Goal: Task Accomplishment & Management: Complete application form

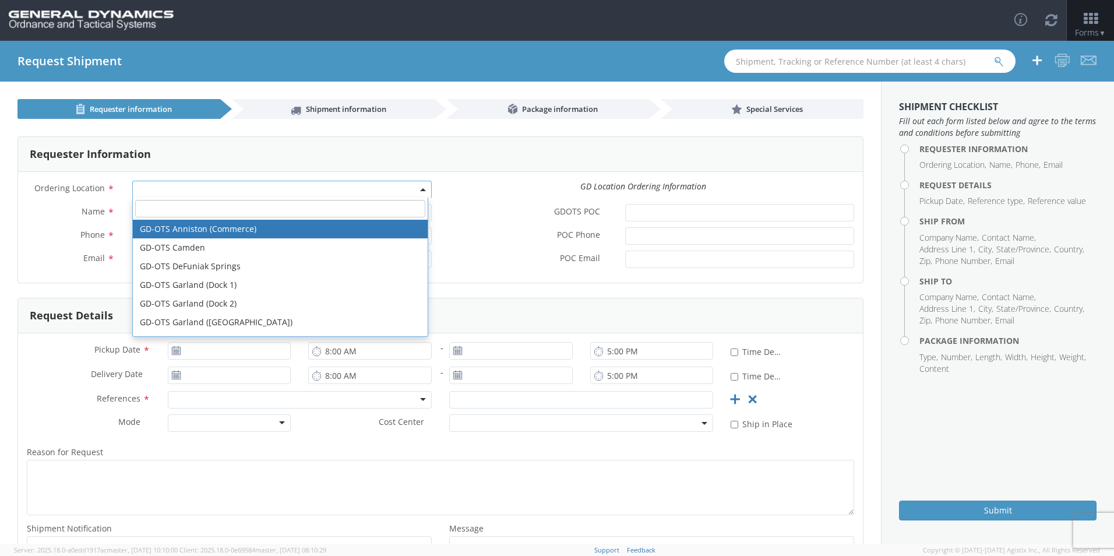
click at [142, 191] on span at bounding box center [281, 189] width 299 height 17
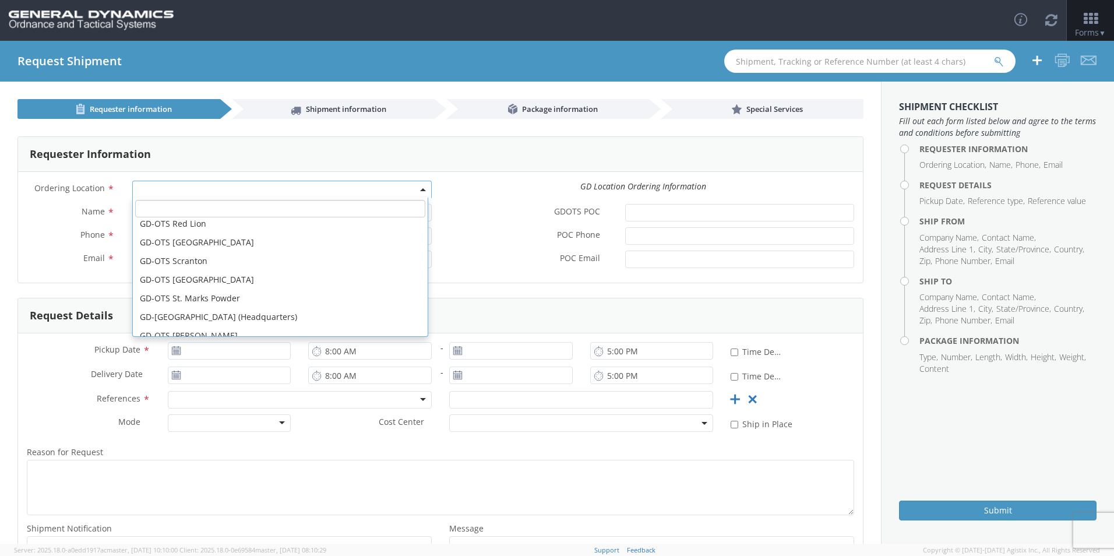
scroll to position [350, 0]
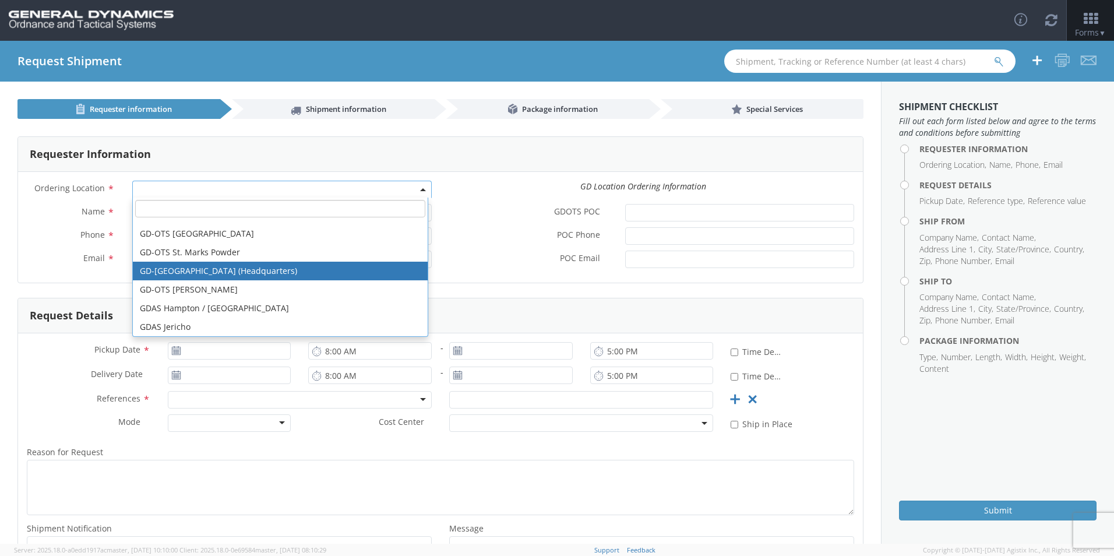
select select "307"
type input "[EMAIL_ADDRESS][DOMAIN_NAME]"
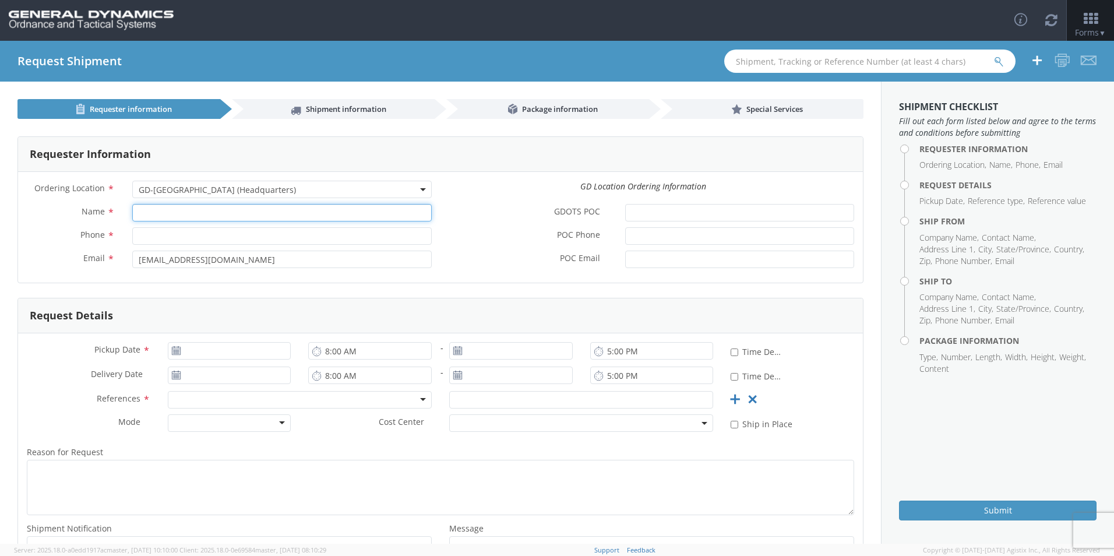
click at [156, 210] on input "Name *" at bounding box center [281, 212] width 299 height 17
type input "[PERSON_NAME] [PERSON_NAME]"
type input "7272489016"
type input "[PERSON_NAME]"
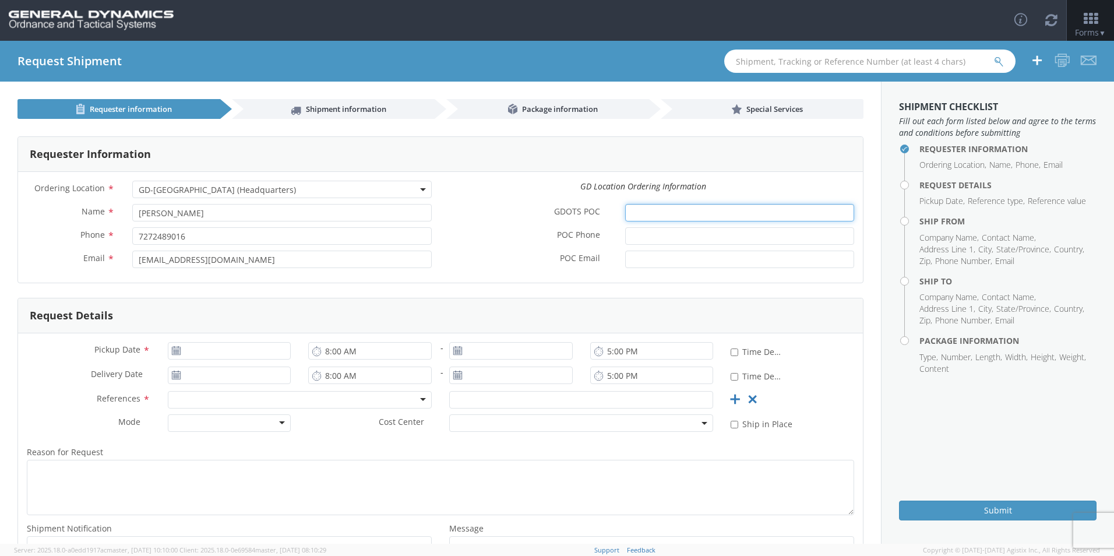
click at [642, 214] on input "GDOTS POC *" at bounding box center [739, 212] width 229 height 17
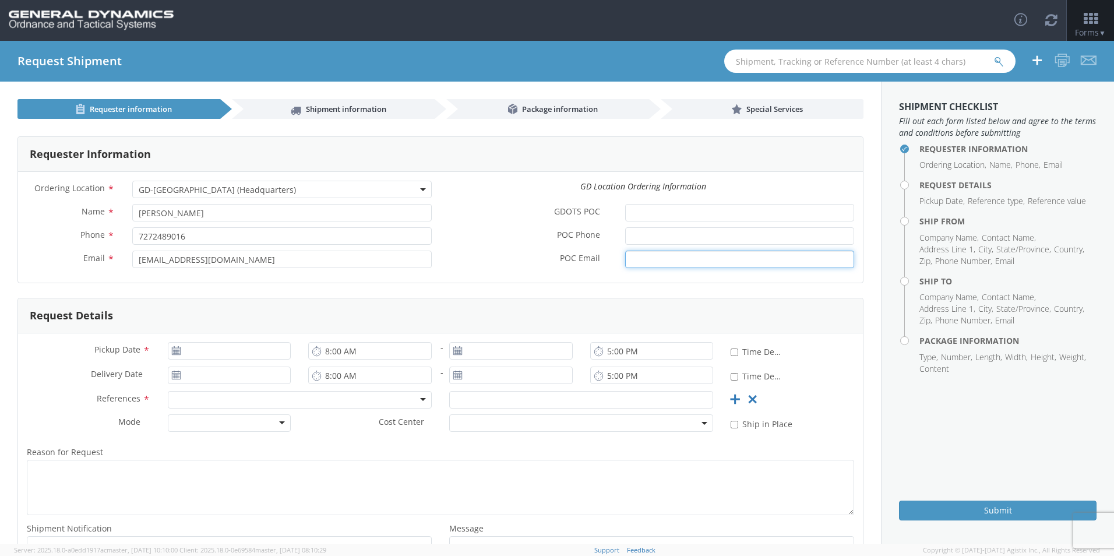
click at [640, 259] on input "POC Email *" at bounding box center [739, 259] width 229 height 17
type input "[EMAIL_ADDRESS][DOMAIN_NAME]"
drag, startPoint x: 718, startPoint y: 259, endPoint x: 616, endPoint y: 260, distance: 102.5
click at [616, 260] on div "[EMAIL_ADDRESS][DOMAIN_NAME]" at bounding box center [739, 259] width 246 height 17
drag, startPoint x: 732, startPoint y: 259, endPoint x: 615, endPoint y: 259, distance: 117.1
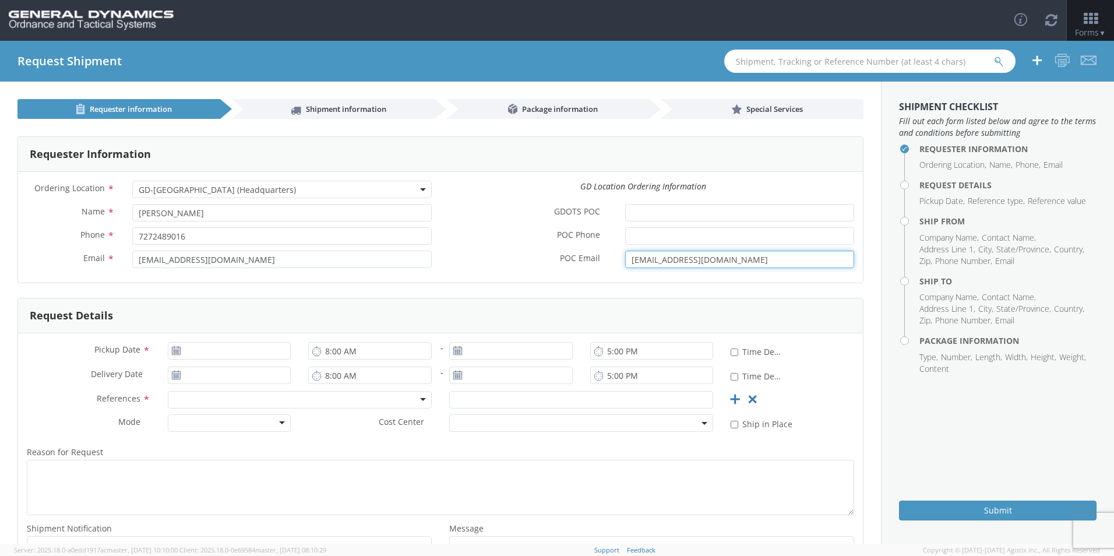
click at [616, 259] on div "[EMAIL_ADDRESS][DOMAIN_NAME]" at bounding box center [739, 259] width 246 height 17
type input "[PERSON_NAME][EMAIL_ADDRESS][PERSON_NAME][DOMAIN_NAME]"
click at [481, 252] on label "POC Email *" at bounding box center [528, 258] width 176 height 15
click at [625, 252] on input "[PERSON_NAME][EMAIL_ADDRESS][PERSON_NAME][DOMAIN_NAME]" at bounding box center [739, 259] width 229 height 17
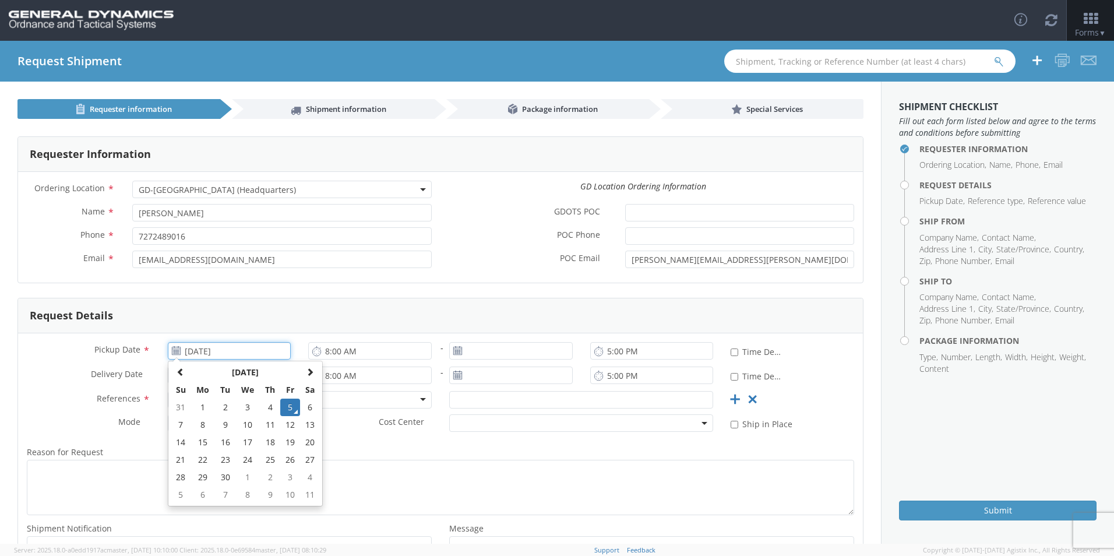
click at [199, 348] on input "[DATE]" at bounding box center [230, 350] width 124 height 17
click at [201, 351] on input "[DATE]" at bounding box center [230, 350] width 124 height 17
type input "[DATE]"
click at [372, 348] on input "8:00 AM" at bounding box center [370, 350] width 124 height 17
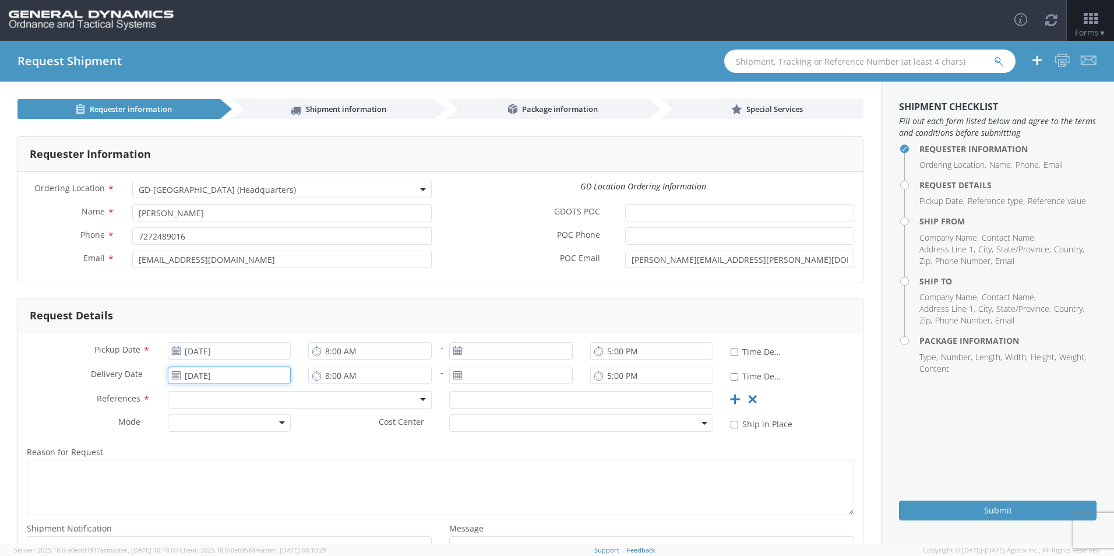
click at [204, 374] on input "[DATE]" at bounding box center [230, 374] width 124 height 17
click at [227, 284] on td "9" at bounding box center [225, 283] width 20 height 17
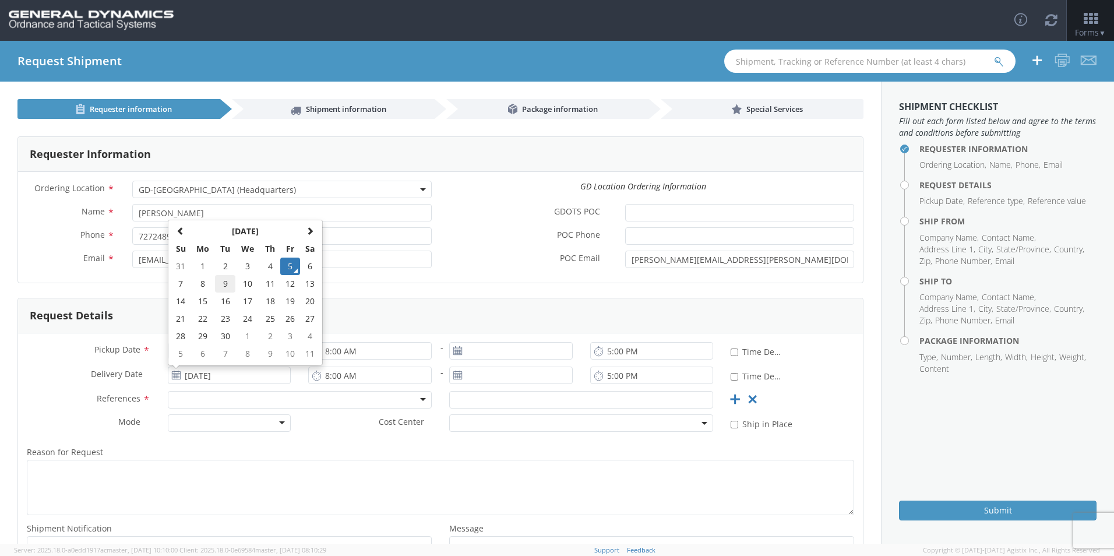
type input "[DATE]"
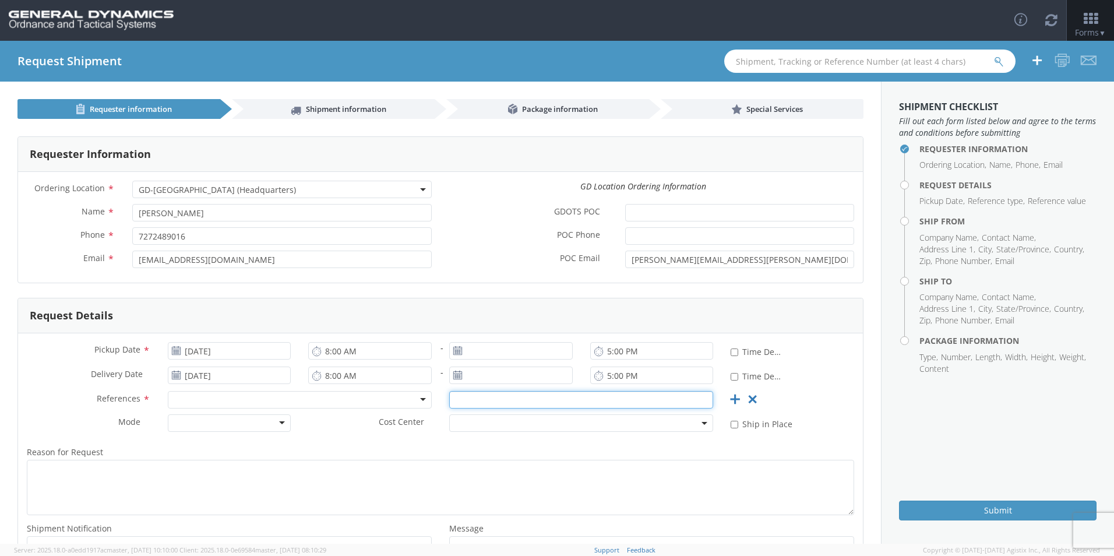
click at [457, 399] on input "text" at bounding box center [581, 399] width 264 height 17
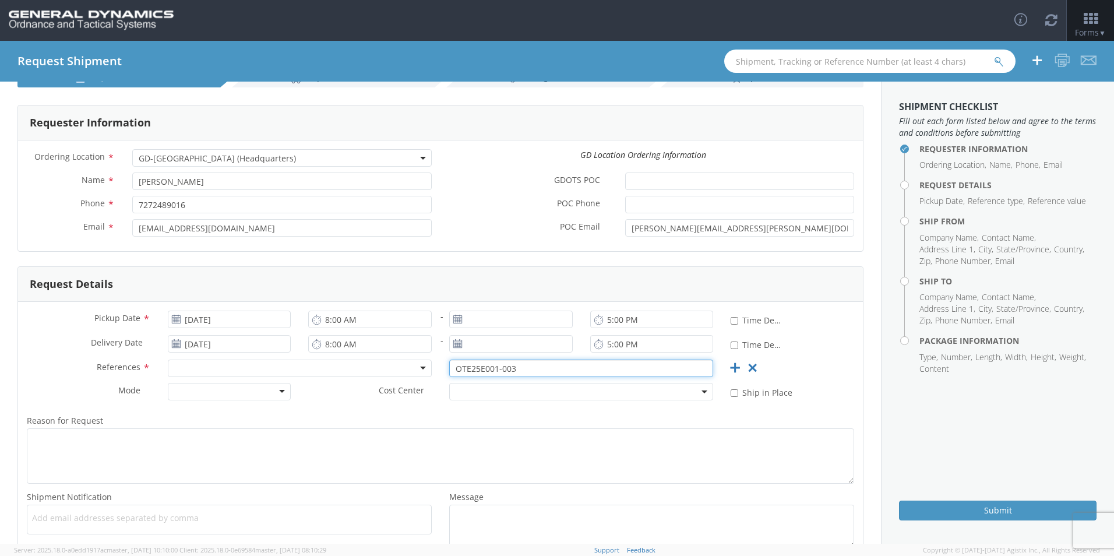
scroll to position [58, 0]
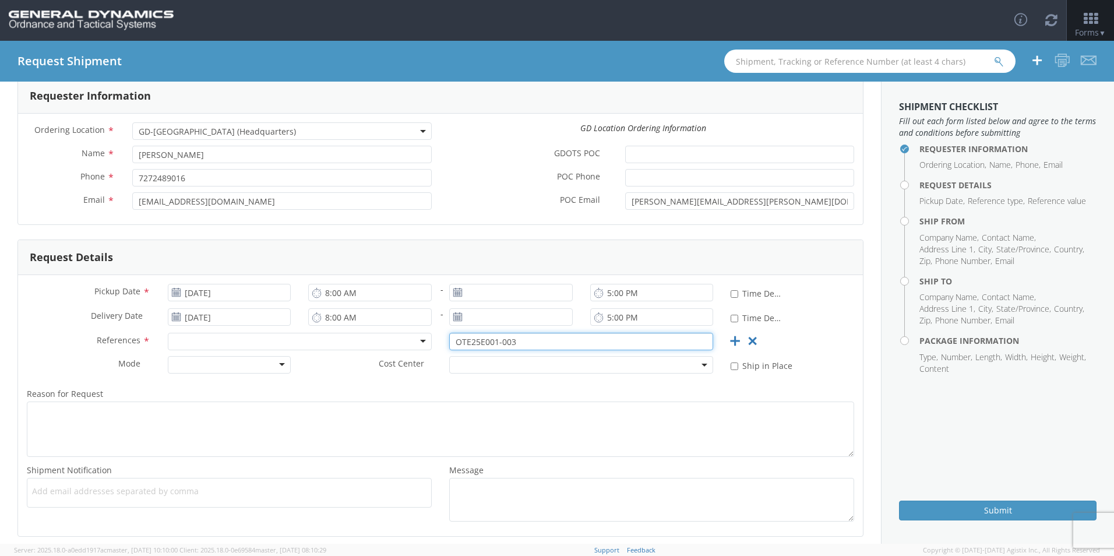
type input "OTE25E001-003"
click at [465, 289] on input "[DATE]" at bounding box center [511, 292] width 124 height 17
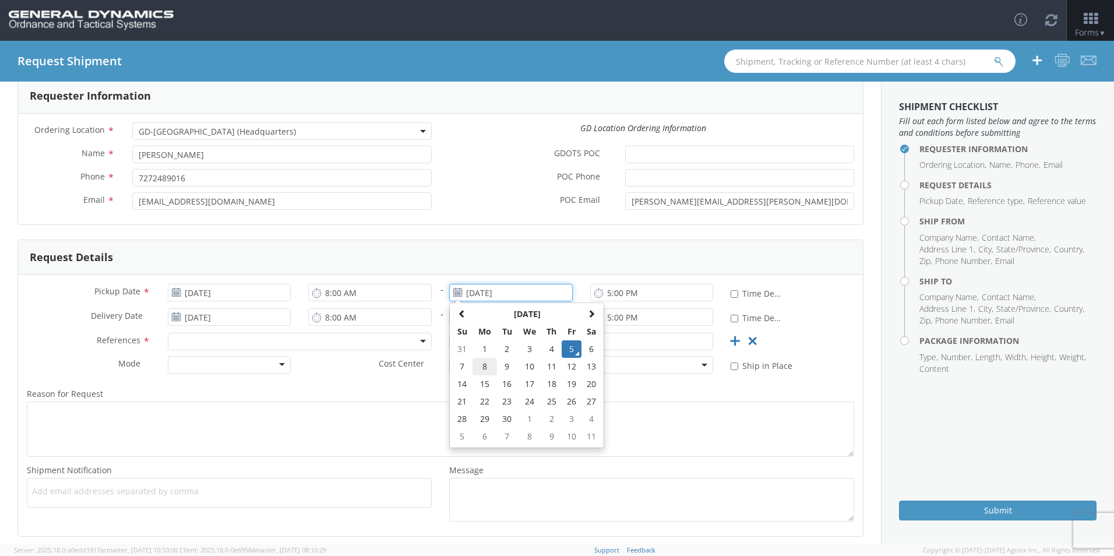
click at [484, 368] on td "8" at bounding box center [484, 366] width 24 height 17
type input "[DATE]"
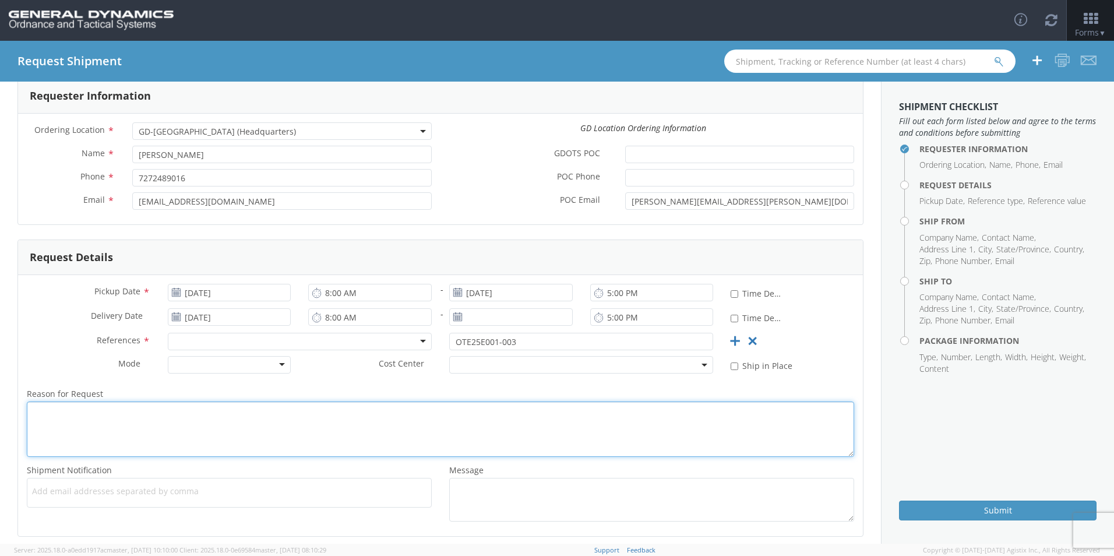
click at [91, 421] on textarea "Reason for Request *" at bounding box center [440, 428] width 827 height 55
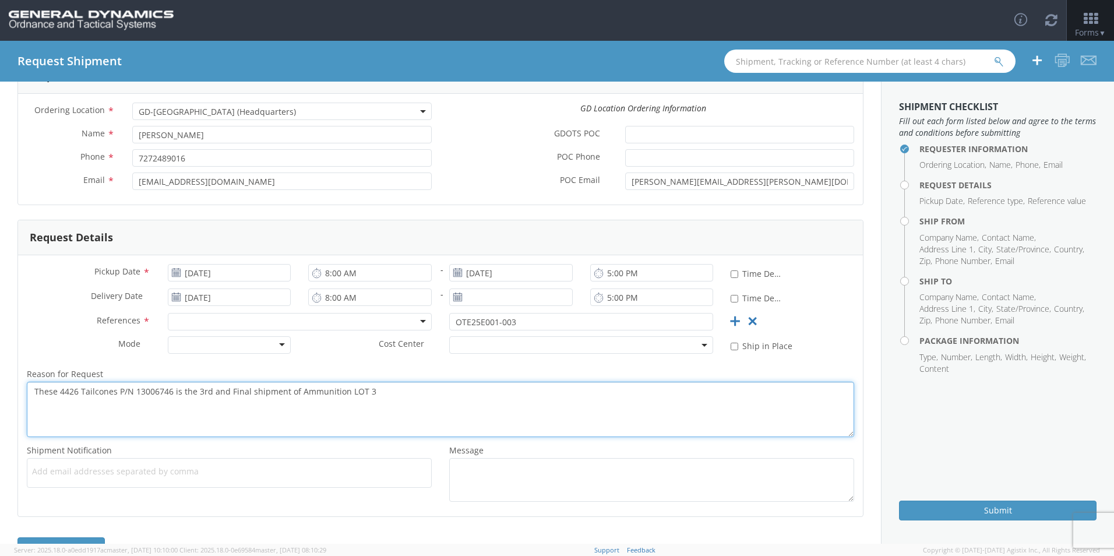
scroll to position [112, 0]
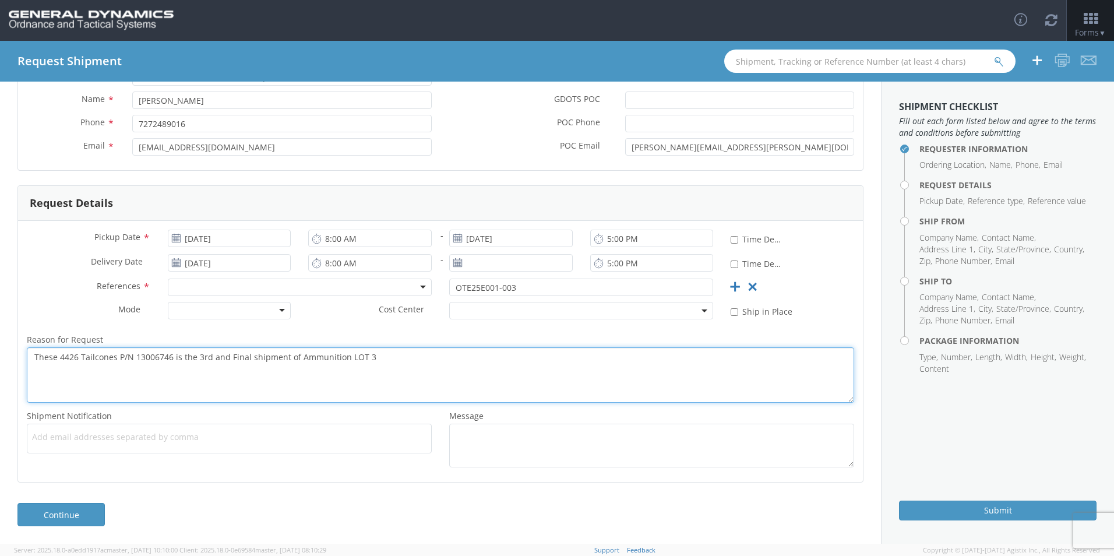
type textarea "These 4426 Tailcones P/N 13006746 is the 3rd and Final shipment of Ammunition L…"
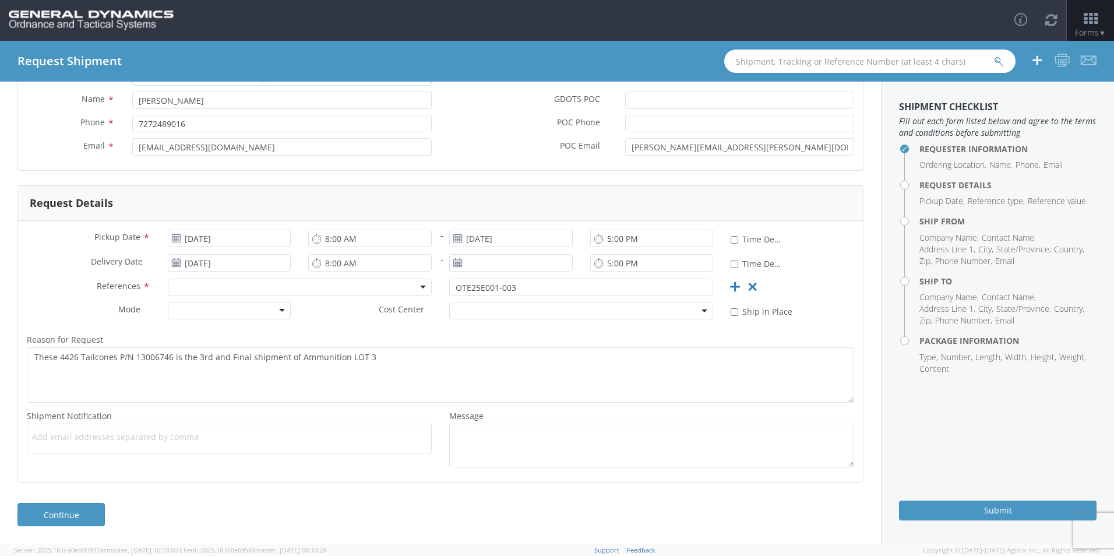
click at [58, 437] on span "Add email addresses separated by comma" at bounding box center [229, 437] width 394 height 12
type input "[EMAIL_ADDRESS][DOMAIN_NAME]"
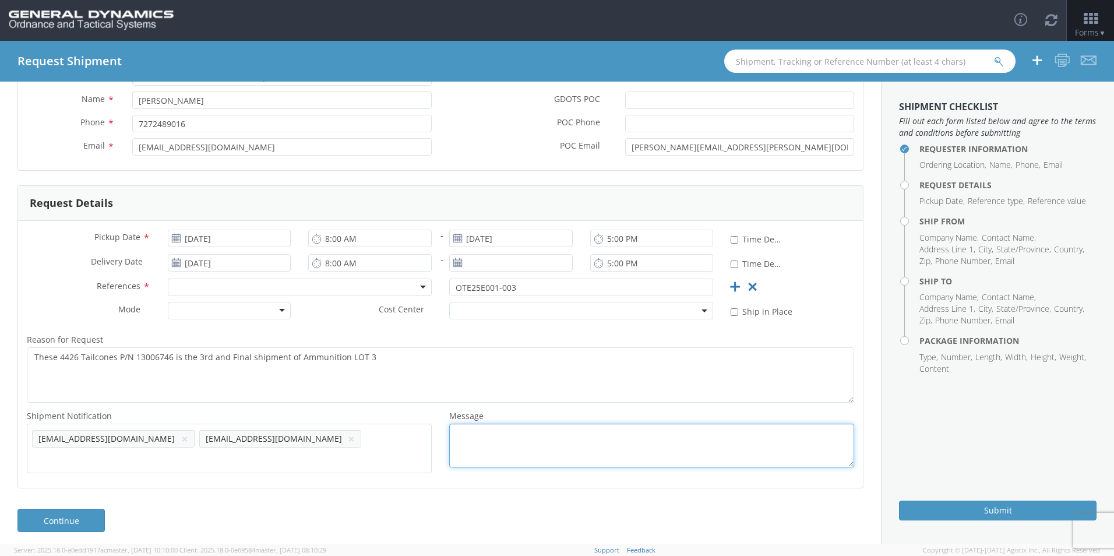
click at [486, 442] on textarea "Message *" at bounding box center [651, 446] width 405 height 44
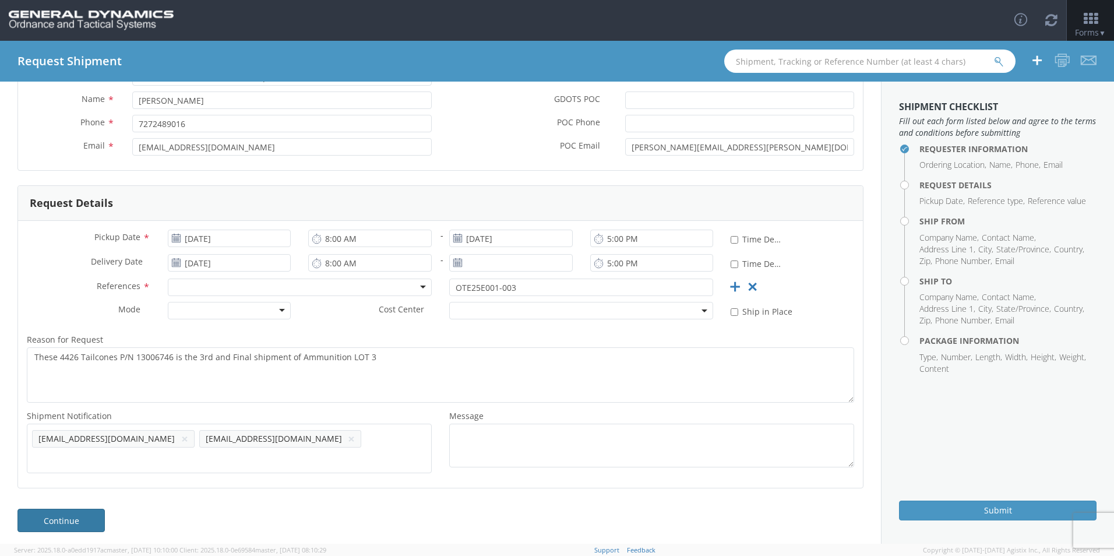
click at [79, 514] on link "Continue" at bounding box center [60, 520] width 87 height 23
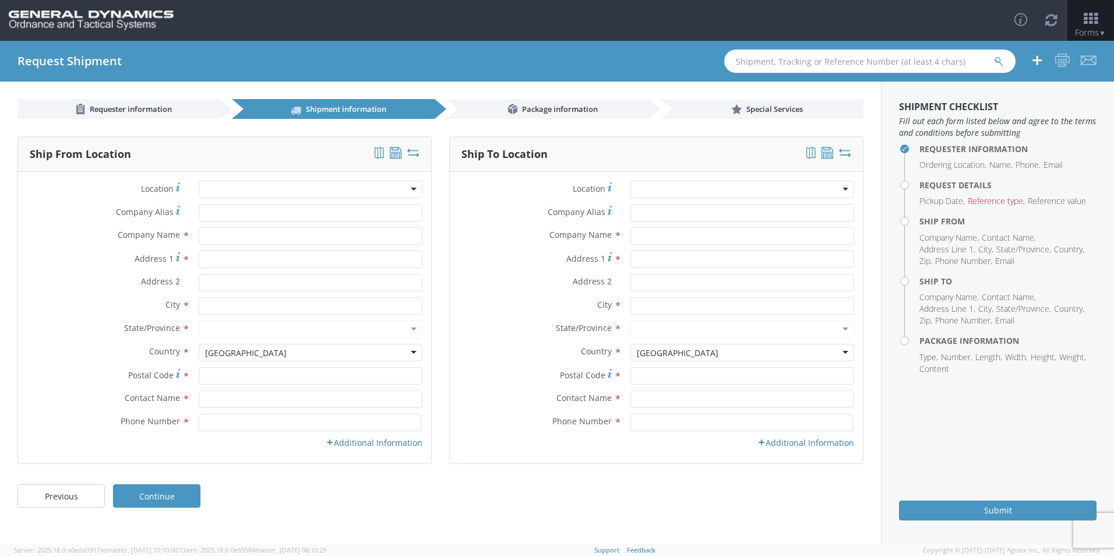
scroll to position [0, 0]
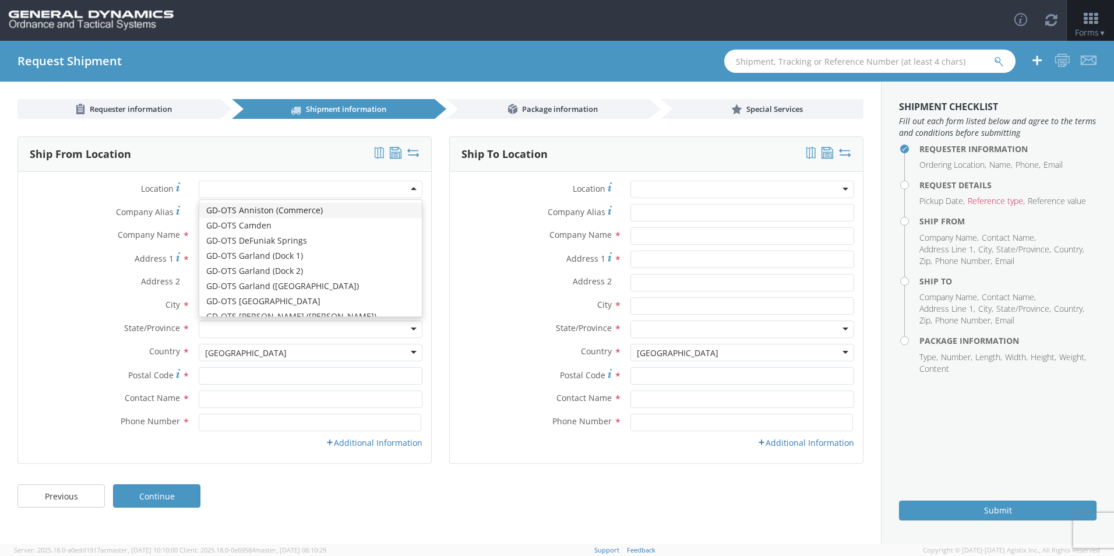
click at [417, 186] on div at bounding box center [311, 189] width 224 height 17
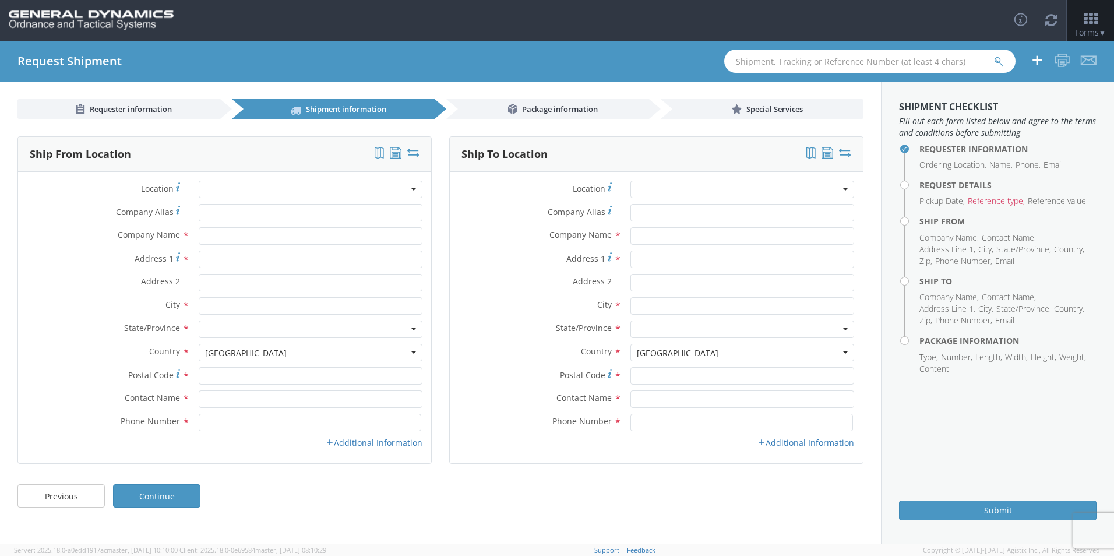
click at [210, 189] on div at bounding box center [311, 189] width 224 height 17
type input "P"
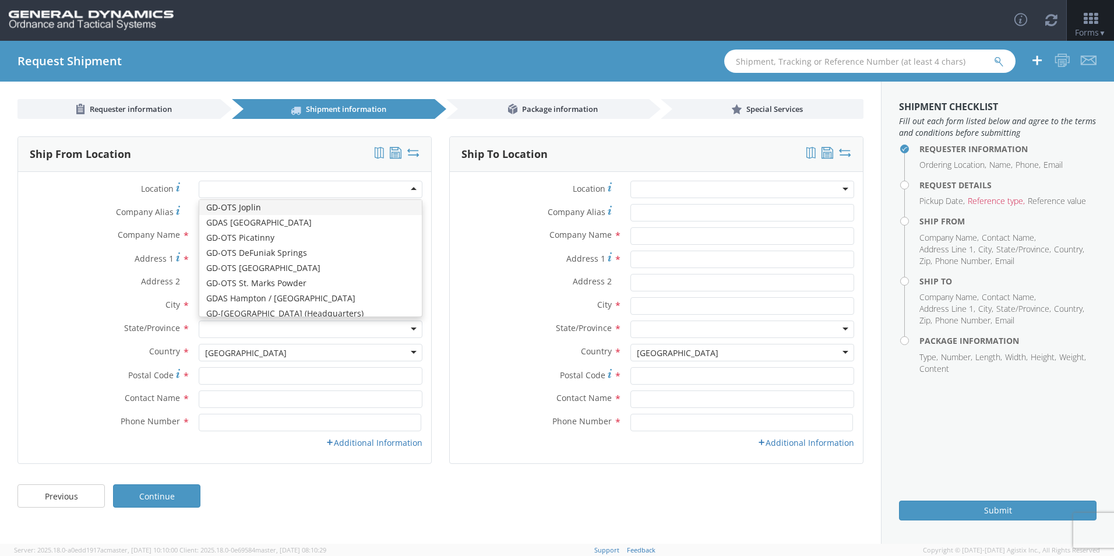
scroll to position [44, 0]
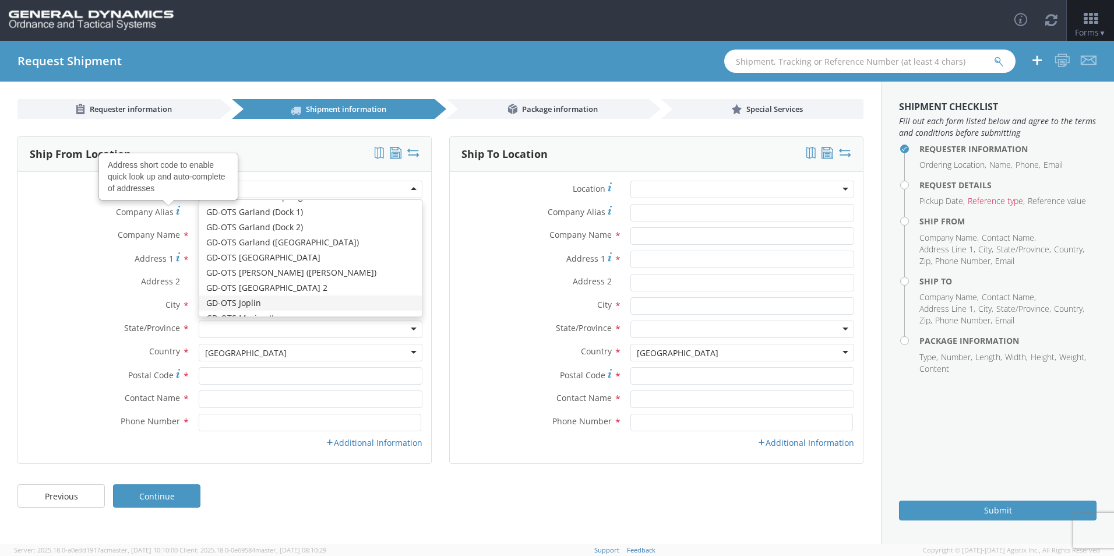
click at [77, 220] on div "Company Alias Address short code to enable quick look up and auto-complete of a…" at bounding box center [224, 212] width 413 height 17
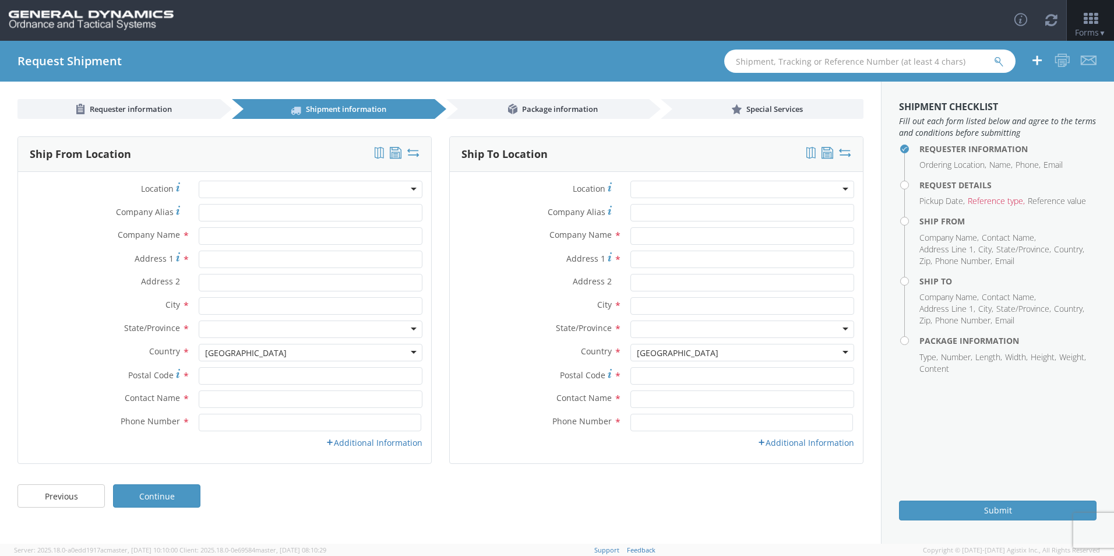
click at [227, 187] on div at bounding box center [311, 189] width 224 height 17
click at [17, 231] on div "Ship From Location Location * GD-OTS [GEOGRAPHIC_DATA] (Commerce) GD-OTS [GEOGR…" at bounding box center [225, 307] width 432 height 342
click at [220, 213] on input "Company Alias *" at bounding box center [311, 212] width 224 height 17
type input "Paramount Metal Finishing"
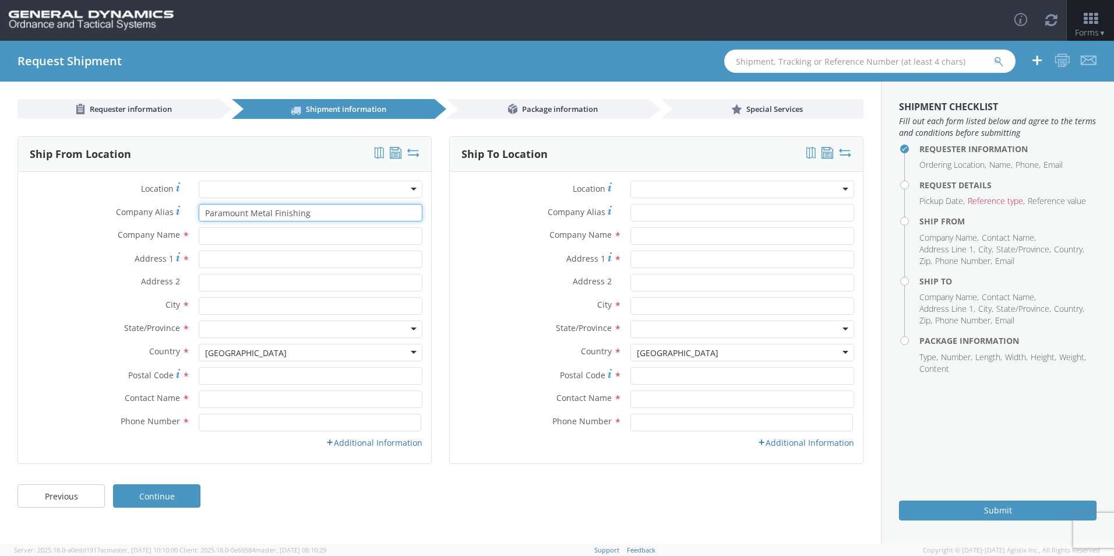
click at [311, 209] on input "Paramount Metal Finishing" at bounding box center [311, 212] width 224 height 17
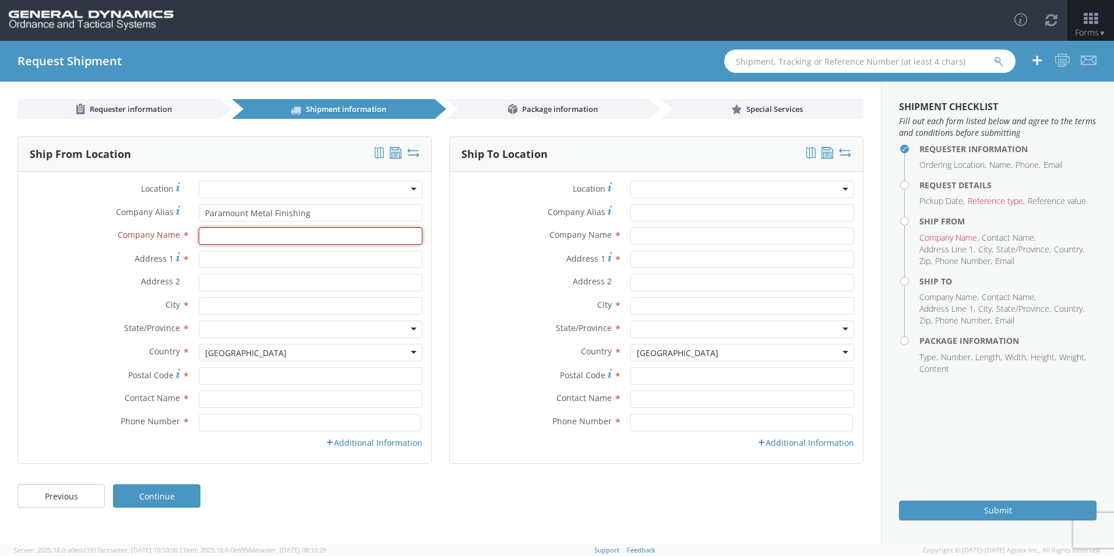
type input "Paramount Metal Finishing"
type input "[PERSON_NAME]"
type input "9088620772"
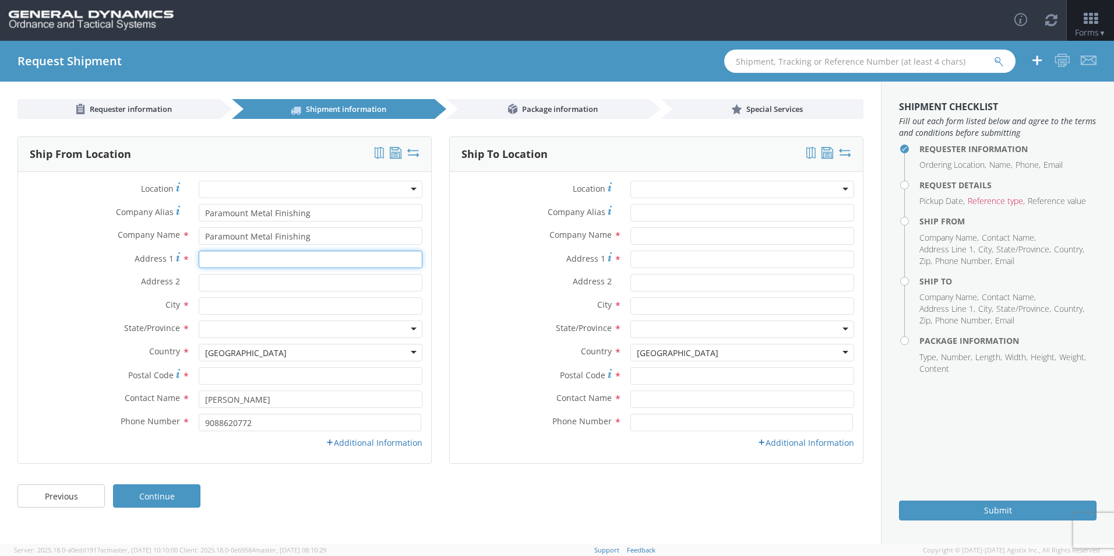
type input "[STREET_ADDRESS][PERSON_NAME]"
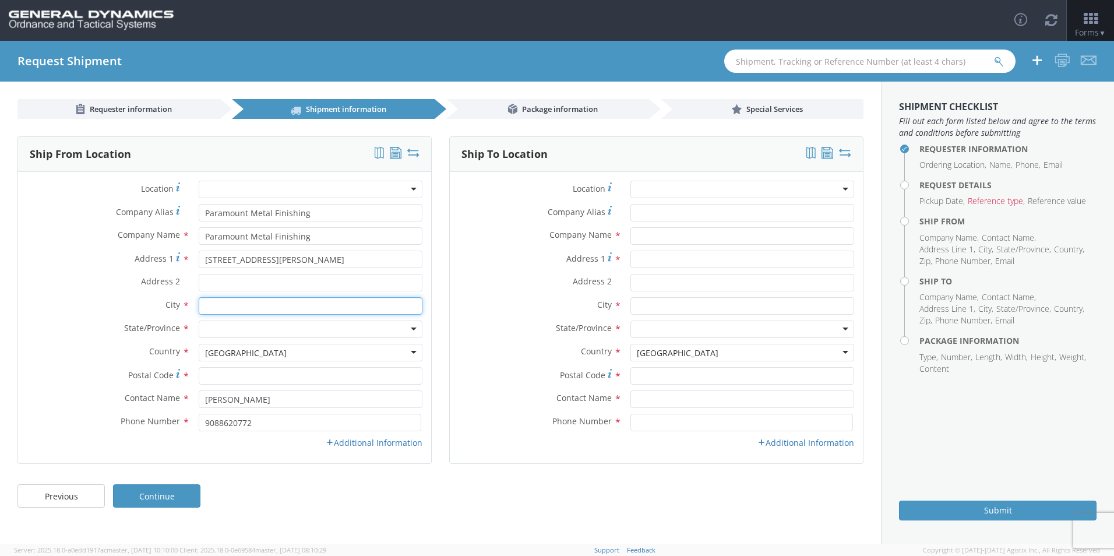
type input "Linden"
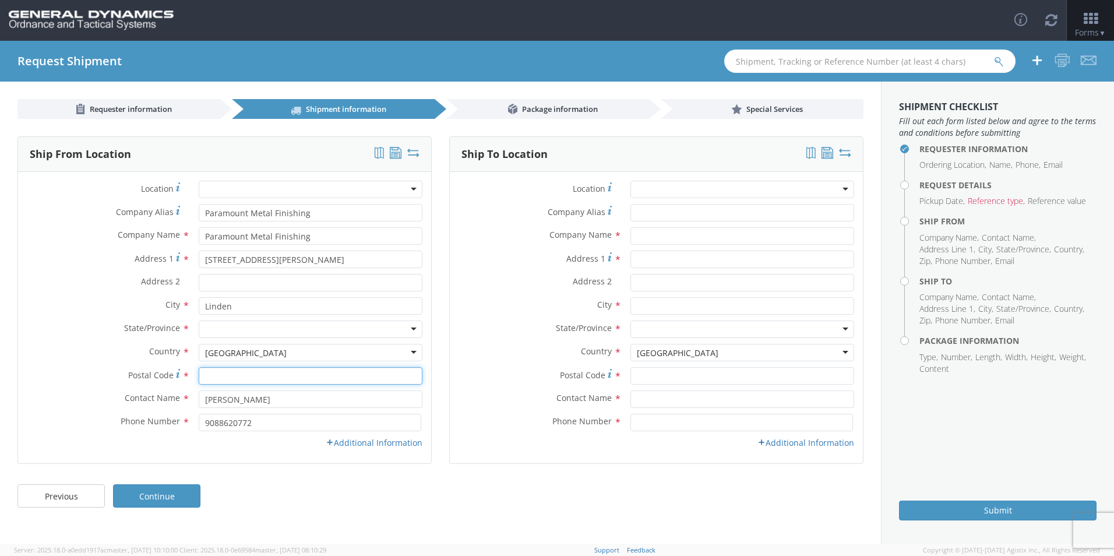
type input "07036"
click at [366, 443] on link "Additional Information" at bounding box center [374, 442] width 97 height 11
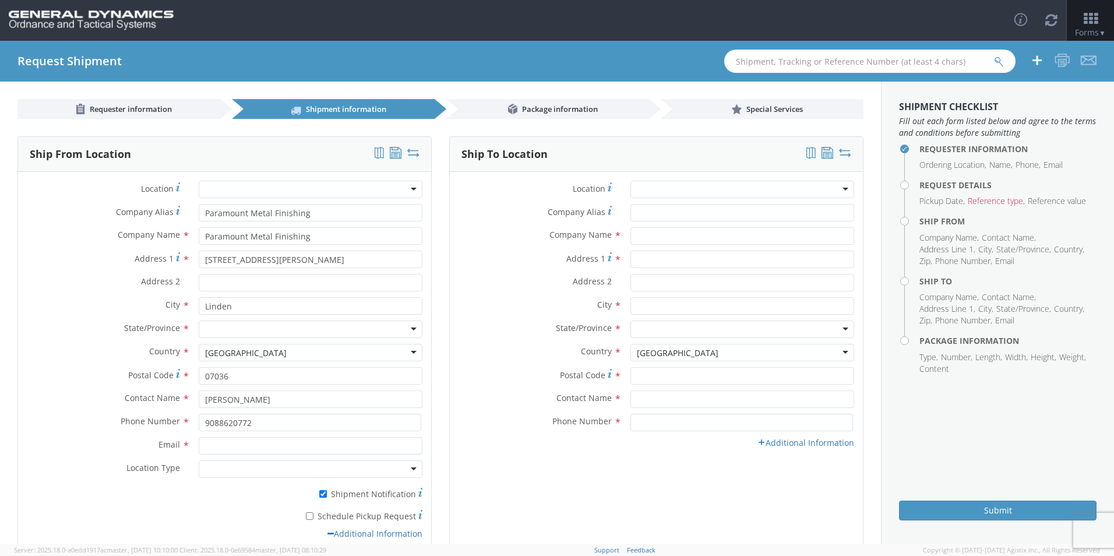
click at [408, 331] on div at bounding box center [311, 328] width 224 height 17
click at [213, 445] on input "Email *" at bounding box center [311, 445] width 224 height 17
click at [206, 447] on input "Email *" at bounding box center [311, 445] width 224 height 17
type input "[EMAIL_ADDRESS][DOMAIN_NAME]"
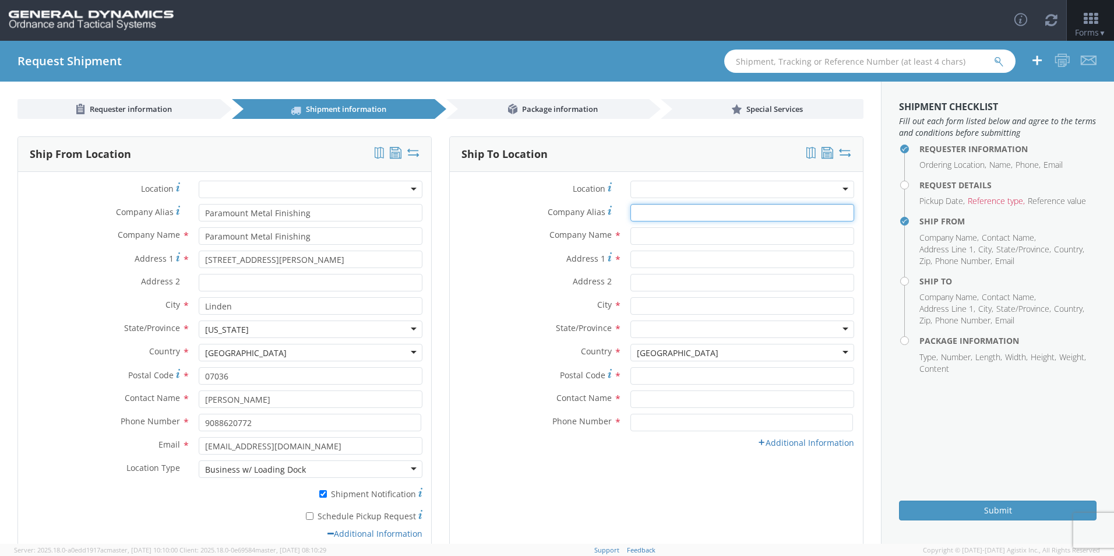
click at [641, 215] on input "Company Alias *" at bounding box center [742, 212] width 224 height 17
type input "American Ordnance LLC"
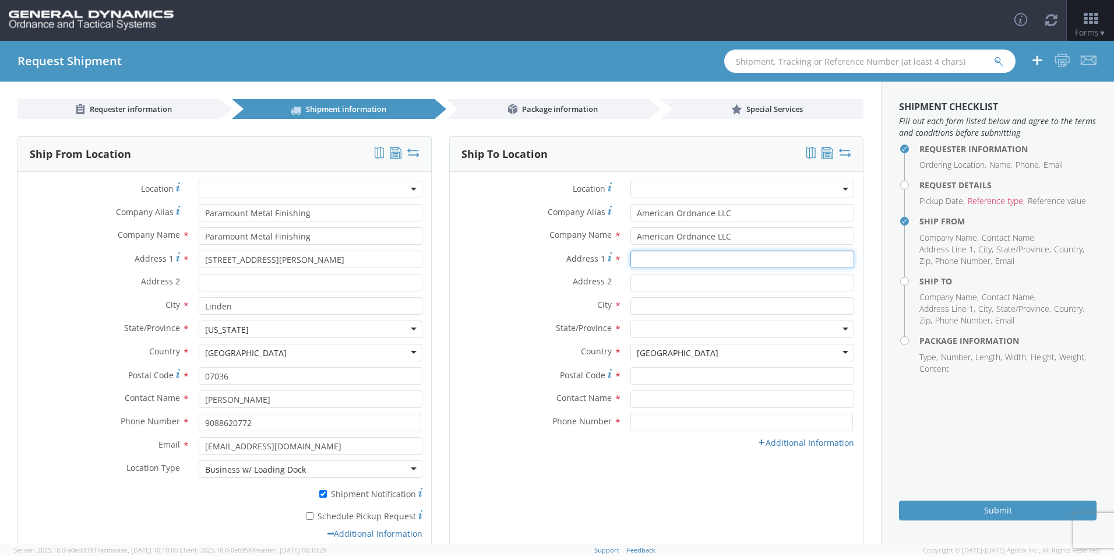
type input "17575 DMC Highway 79"
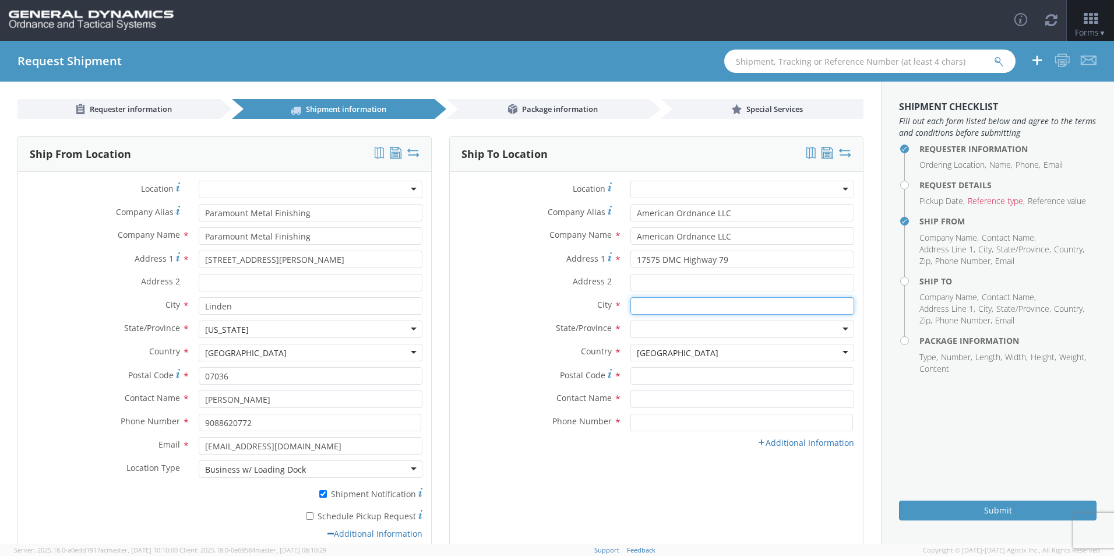
type input "[GEOGRAPHIC_DATA]"
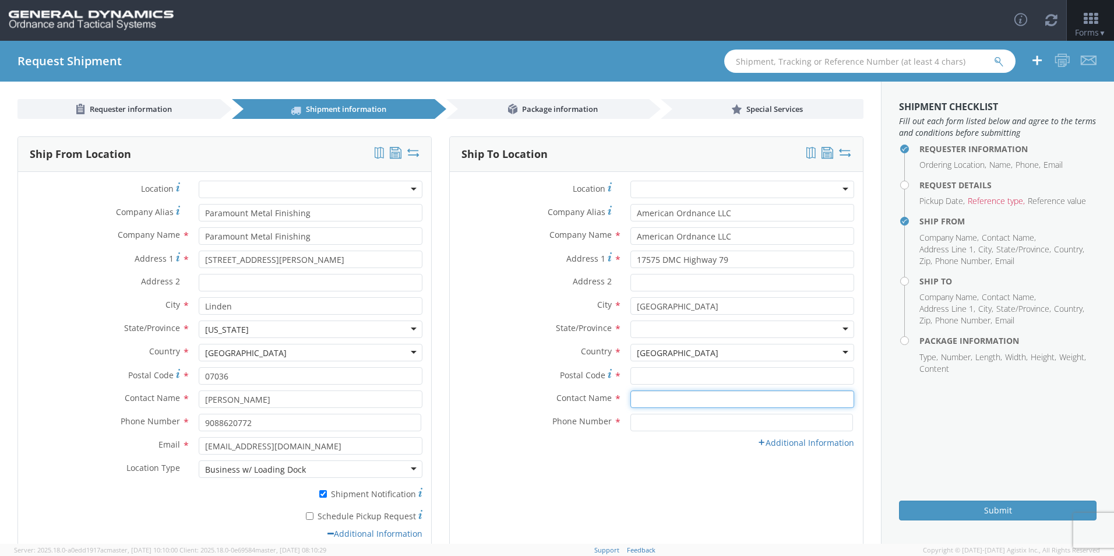
type input "[PERSON_NAME]"
type input "3197596074"
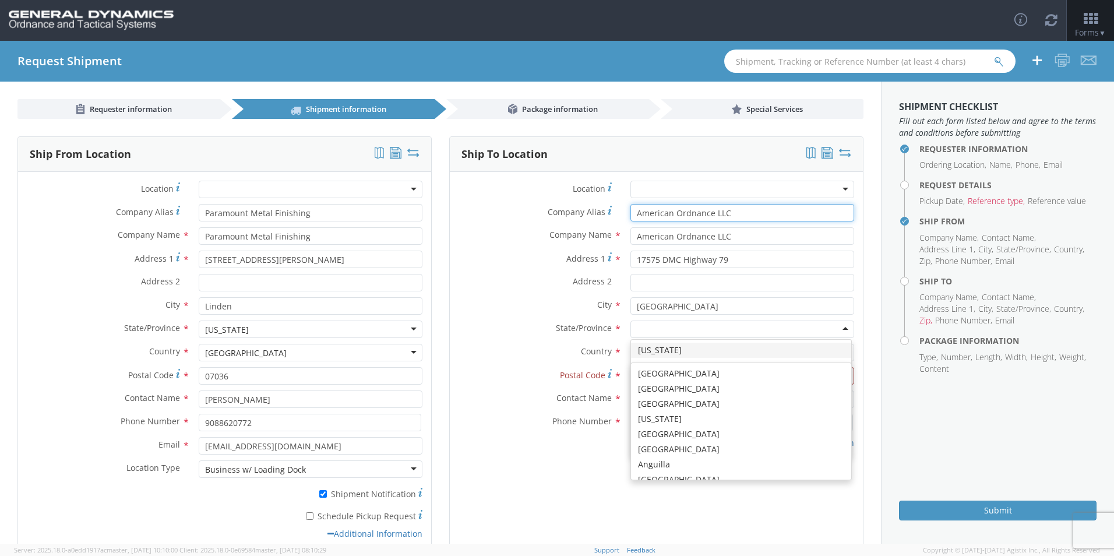
scroll to position [2937, 0]
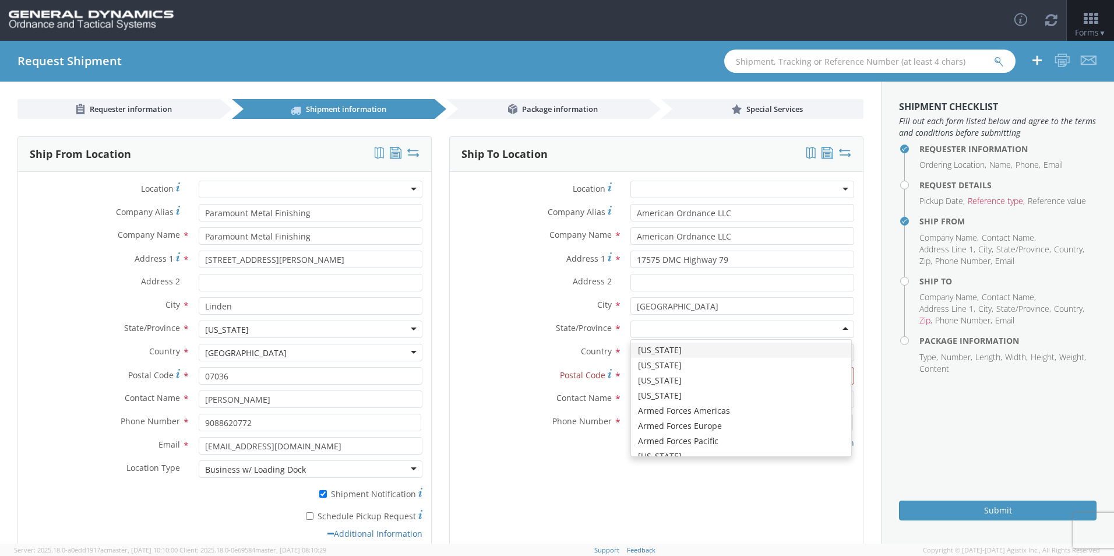
click at [637, 330] on input "select-one" at bounding box center [638, 330] width 2 height 12
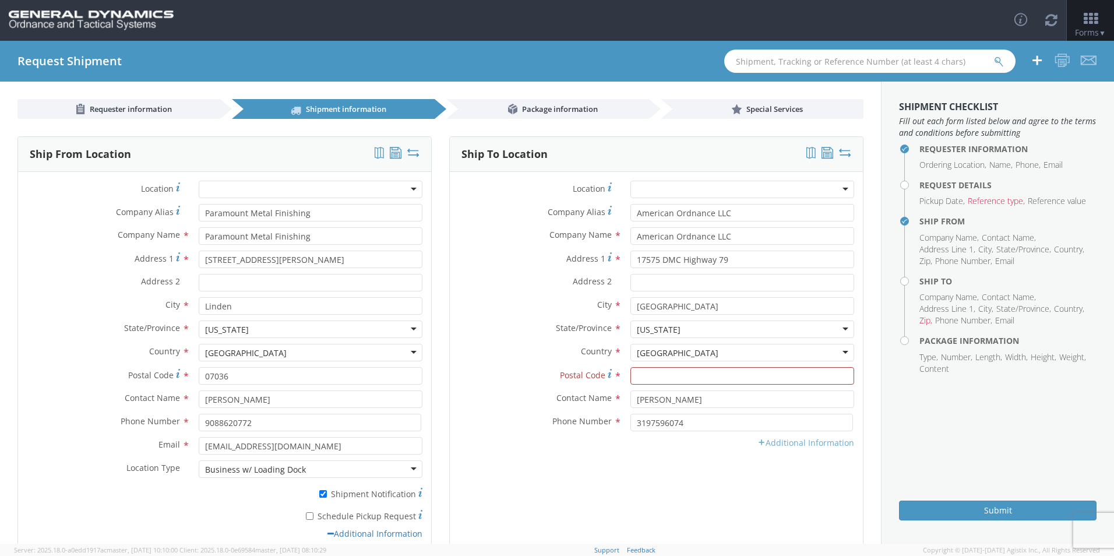
click at [810, 446] on link "Additional Information" at bounding box center [805, 442] width 97 height 11
click at [636, 376] on input "Postal Code *" at bounding box center [742, 375] width 224 height 17
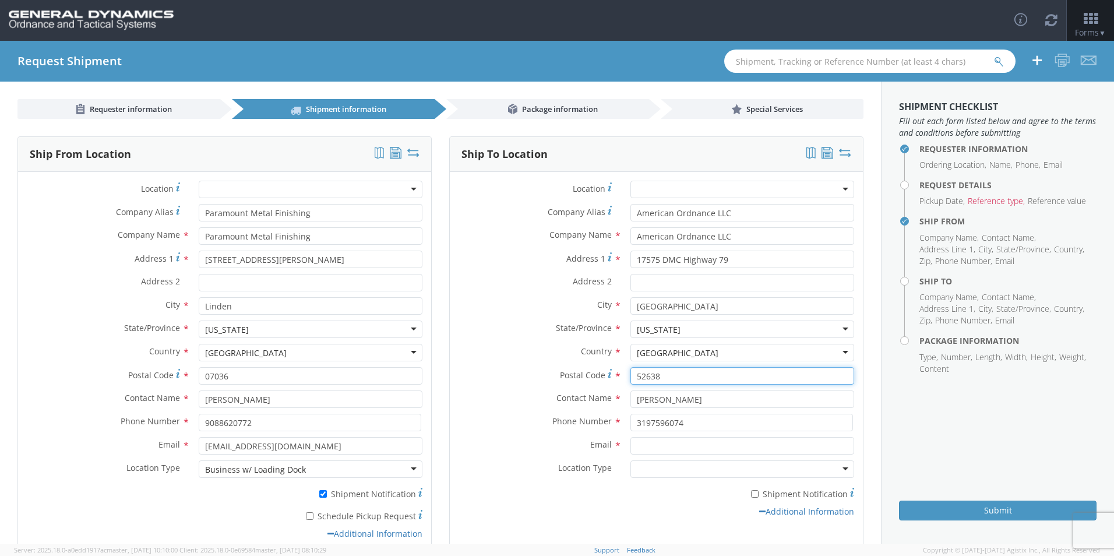
type input "52638-9701"
type input "American Ordnance LLC"
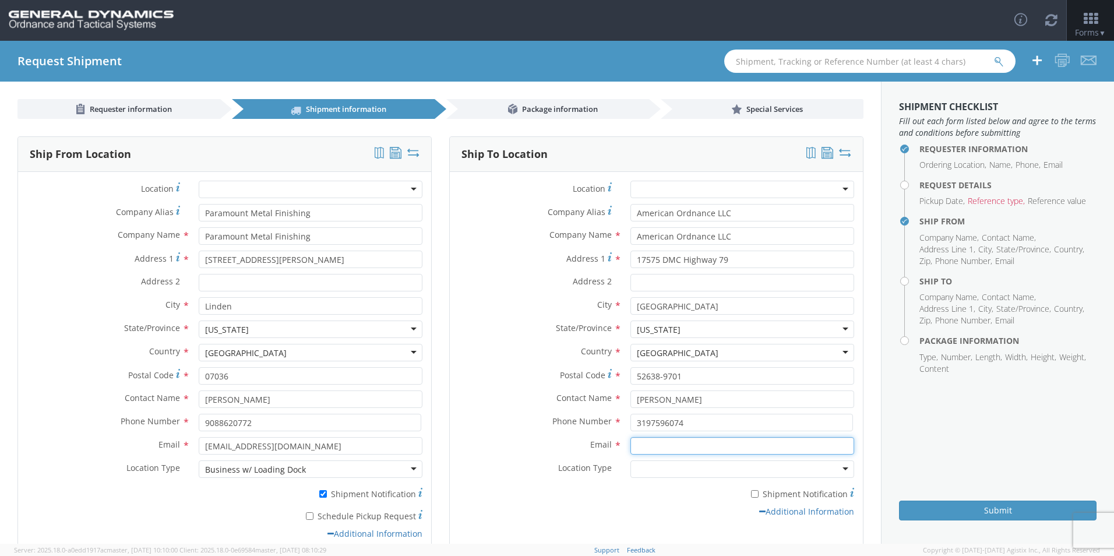
type input "[PERSON_NAME][EMAIL_ADDRESS][PERSON_NAME][DOMAIN_NAME]"
type input "American Ordnance LLC"
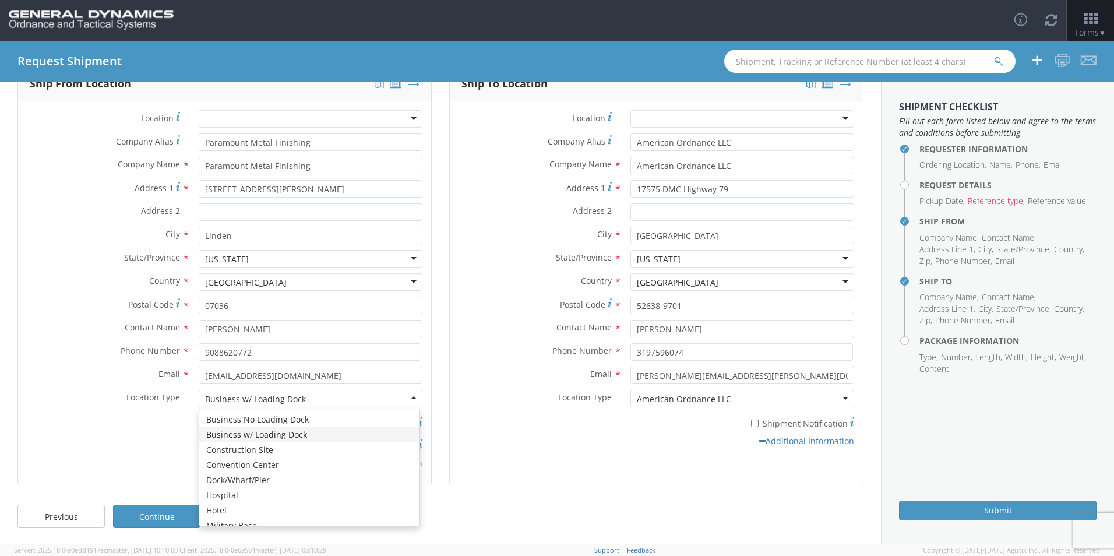
scroll to position [72, 0]
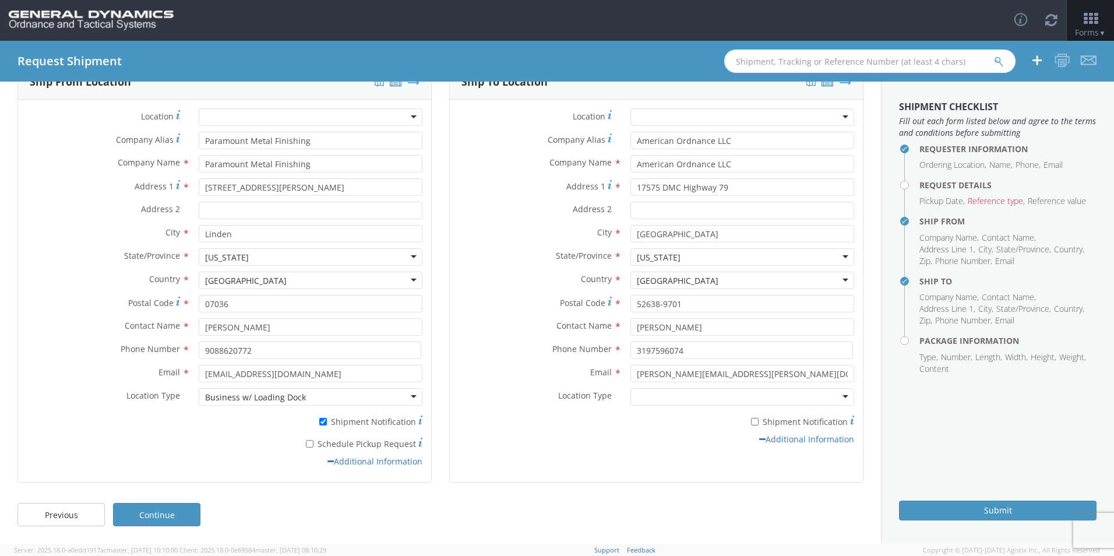
click at [503, 332] on label "Contact Name *" at bounding box center [536, 325] width 172 height 15
click at [839, 394] on div at bounding box center [742, 396] width 224 height 17
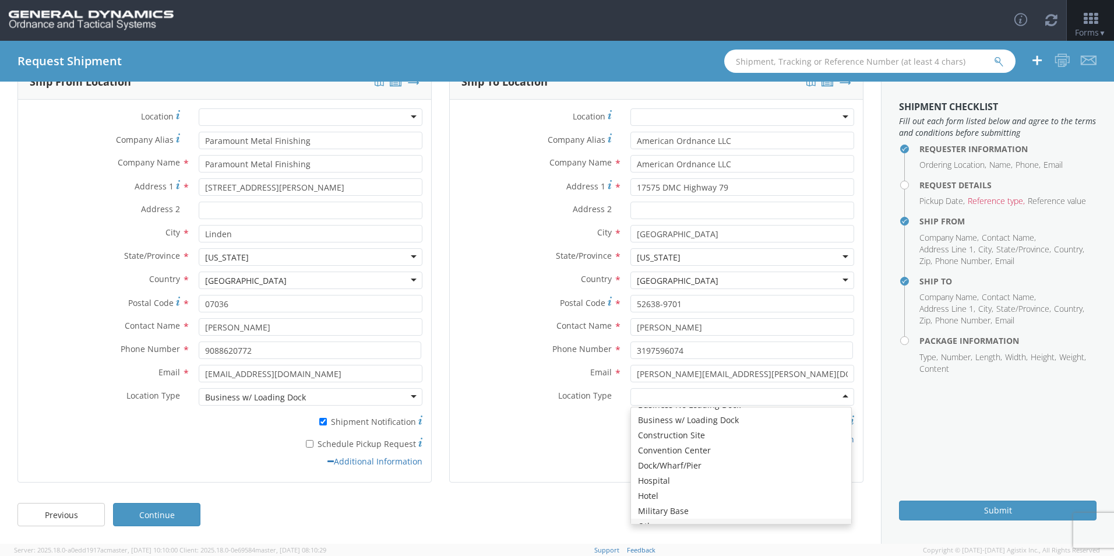
scroll to position [0, 0]
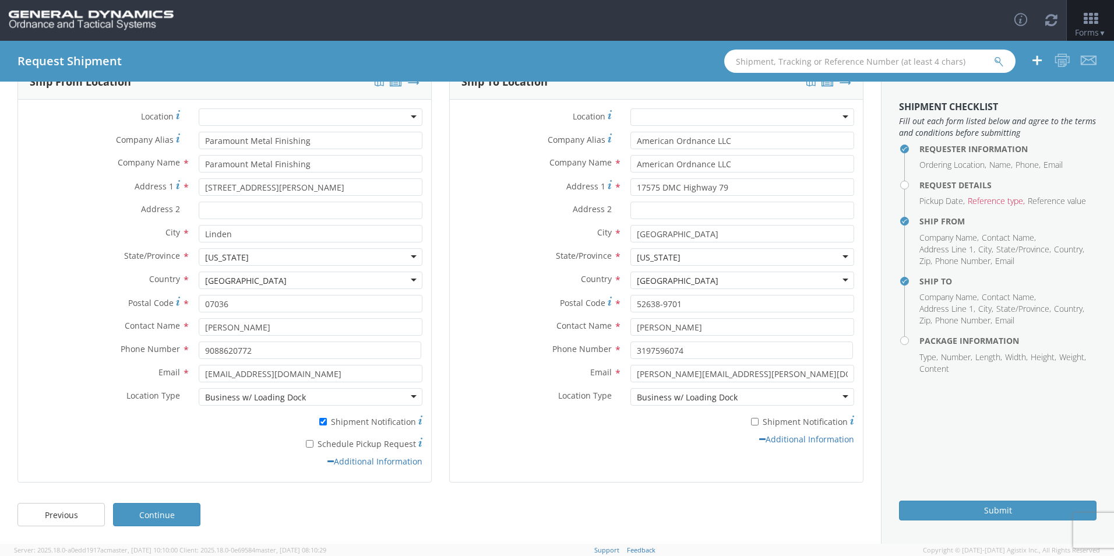
click at [584, 438] on div "Additional Information" at bounding box center [656, 439] width 413 height 12
click at [156, 520] on link "Continue" at bounding box center [156, 514] width 87 height 23
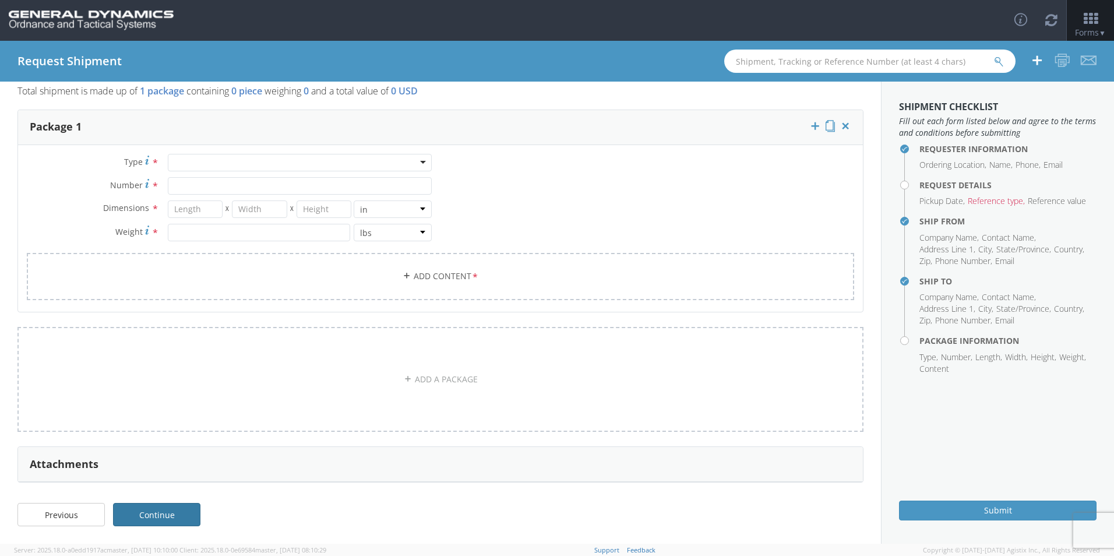
scroll to position [0, 0]
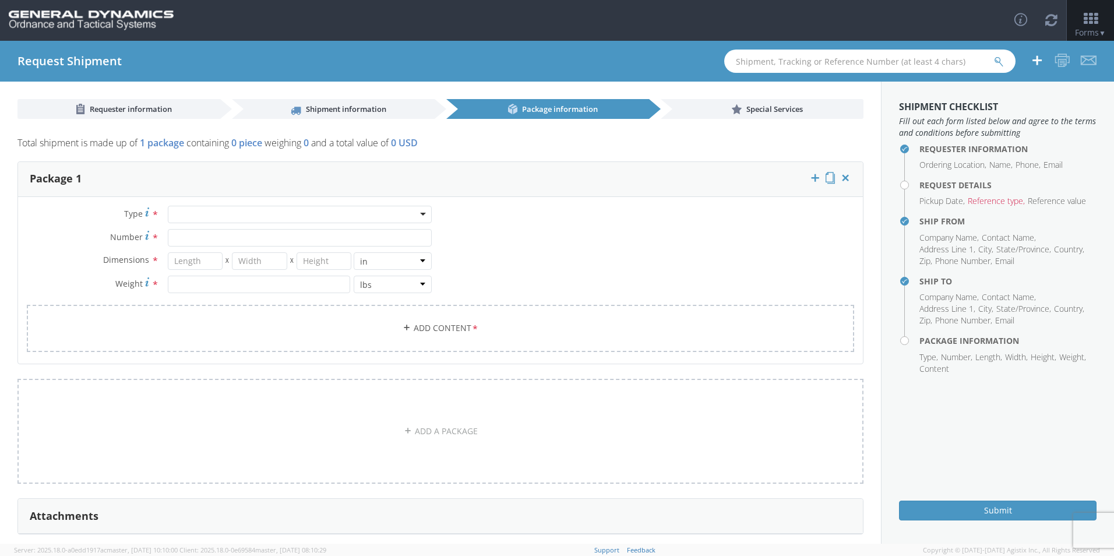
click at [417, 212] on div at bounding box center [300, 214] width 264 height 17
click at [178, 237] on input "Number *" at bounding box center [300, 237] width 264 height 17
type input "23"
click at [185, 265] on input "number" at bounding box center [195, 260] width 55 height 17
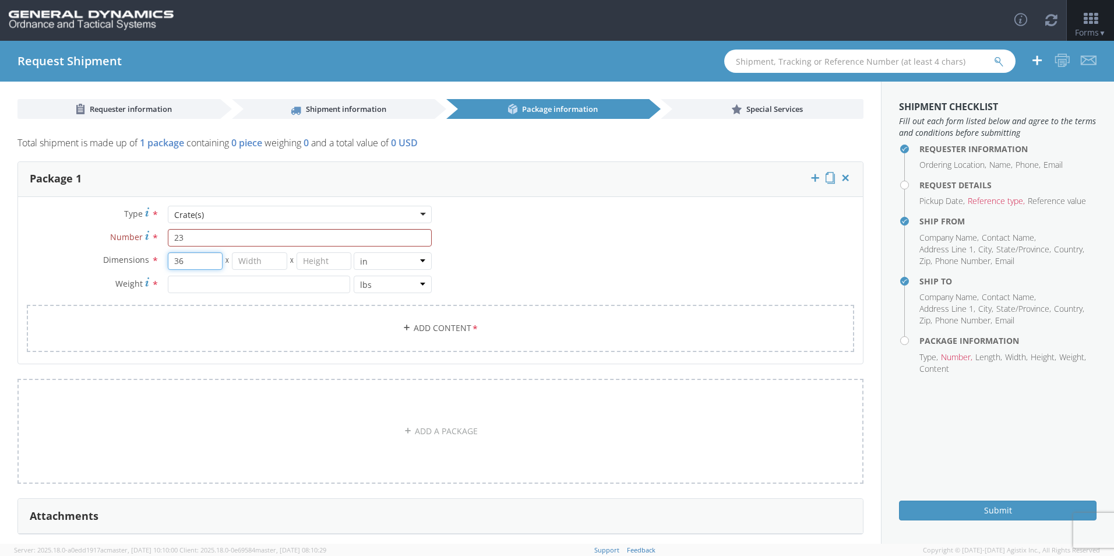
type input "36"
click at [245, 262] on input "number" at bounding box center [259, 260] width 55 height 17
type input "43"
click at [303, 260] on input "number" at bounding box center [324, 260] width 55 height 17
type input "28"
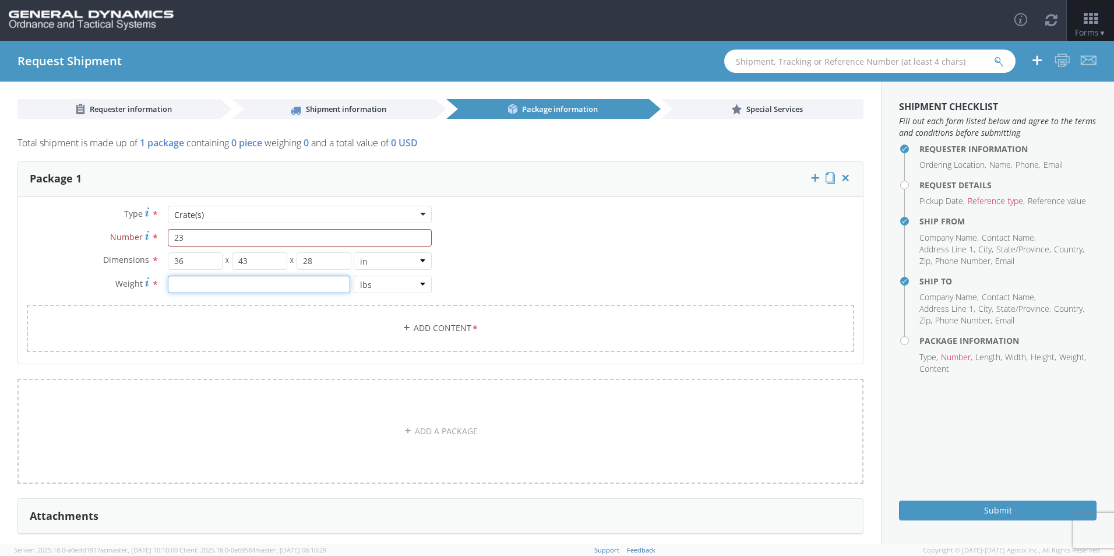
click at [185, 286] on input "number" at bounding box center [259, 284] width 182 height 17
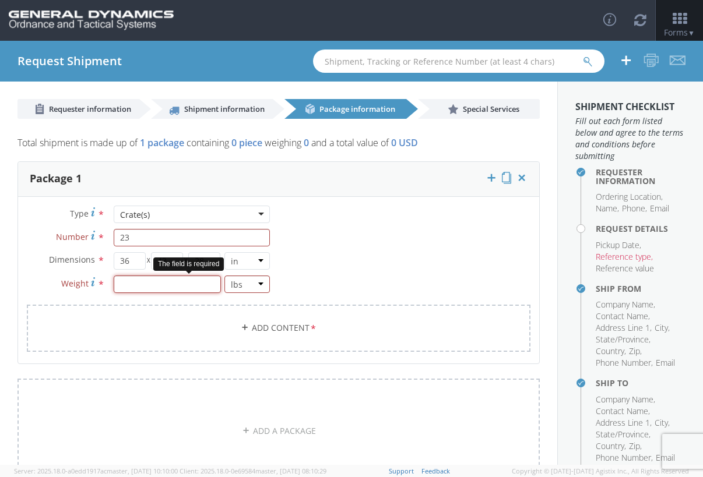
click at [115, 284] on input "number" at bounding box center [167, 284] width 107 height 17
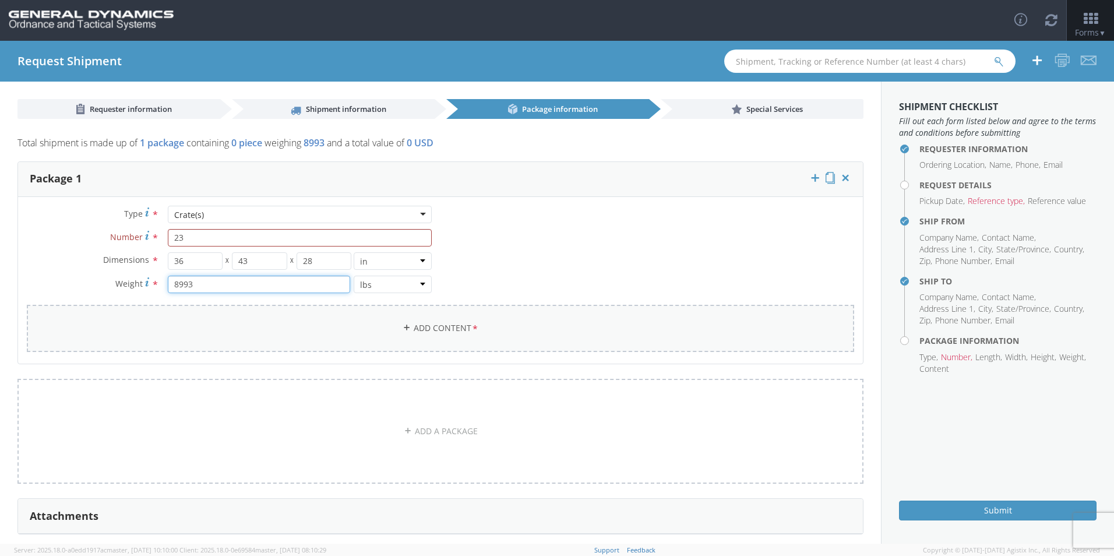
type input "8993"
click at [383, 335] on link "Add Content *" at bounding box center [440, 328] width 827 height 47
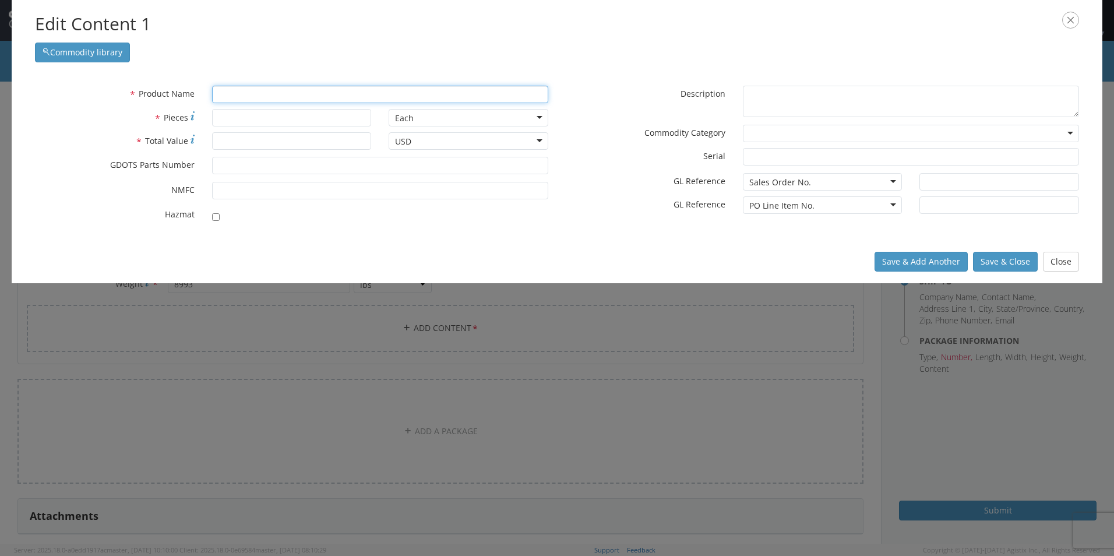
click at [234, 96] on input "text" at bounding box center [380, 94] width 336 height 17
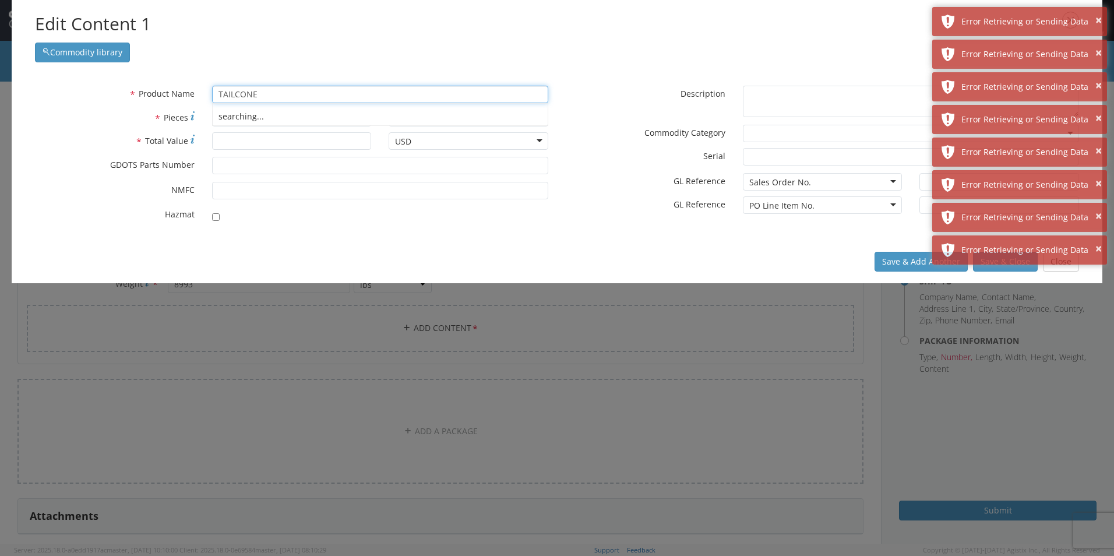
type input "TAILCONE"
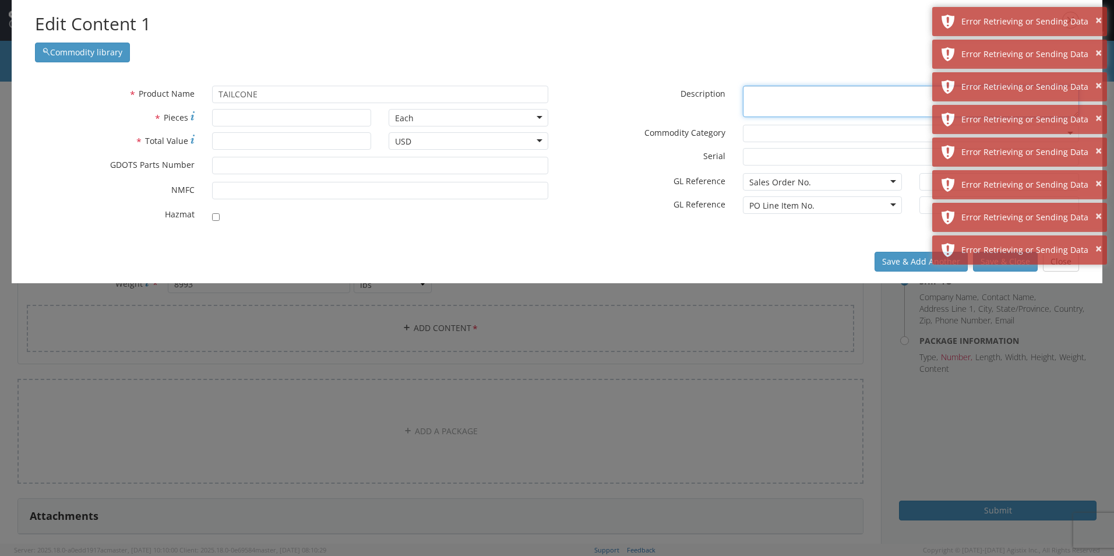
click at [749, 92] on textarea "* Description" at bounding box center [911, 102] width 336 height 32
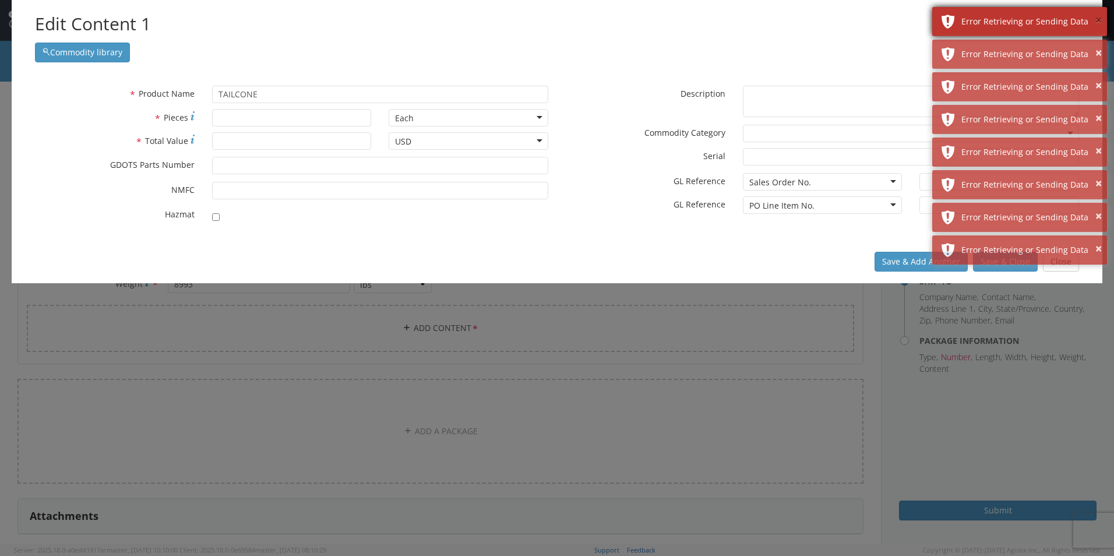
click at [1099, 23] on button "×" at bounding box center [1098, 20] width 6 height 17
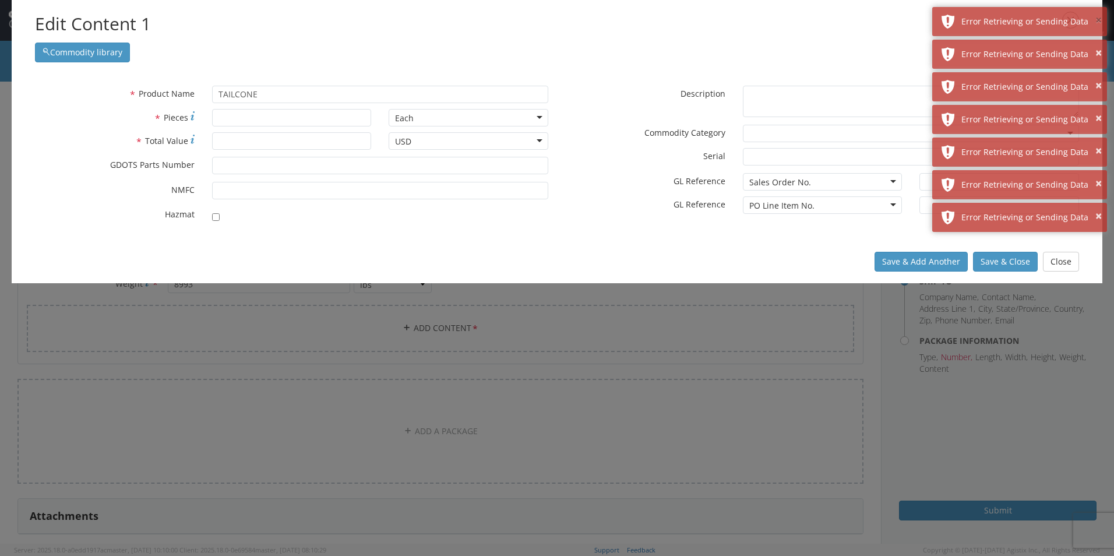
click at [1099, 23] on button "×" at bounding box center [1098, 20] width 6 height 17
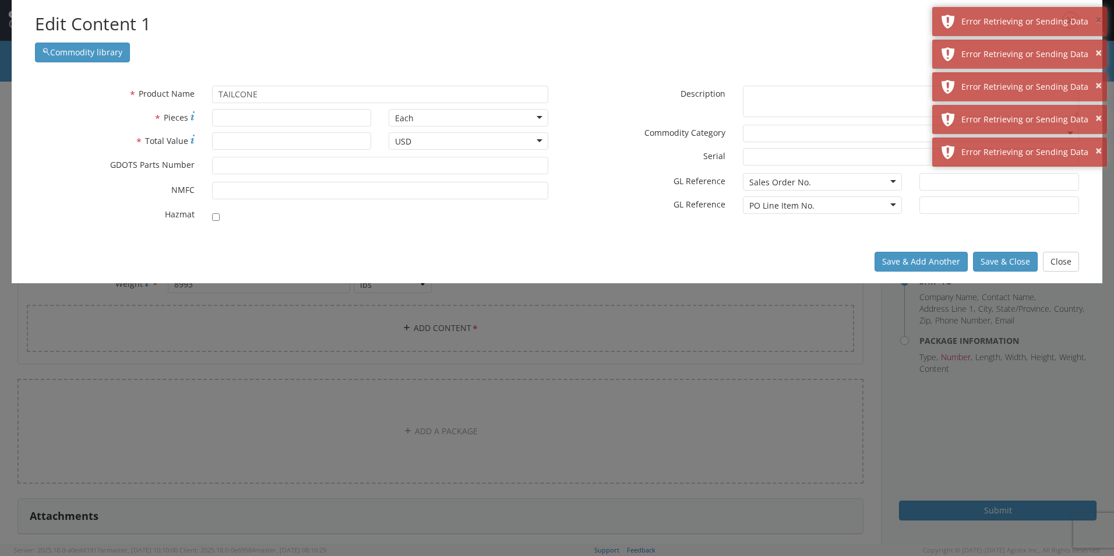
click at [1099, 23] on button "×" at bounding box center [1098, 20] width 6 height 17
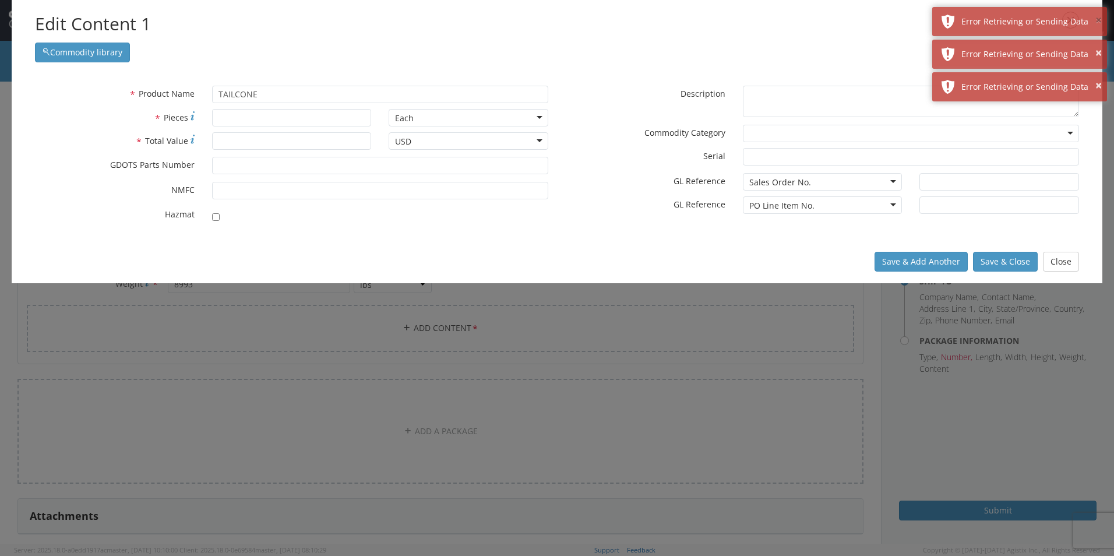
click at [1099, 23] on button "×" at bounding box center [1098, 20] width 6 height 17
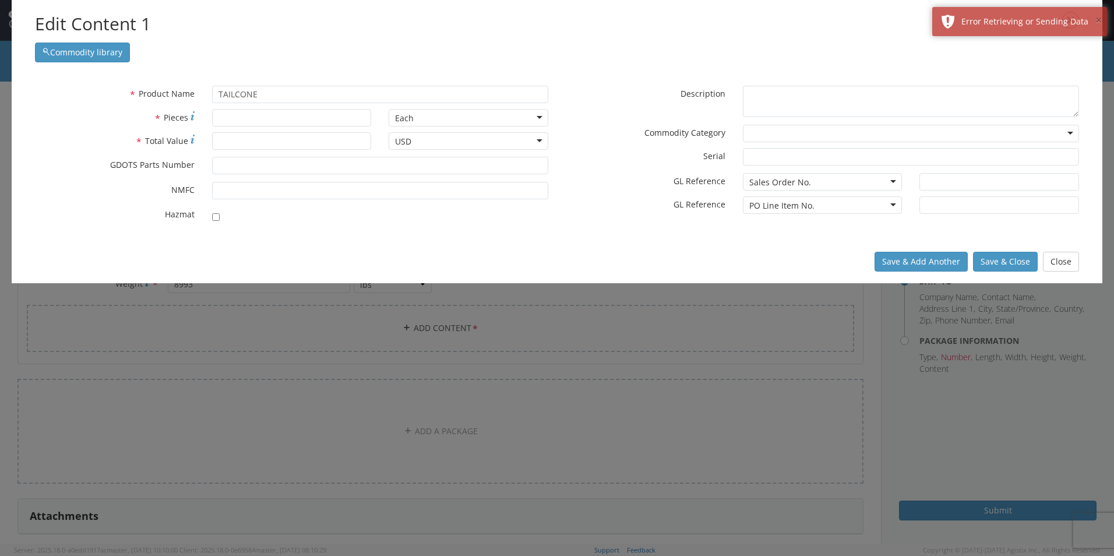
click at [1099, 23] on button "×" at bounding box center [1098, 20] width 6 height 17
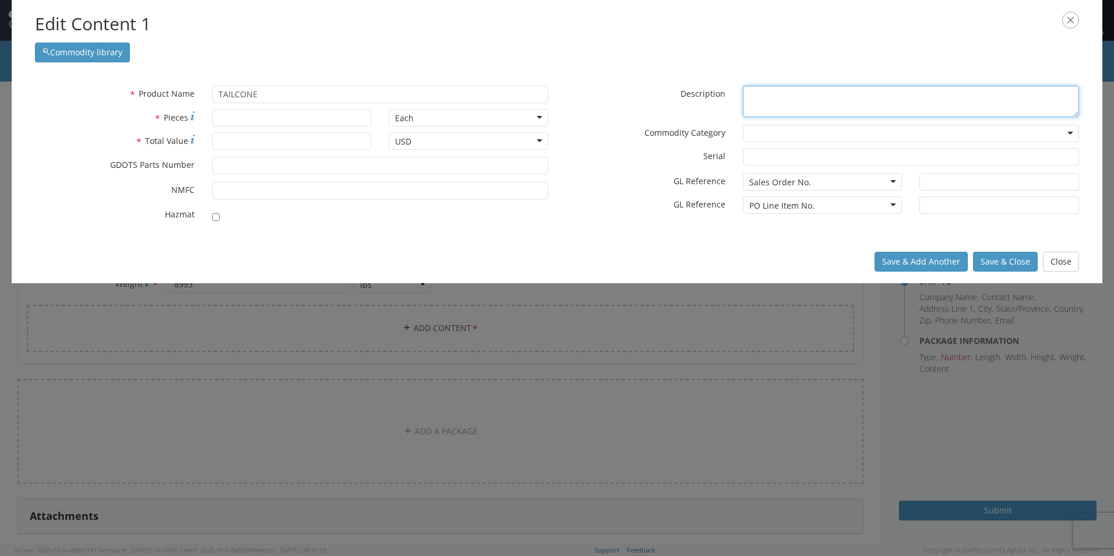
click at [754, 97] on textarea "* Description" at bounding box center [911, 102] width 336 height 32
drag, startPoint x: 880, startPoint y: 94, endPoint x: 890, endPoint y: 95, distance: 10.5
click at [890, 95] on textarea "4426 TAILCONES part# 13006746 1st partial delivery of" at bounding box center [911, 102] width 336 height 32
click at [1004, 94] on textarea "4426 TAILCONES part# 13006746 3rd and Final partial delivery of" at bounding box center [911, 102] width 336 height 32
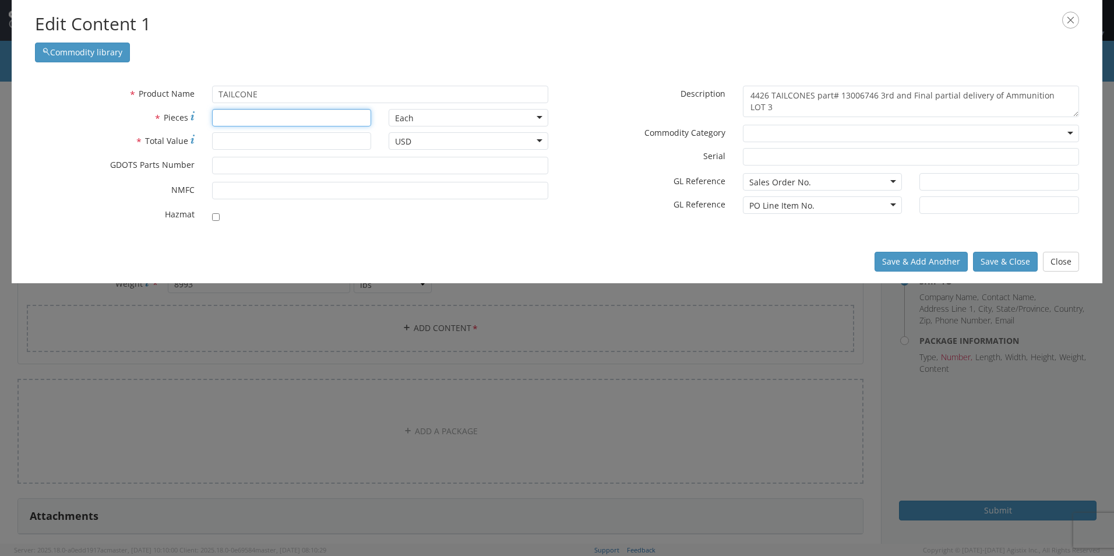
click at [223, 119] on input "* Pieces" at bounding box center [292, 117] width 160 height 17
drag, startPoint x: 759, startPoint y: 94, endPoint x: 771, endPoint y: 93, distance: 12.2
click at [771, 93] on textarea "4426 TAILCONES part# 13006746 3rd and Final partial delivery of Ammunition LOT 3" at bounding box center [911, 102] width 336 height 32
click at [232, 118] on input "* Pieces" at bounding box center [292, 117] width 160 height 17
click at [769, 95] on textarea "4426TAILCONES part# 13006746 3rd and Final partial delivery of Ammunition LOT 3" at bounding box center [911, 102] width 336 height 32
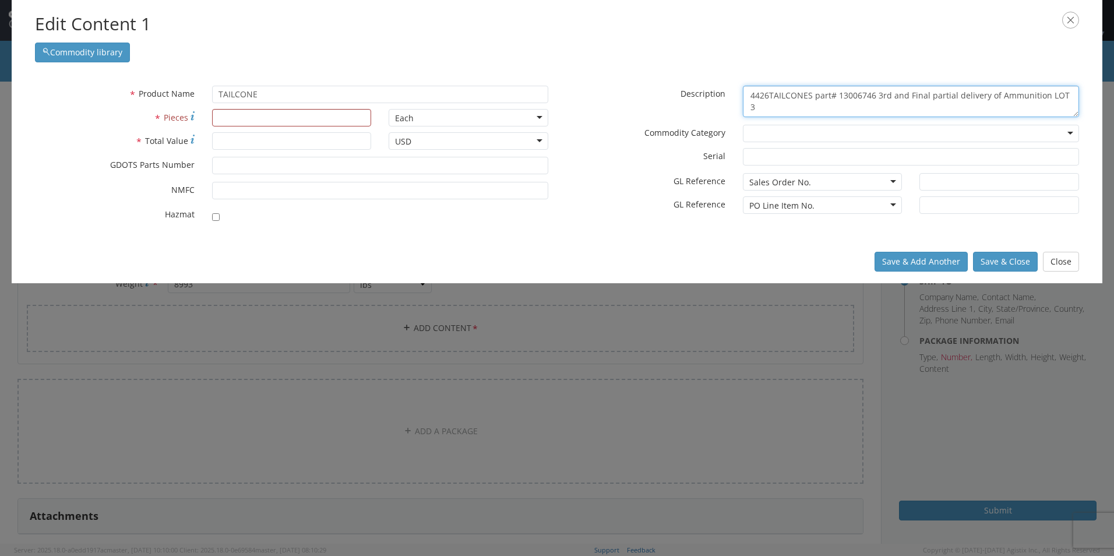
drag, startPoint x: 769, startPoint y: 95, endPoint x: 747, endPoint y: 95, distance: 21.6
click at [747, 95] on textarea "4426TAILCONES part# 13006746 3rd and Final partial delivery of Ammunition LOT 3" at bounding box center [911, 102] width 336 height 32
type textarea "TAILCONES part# 13006746 3rd and Final partial delivery of Ammunition LOT 3"
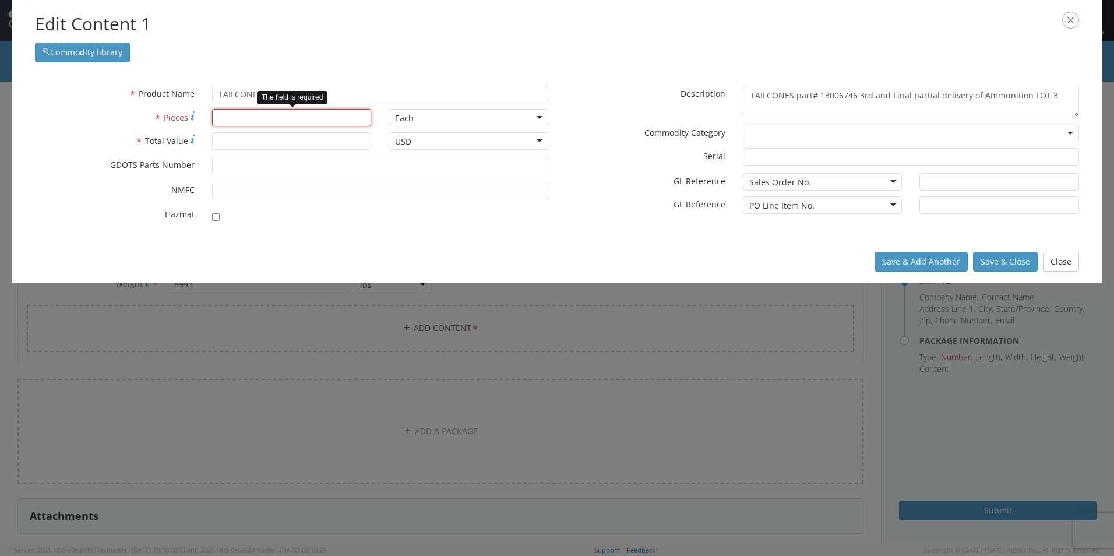
click at [221, 119] on input "* Pieces" at bounding box center [292, 117] width 160 height 17
type input "4416"
click at [230, 143] on input "* Total Value" at bounding box center [292, 140] width 160 height 17
type input "135659.52"
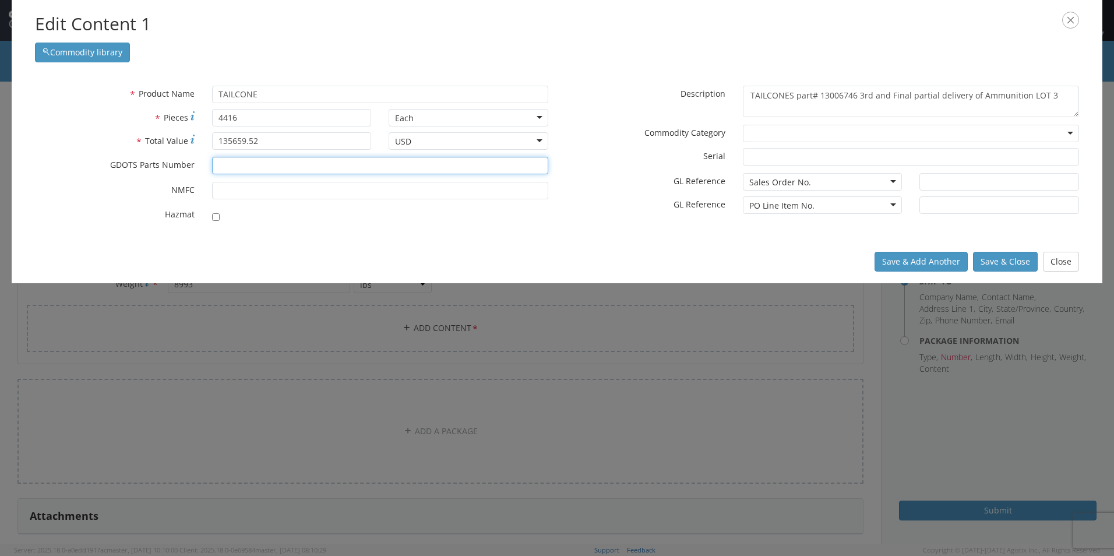
click at [256, 167] on input "* GDOTS Parts Number" at bounding box center [380, 165] width 336 height 17
type input "13006746"
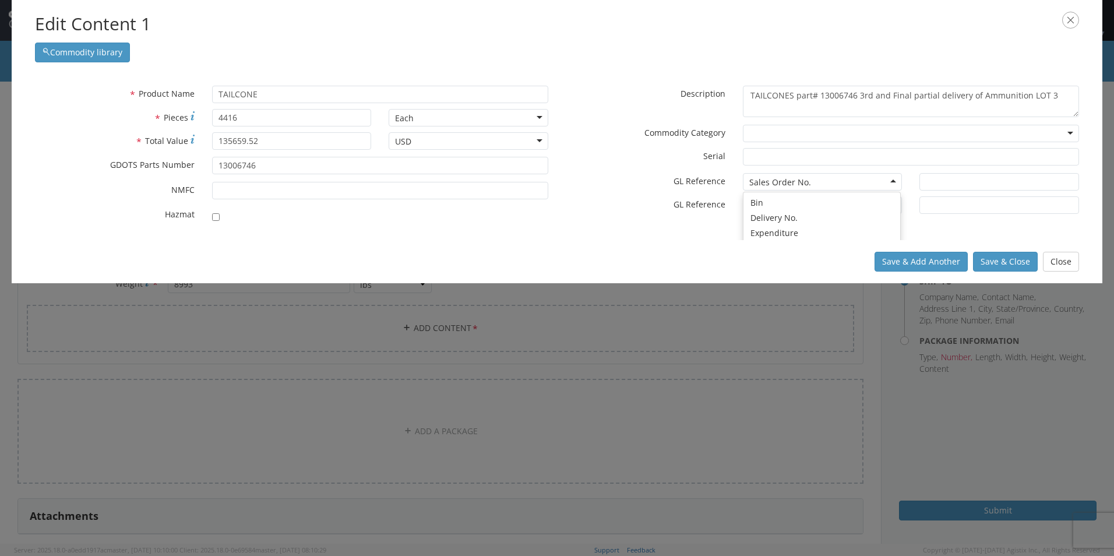
click at [891, 181] on div "Sales Order No." at bounding box center [823, 181] width 160 height 17
click at [955, 181] on input "text" at bounding box center [999, 181] width 160 height 17
type input "80799"
click at [935, 207] on input "text" at bounding box center [999, 204] width 160 height 17
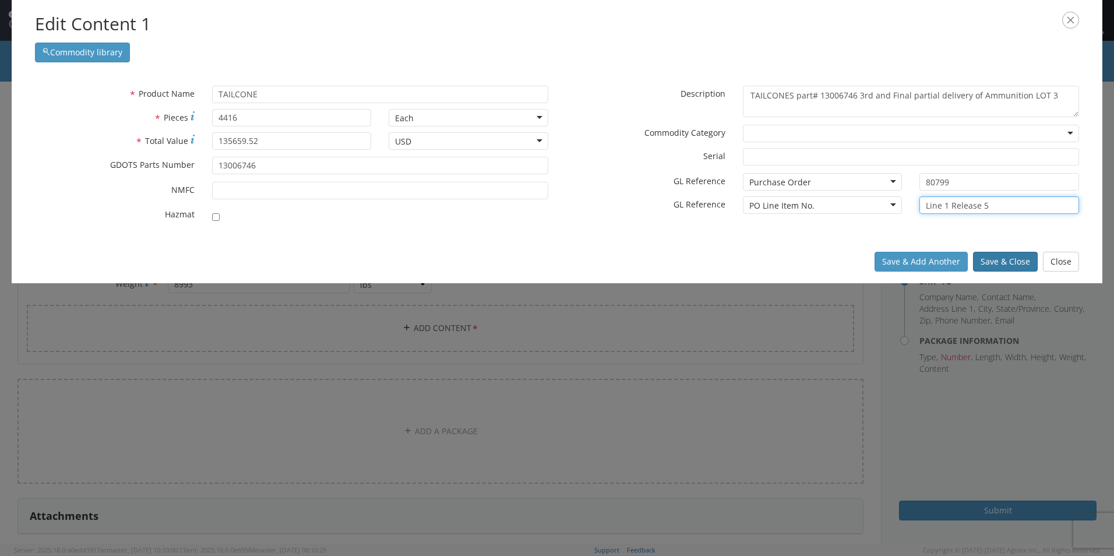
type input "Line 1 Release 5"
click at [1015, 259] on button "Save & Close" at bounding box center [1005, 262] width 65 height 20
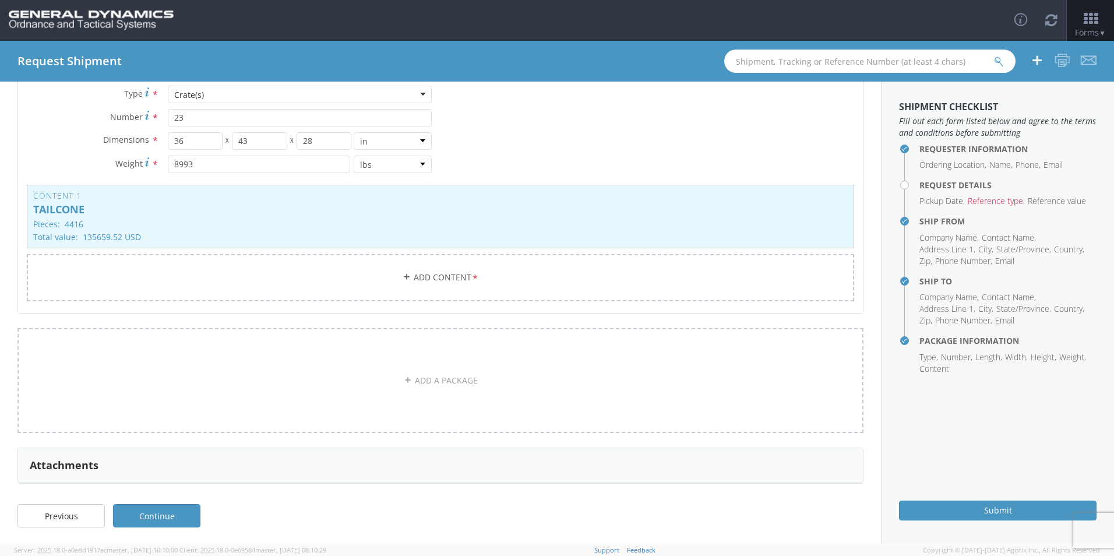
scroll to position [121, 0]
click at [467, 381] on link "ADD A PACKAGE" at bounding box center [440, 379] width 846 height 105
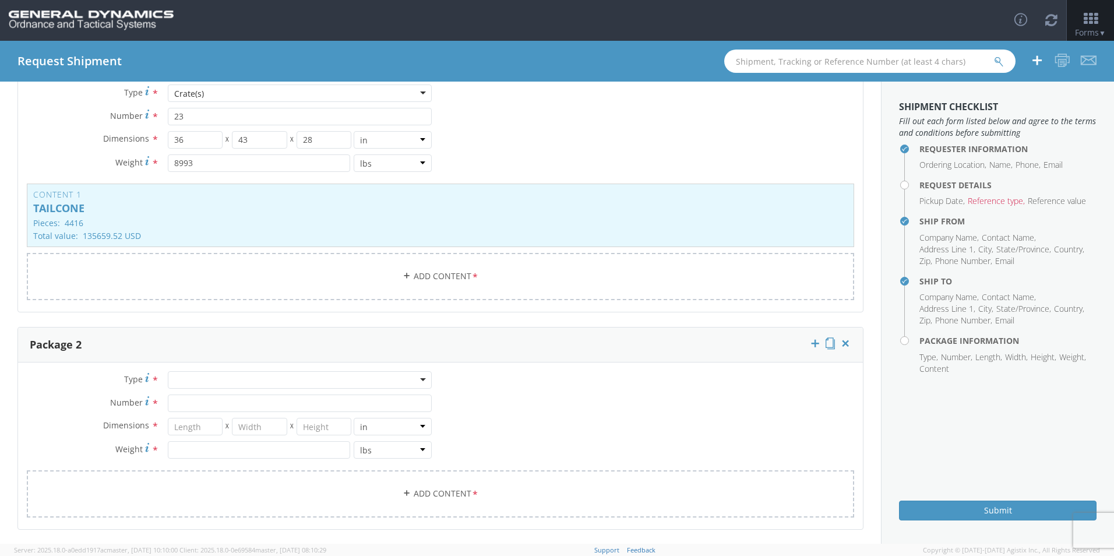
click at [419, 378] on div at bounding box center [300, 379] width 264 height 17
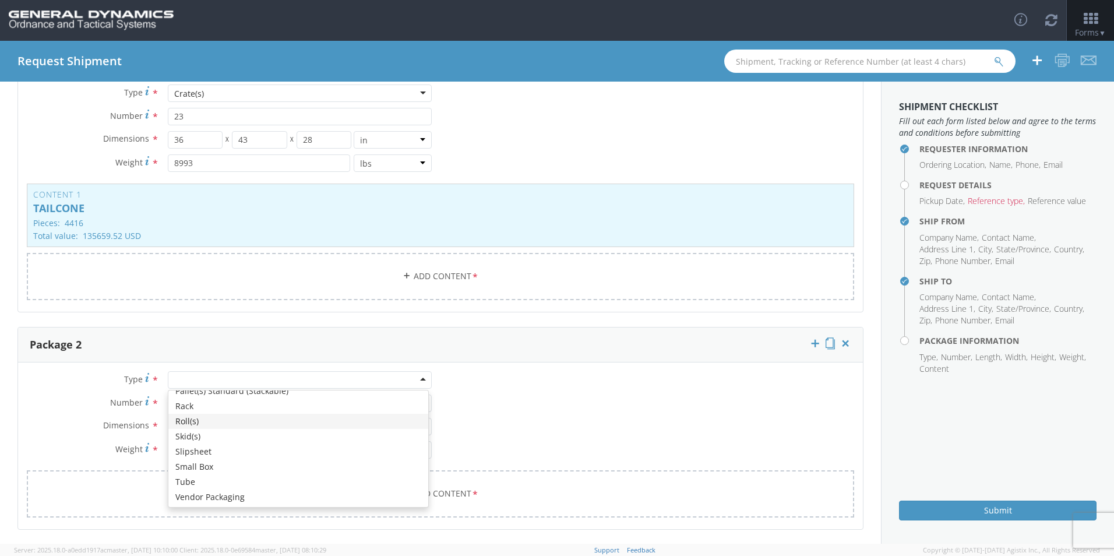
scroll to position [407, 0]
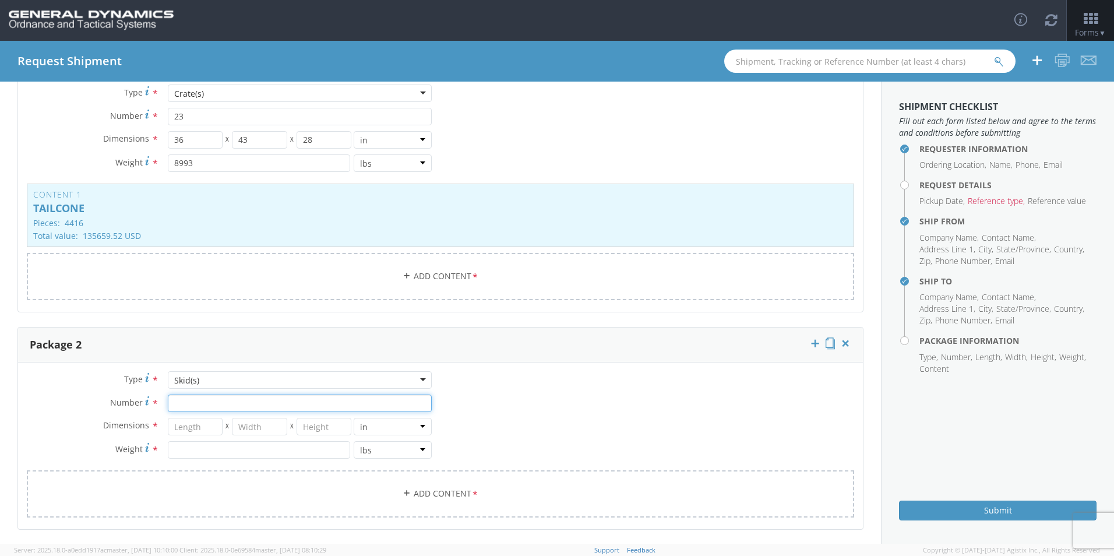
click at [188, 398] on input "Number *" at bounding box center [300, 402] width 264 height 17
click at [179, 425] on input "number" at bounding box center [195, 426] width 55 height 17
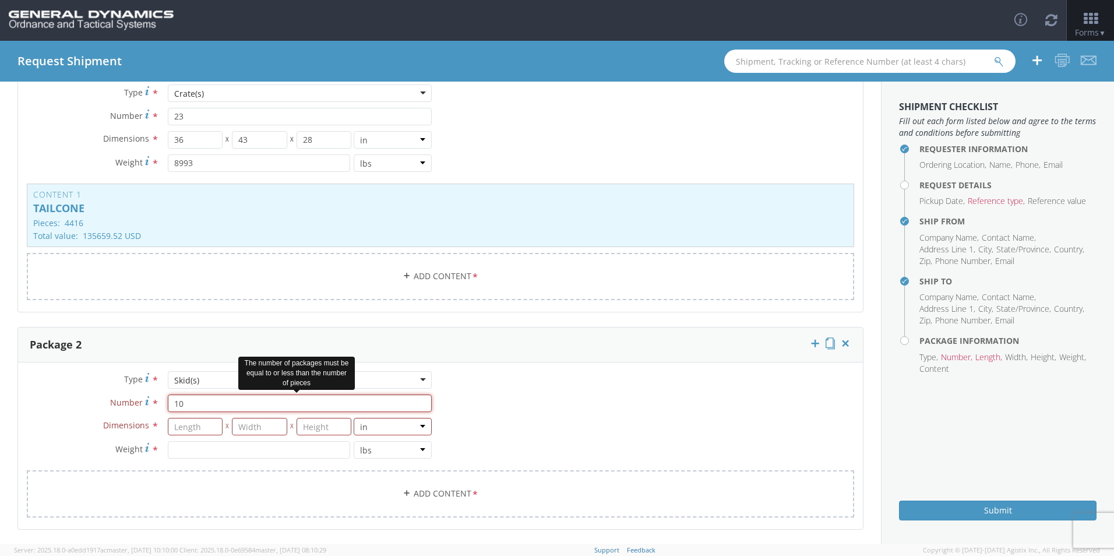
drag, startPoint x: 174, startPoint y: 405, endPoint x: 160, endPoint y: 406, distance: 13.4
click at [160, 406] on div "10" at bounding box center [299, 402] width 281 height 17
type input "1"
click at [178, 428] on input "number" at bounding box center [195, 426] width 55 height 17
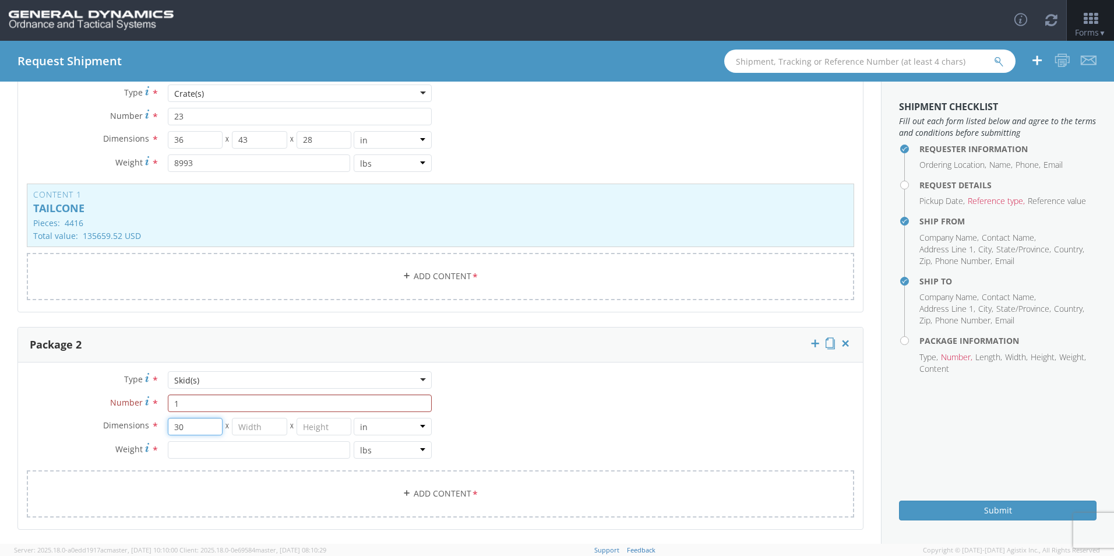
type input "30"
click at [245, 429] on input "number" at bounding box center [259, 426] width 55 height 17
type input "24"
click at [316, 428] on input "number" at bounding box center [324, 426] width 55 height 17
type input "13"
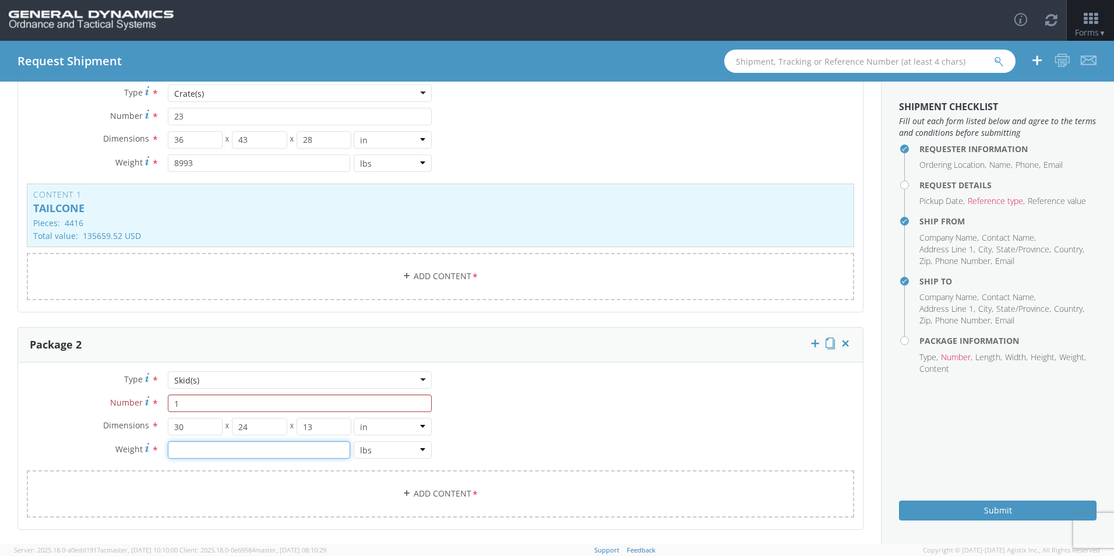
click at [198, 453] on input "number" at bounding box center [259, 449] width 182 height 17
type input "21"
click at [521, 394] on div "Type * Skid(s) Skid(s) Bale(s) Basket(s) Bolt(s) Bottle(s) Buckets Bulk Bundle(…" at bounding box center [440, 451] width 845 height 161
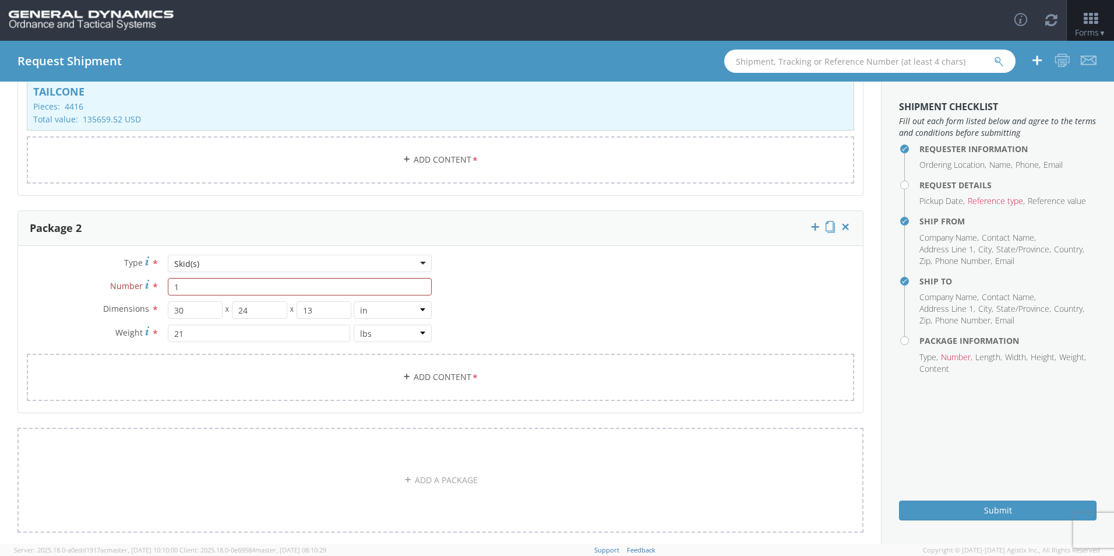
scroll to position [296, 0]
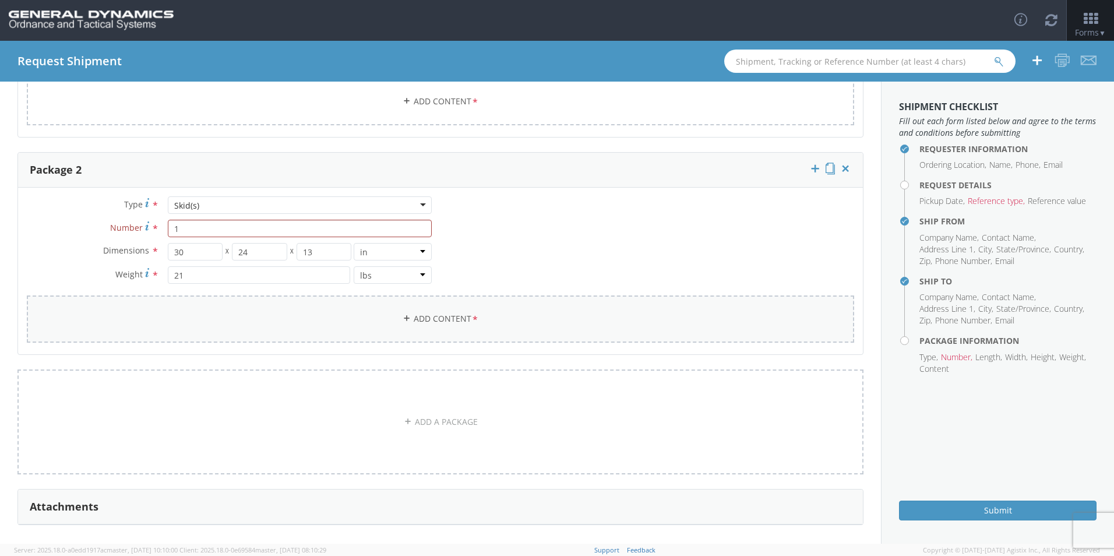
click at [386, 316] on link "Add Content *" at bounding box center [440, 318] width 827 height 47
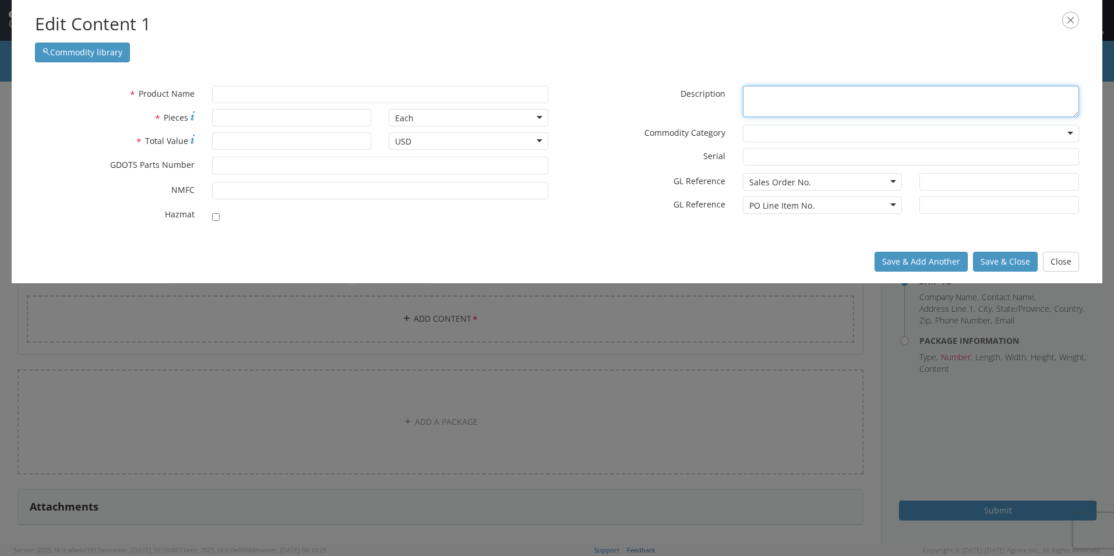
click at [767, 95] on textarea "* Description" at bounding box center [911, 102] width 336 height 32
type textarea "T"
type textarea "TAILCONES 3rd and Final shipment of 3rd Ammunition LOT 3"
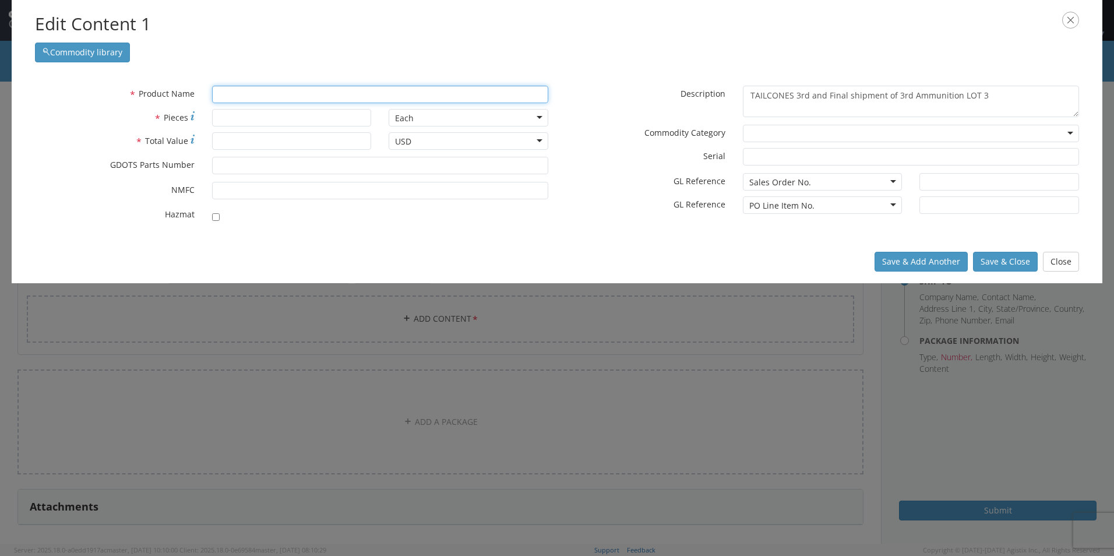
click at [228, 97] on input "text" at bounding box center [380, 94] width 336 height 17
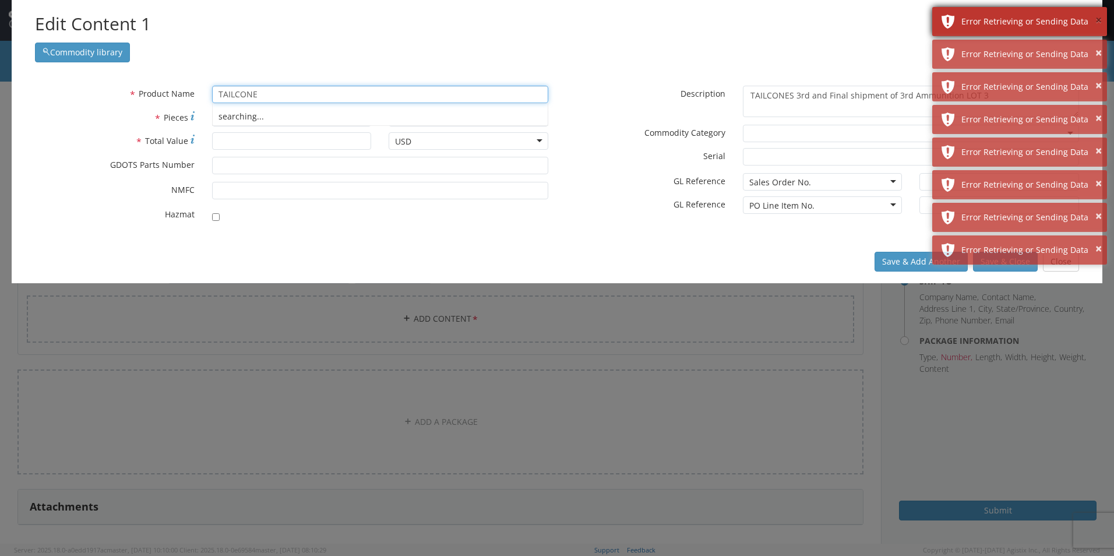
type input "TAILCONE"
click at [1098, 17] on button "×" at bounding box center [1098, 20] width 6 height 17
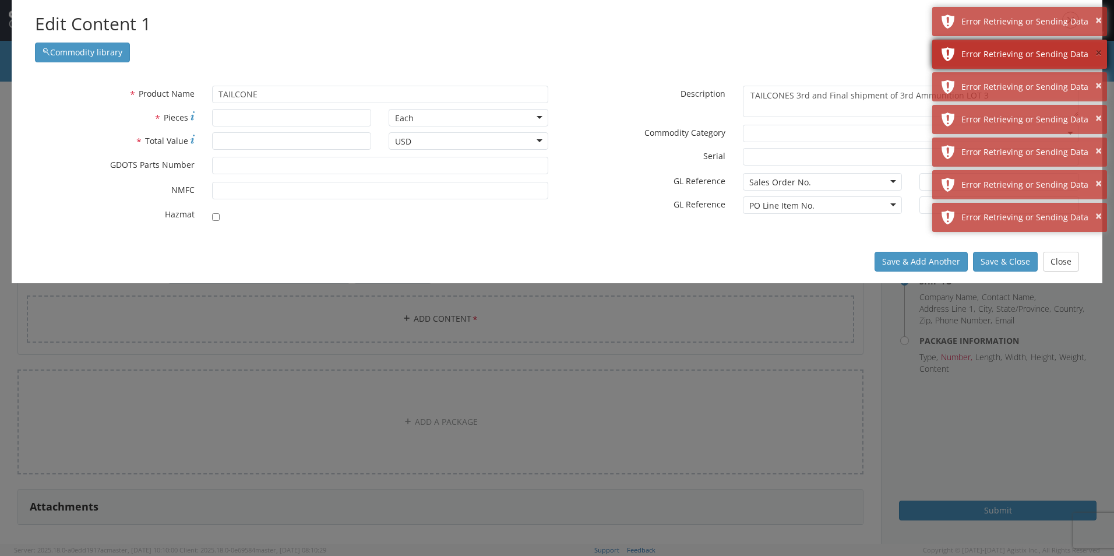
click at [1096, 51] on button "×" at bounding box center [1098, 53] width 6 height 17
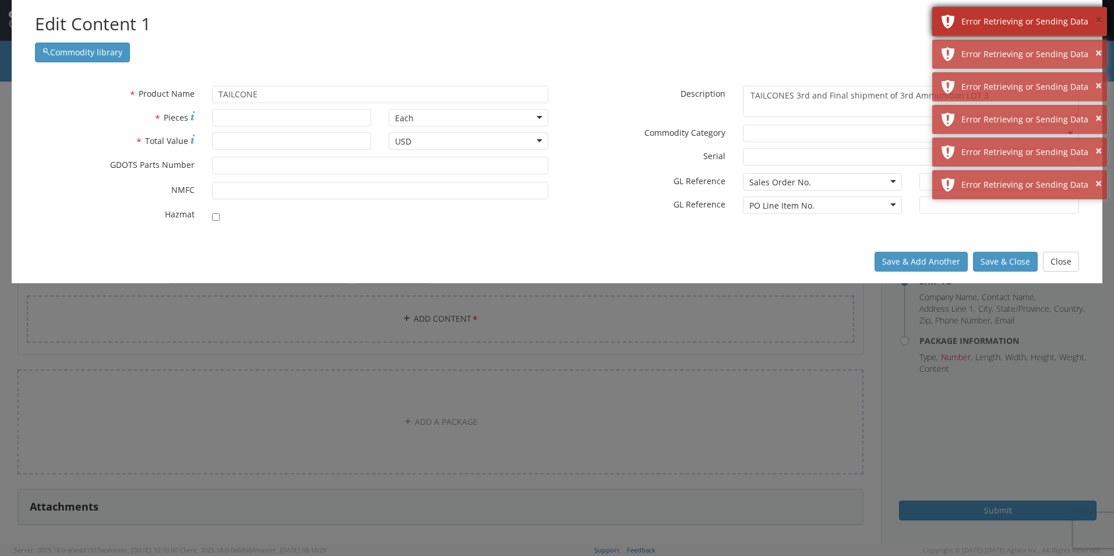
click at [1095, 19] on button "×" at bounding box center [1098, 20] width 6 height 17
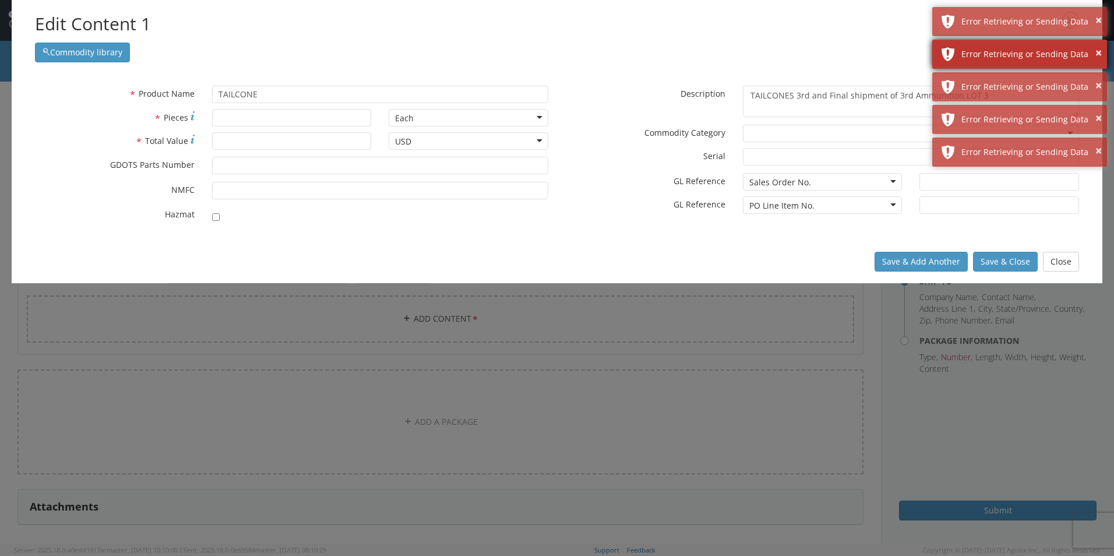
click at [1099, 44] on div "× Error Retrieving or Sending Data" at bounding box center [1019, 54] width 175 height 29
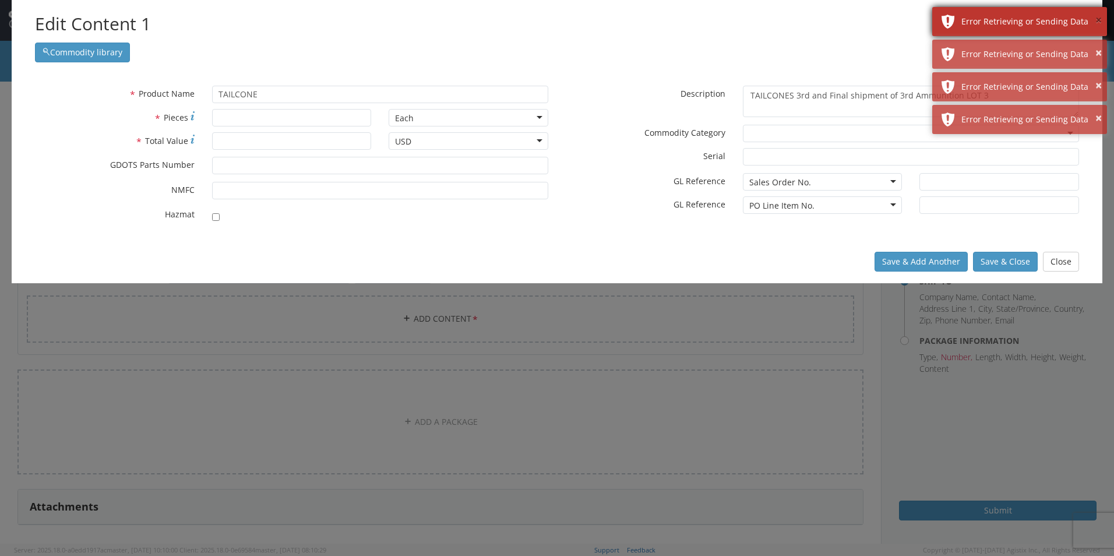
click at [1096, 26] on button "×" at bounding box center [1098, 20] width 6 height 17
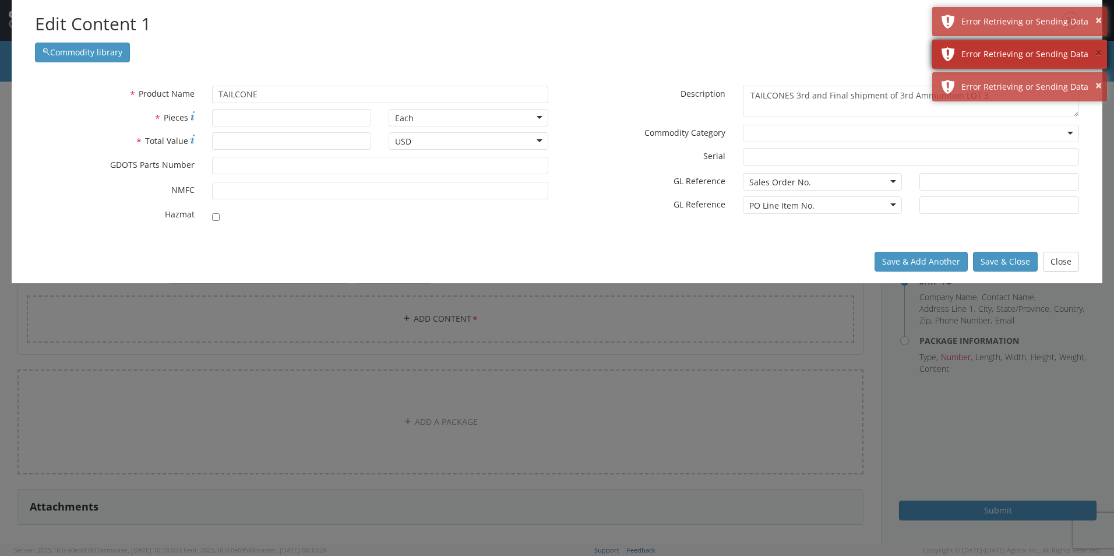
click at [1098, 47] on button "×" at bounding box center [1098, 53] width 6 height 17
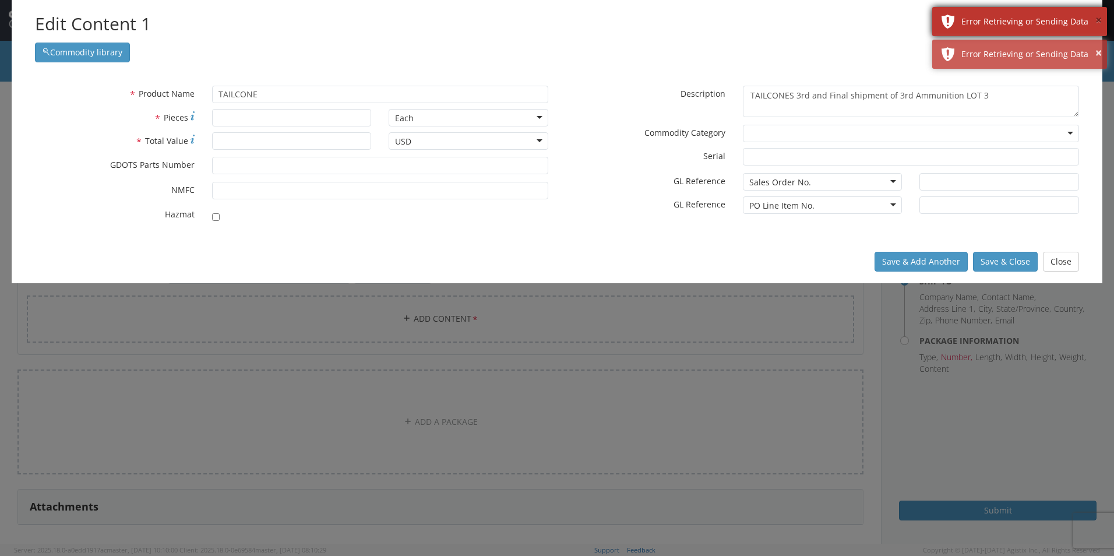
click at [1098, 20] on button "×" at bounding box center [1098, 20] width 6 height 17
click at [1092, 22] on div "Error Retrieving or Sending Data" at bounding box center [1029, 22] width 137 height 12
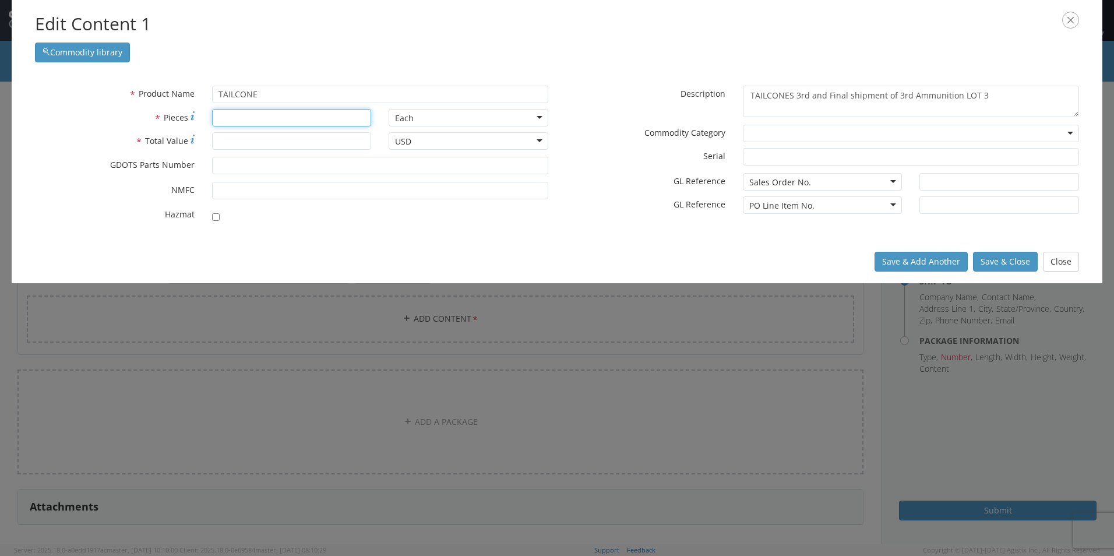
click at [228, 114] on input "* Pieces" at bounding box center [292, 117] width 160 height 17
type input "10"
click at [260, 140] on input "* Total Value" at bounding box center [292, 140] width 160 height 17
type input "307.2"
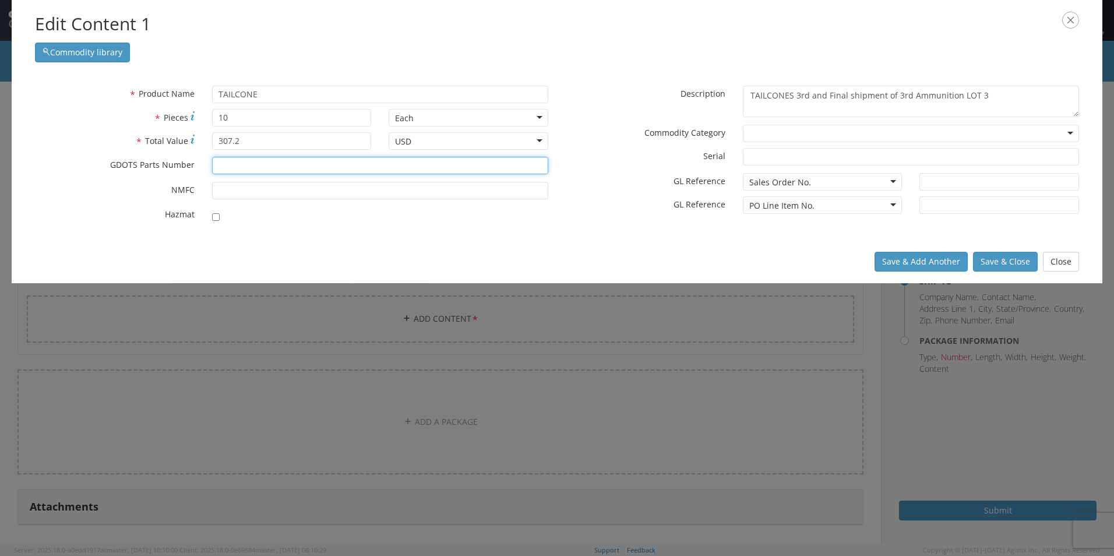
click at [289, 170] on input "* GDOTS Parts Number" at bounding box center [380, 165] width 336 height 17
click at [217, 165] on input "* GDOTS Parts Number" at bounding box center [380, 165] width 336 height 17
type input "13006746"
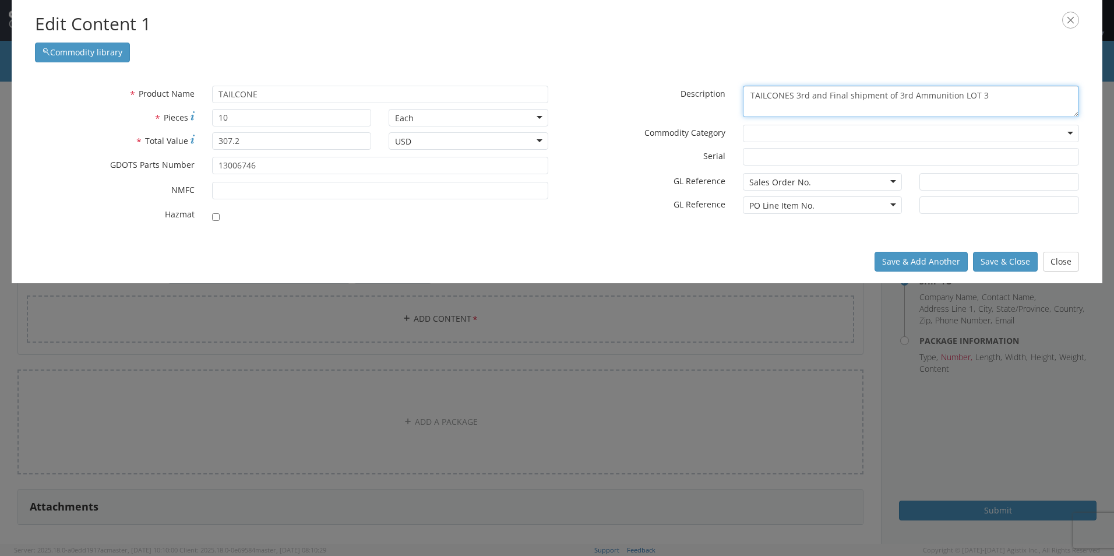
click at [795, 96] on textarea "TAILCONES 3rd and Final shipment of 3rd Ammunition LOT 3" at bounding box center [911, 102] width 336 height 32
click at [895, 182] on div "Sales Order No. Sales Order No. Bin Delivery No. Expenditure GL Code Internal R…" at bounding box center [822, 181] width 177 height 17
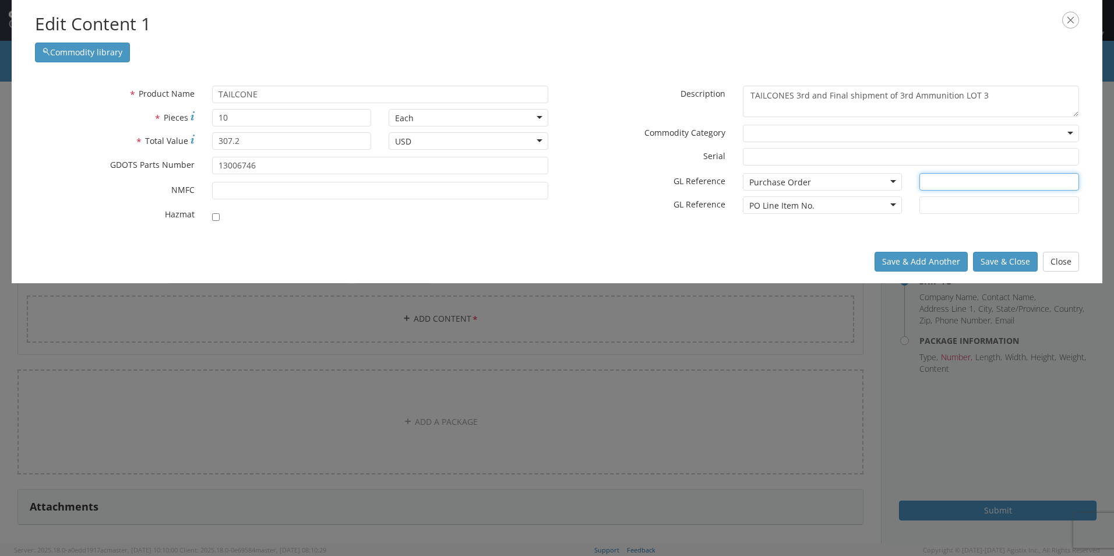
click at [948, 181] on input "text" at bounding box center [999, 181] width 160 height 17
type input "80799"
click at [951, 202] on input "text" at bounding box center [999, 204] width 160 height 17
type input "Line 1 Release"
click at [1003, 263] on button "Save & Close" at bounding box center [1005, 262] width 65 height 20
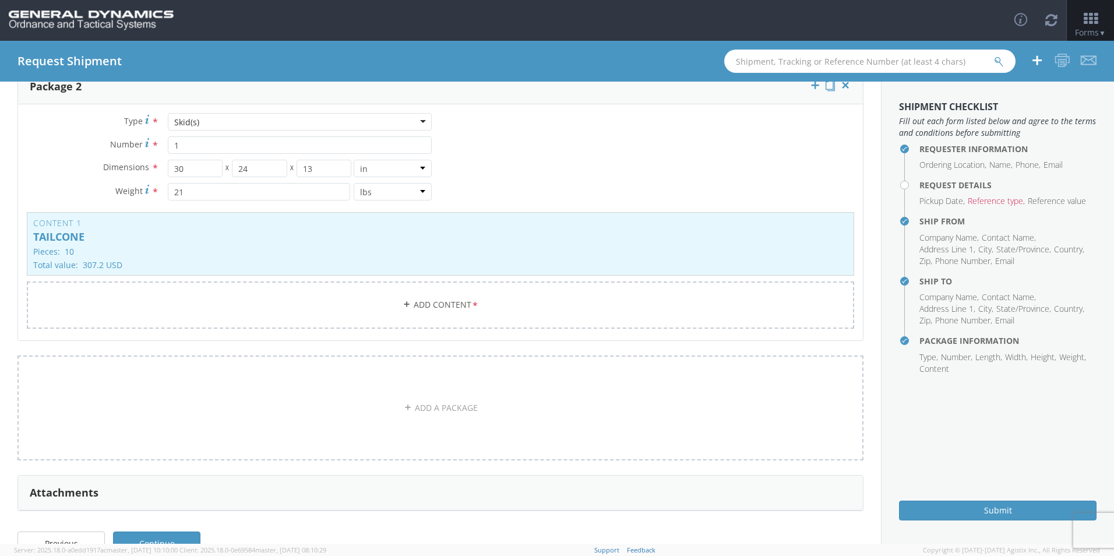
scroll to position [408, 0]
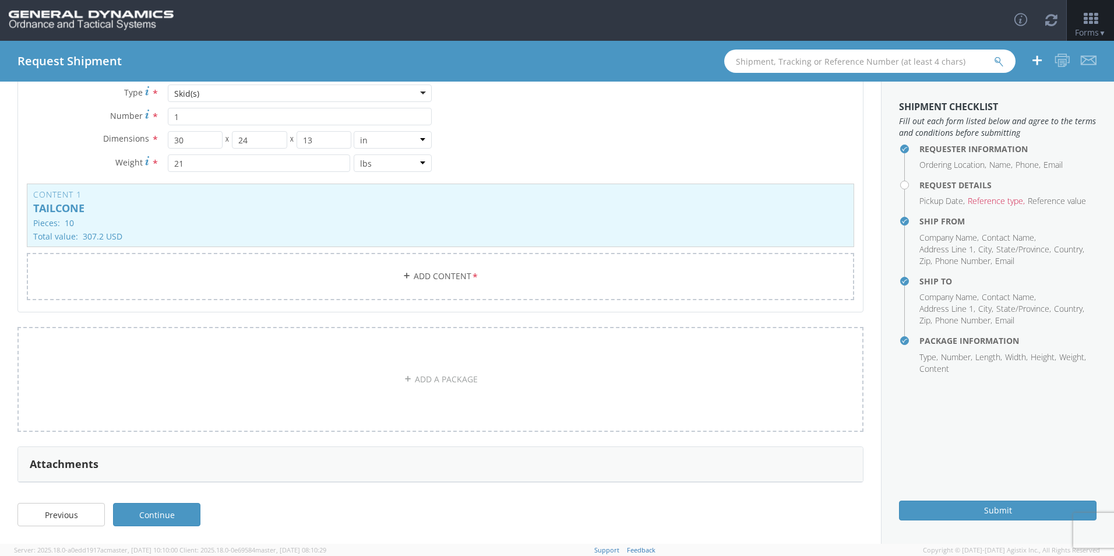
drag, startPoint x: 158, startPoint y: 518, endPoint x: 172, endPoint y: 519, distance: 14.0
click at [158, 518] on link "Continue" at bounding box center [156, 514] width 87 height 23
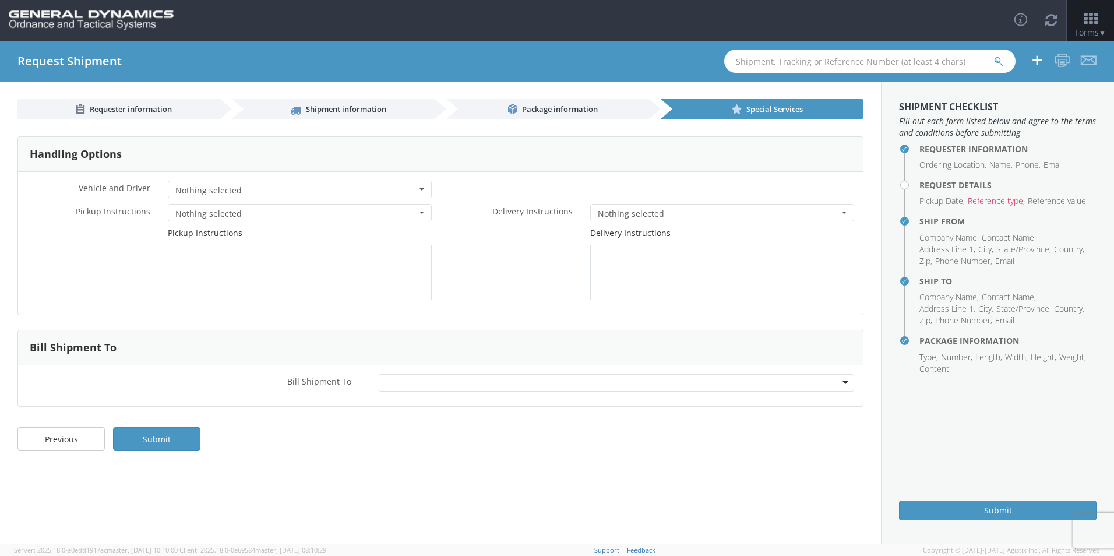
scroll to position [0, 0]
click at [422, 189] on span "button" at bounding box center [421, 189] width 5 height 2
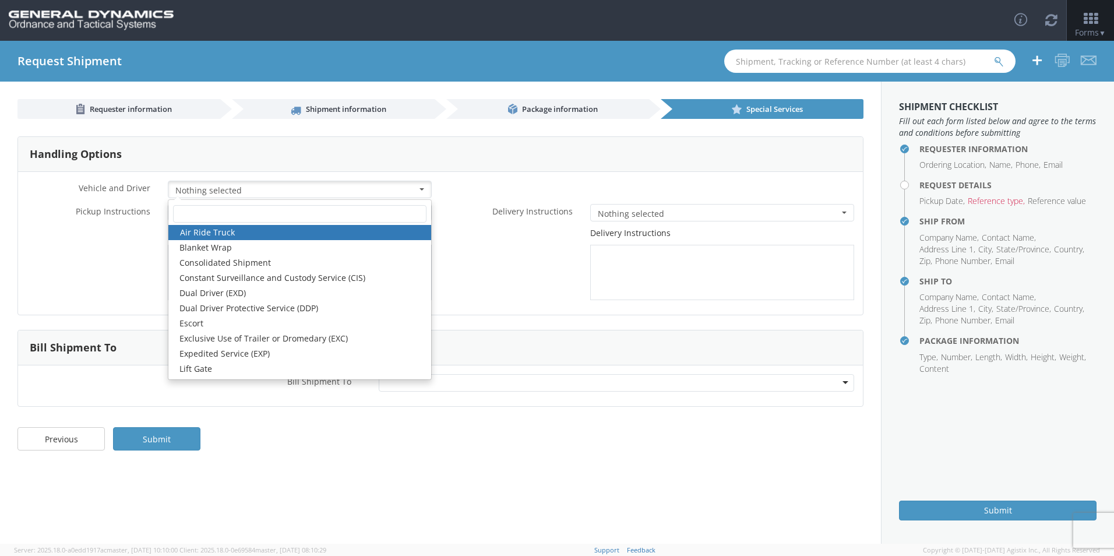
click at [234, 234] on link "Air Ride Truck" at bounding box center [299, 232] width 263 height 15
click at [211, 213] on input "text" at bounding box center [299, 213] width 253 height 17
click at [472, 206] on label "* Delivery Instructions" at bounding box center [510, 210] width 141 height 13
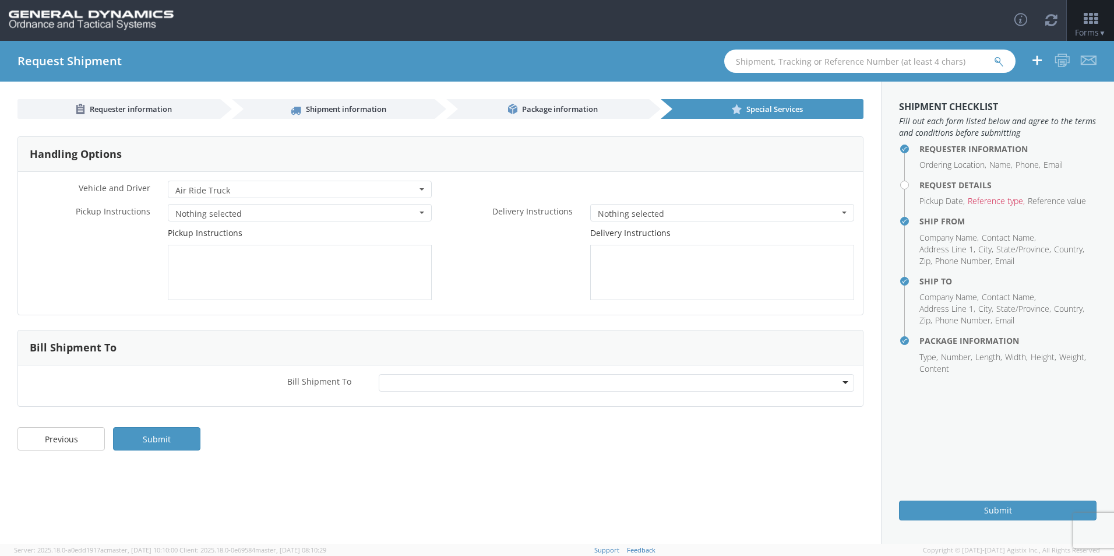
click at [422, 211] on span "button" at bounding box center [421, 212] width 5 height 2
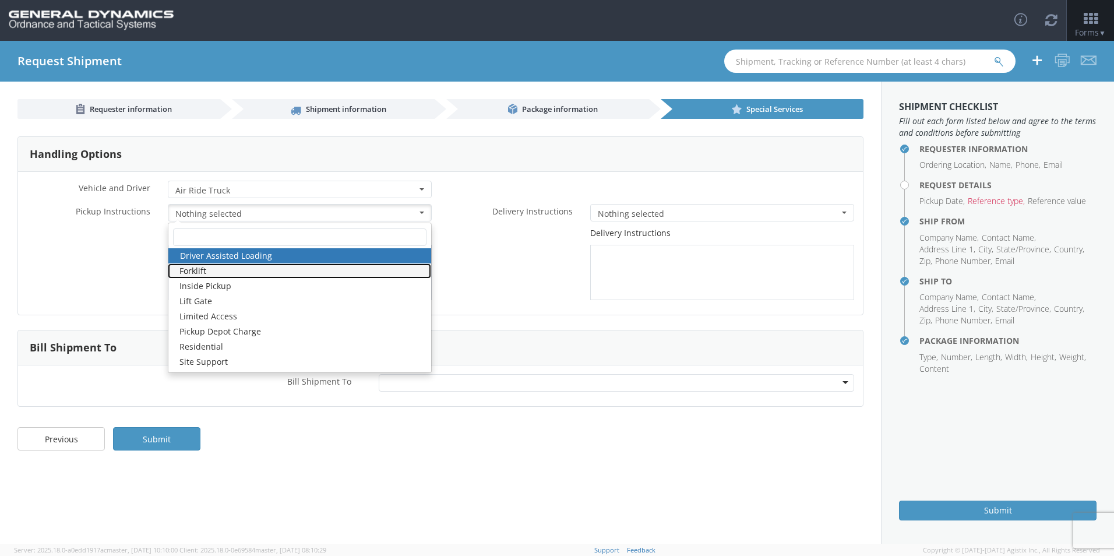
click at [215, 269] on link "Forklift" at bounding box center [299, 270] width 263 height 15
click at [478, 206] on label "* Delivery Instructions" at bounding box center [510, 210] width 141 height 13
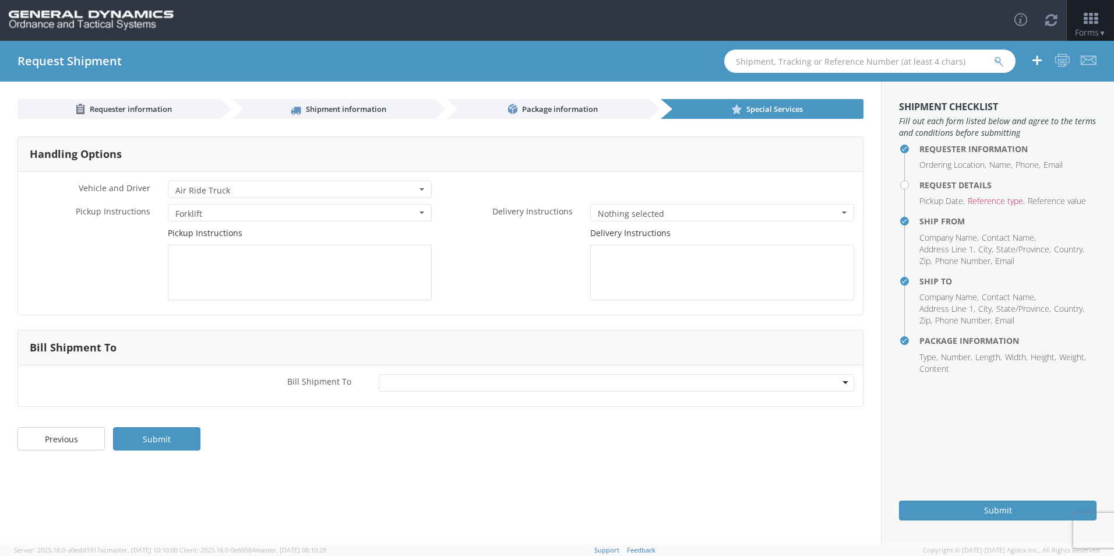
click at [843, 213] on span "button" at bounding box center [844, 212] width 5 height 2
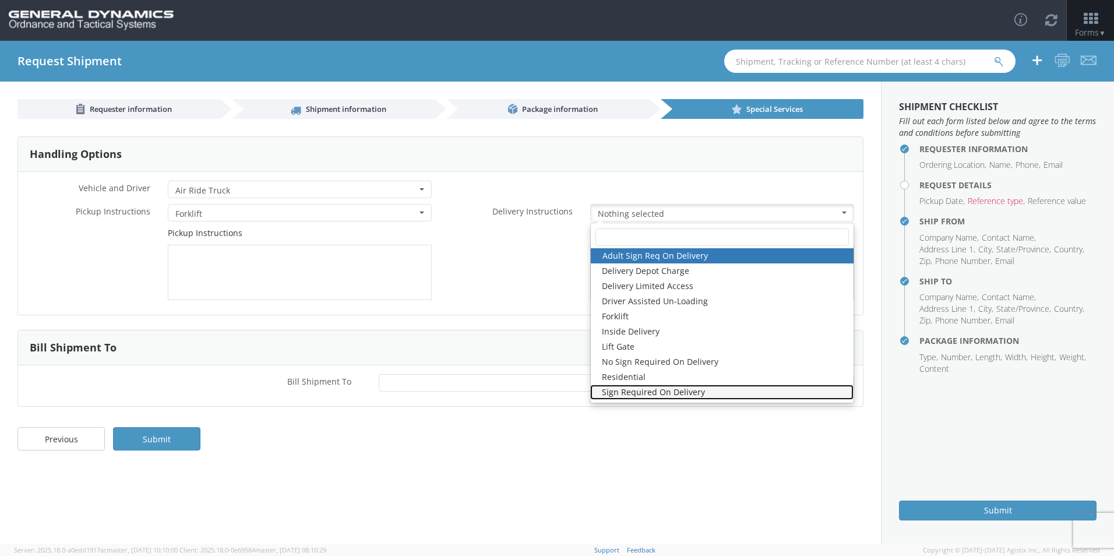
click at [646, 396] on link "Sign Required On Delivery" at bounding box center [721, 392] width 263 height 15
click at [622, 395] on link "Sign Required On Delivery" at bounding box center [721, 392] width 263 height 15
click at [635, 392] on link "Sign Required On Delivery" at bounding box center [721, 392] width 263 height 15
click at [491, 270] on div "Delivery Instructions" at bounding box center [651, 263] width 422 height 73
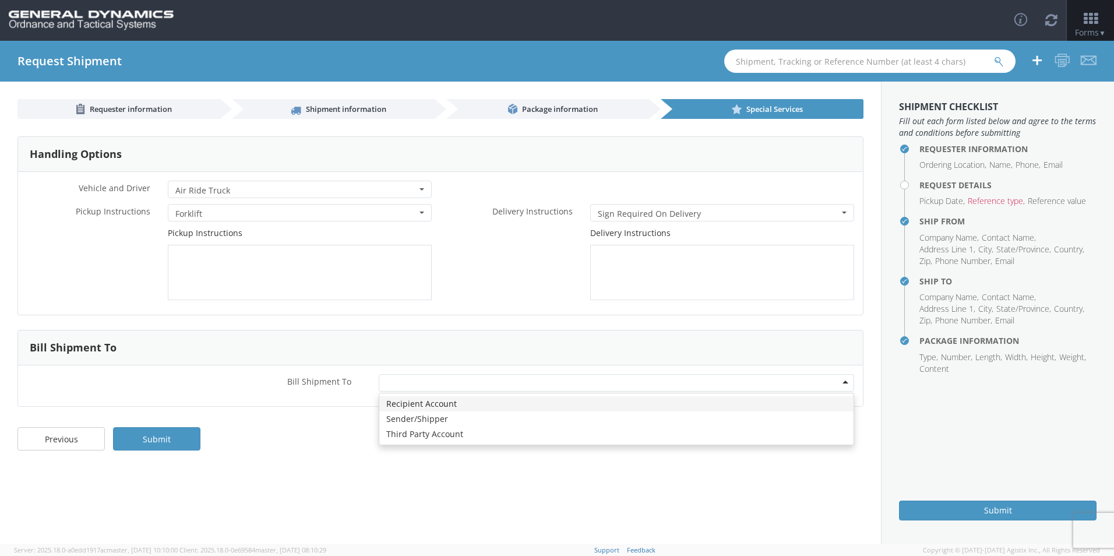
click at [393, 387] on div at bounding box center [616, 382] width 475 height 17
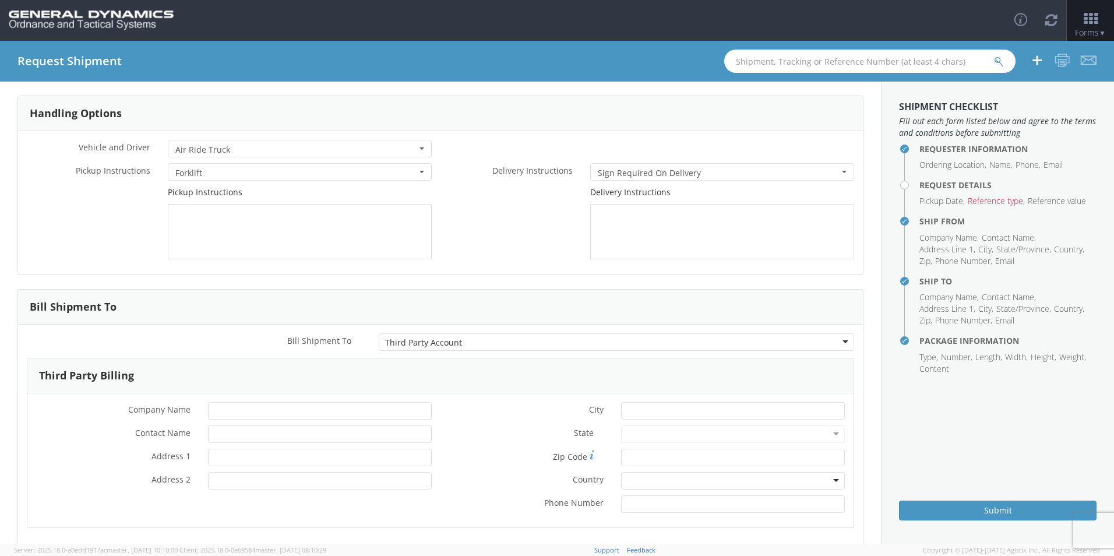
scroll to position [110, 0]
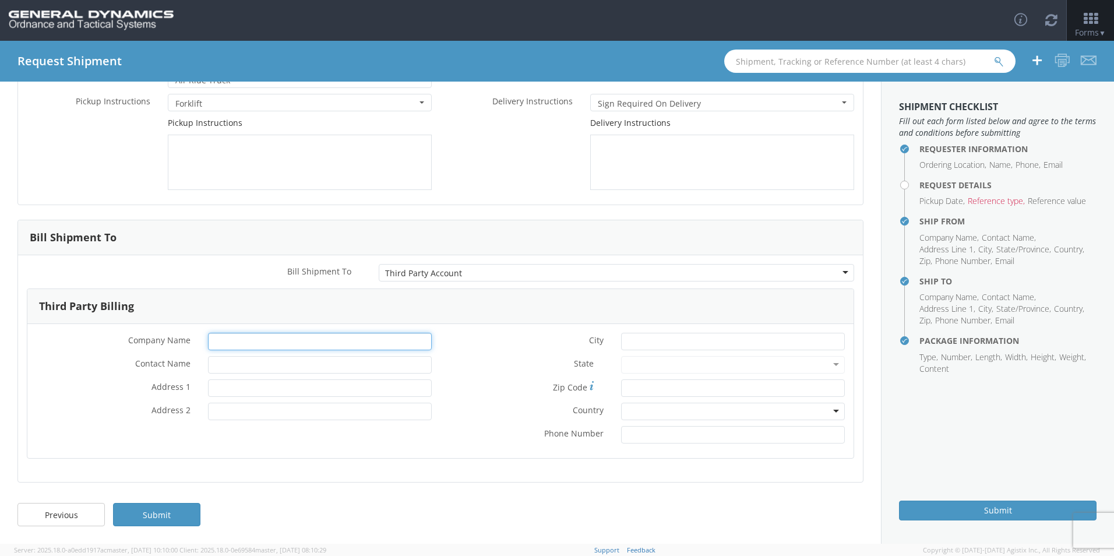
click at [220, 337] on input "* Company Name" at bounding box center [320, 341] width 224 height 17
type input "GD-OTS"
type input "[PERSON_NAME] [PERSON_NAME]"
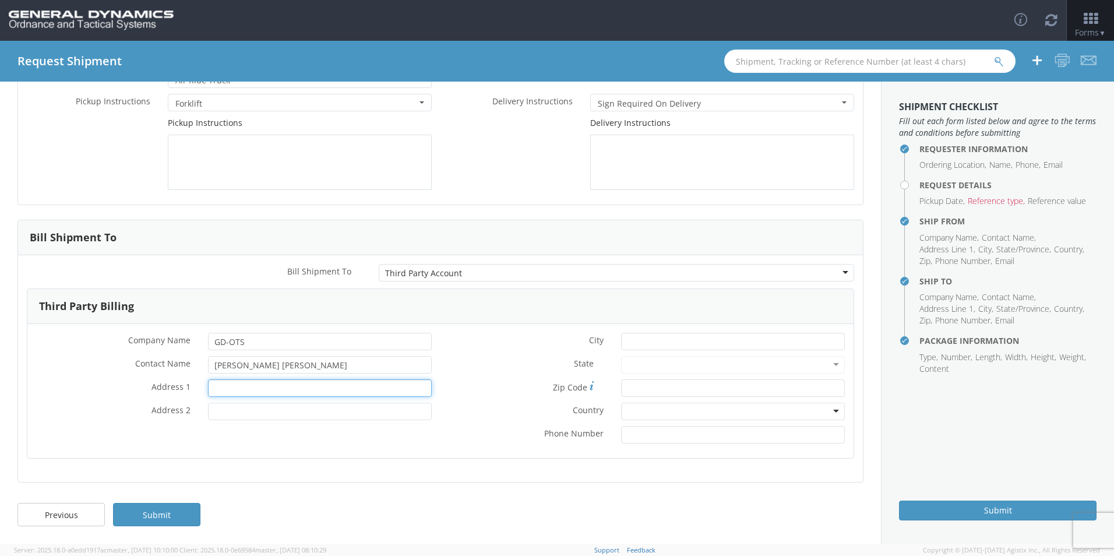
type input "100 [GEOGRAPHIC_DATA]"
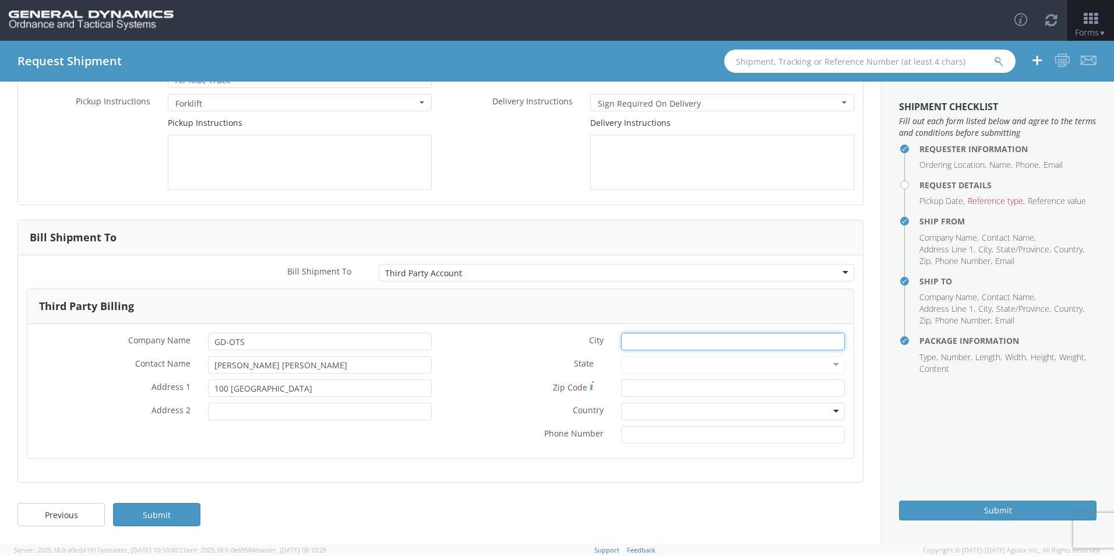
type input "[GEOGRAPHIC_DATA]"
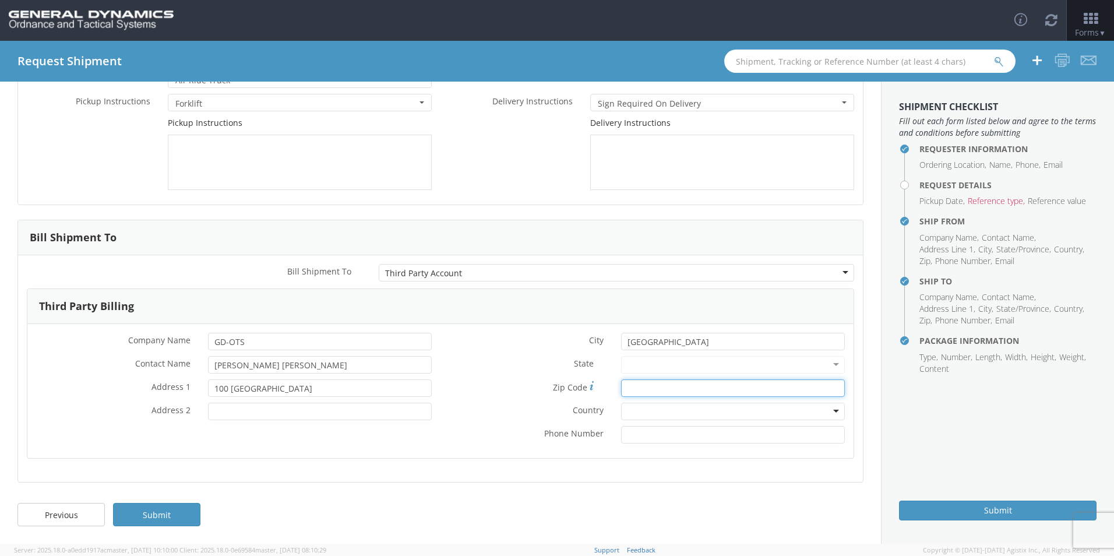
type input "33716"
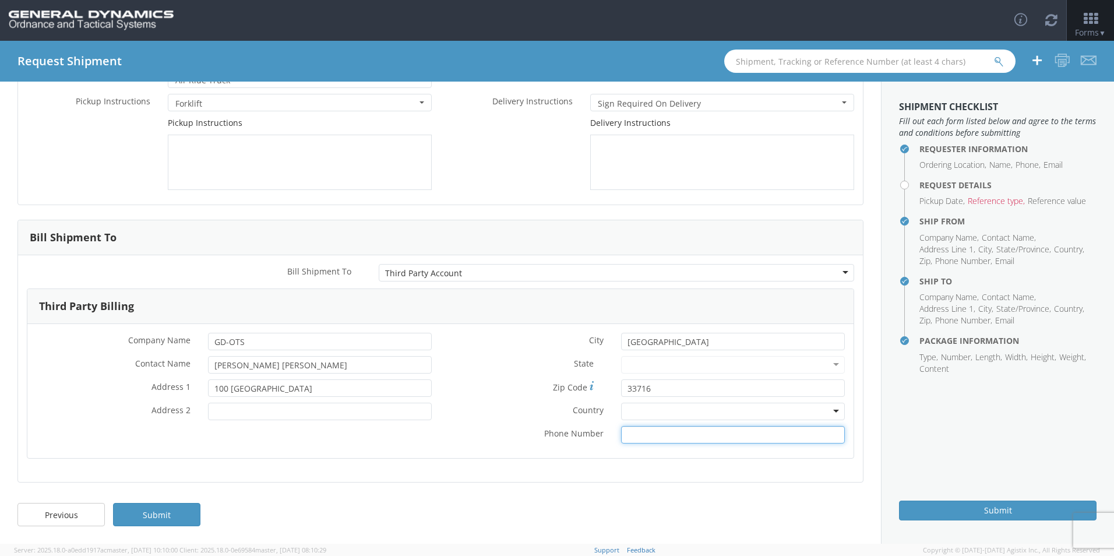
type input "7272489016"
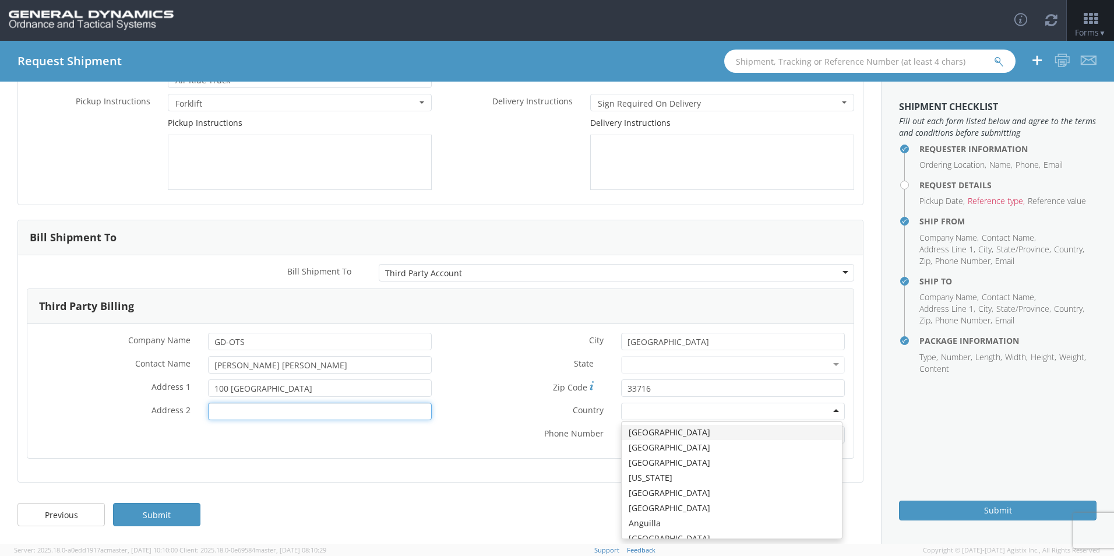
type input "[EMAIL_ADDRESS][DOMAIN_NAME]"
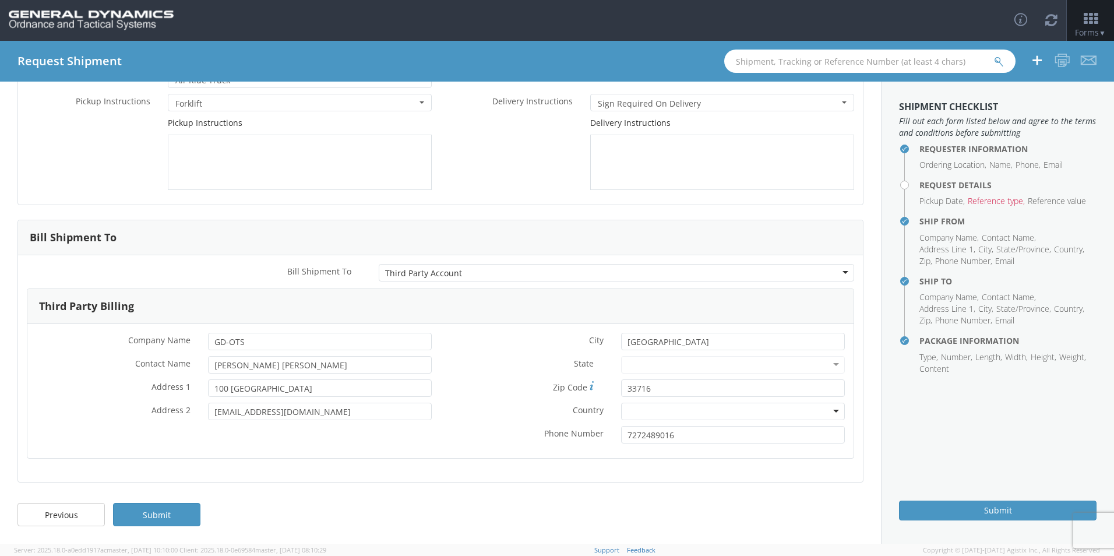
click at [827, 363] on div at bounding box center [733, 364] width 224 height 17
click at [824, 363] on div at bounding box center [733, 364] width 224 height 17
click at [633, 365] on div at bounding box center [733, 364] width 224 height 17
drag, startPoint x: 331, startPoint y: 411, endPoint x: 196, endPoint y: 413, distance: 135.2
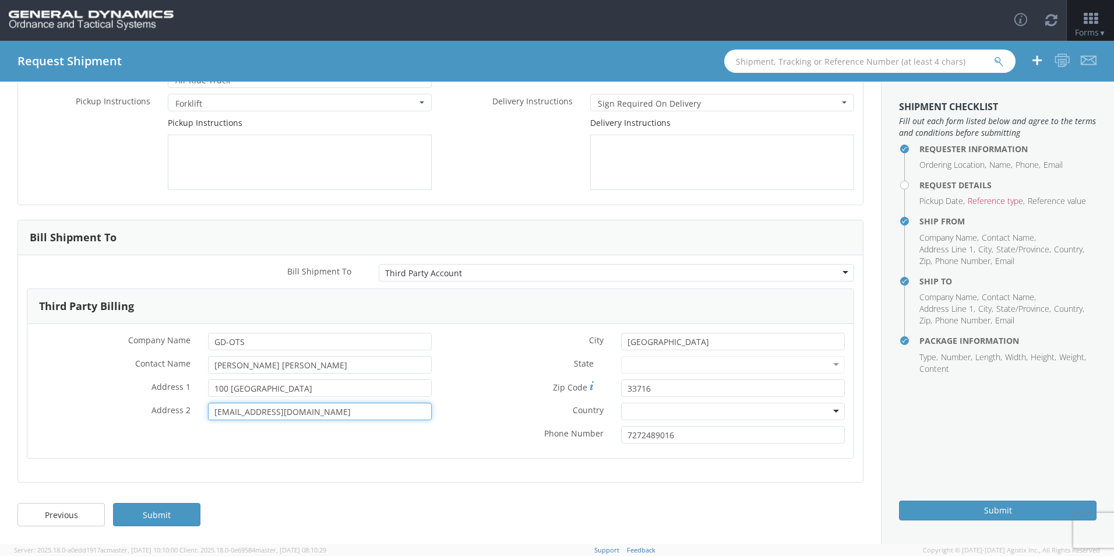
click at [196, 413] on div "* Address 2 [EMAIL_ADDRESS][DOMAIN_NAME]" at bounding box center [233, 411] width 413 height 17
click at [830, 415] on div at bounding box center [733, 411] width 224 height 17
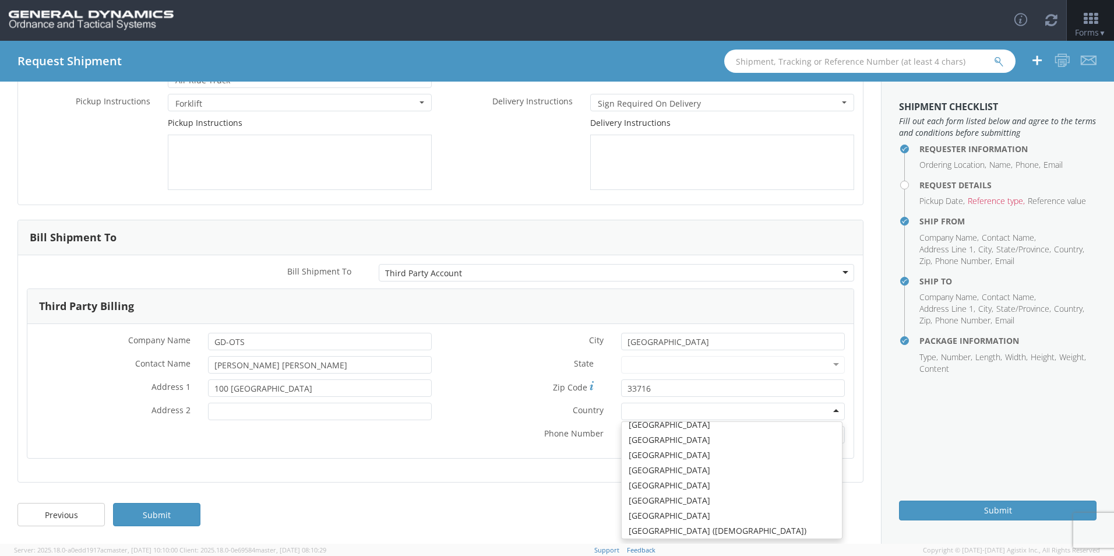
scroll to position [2971, 0]
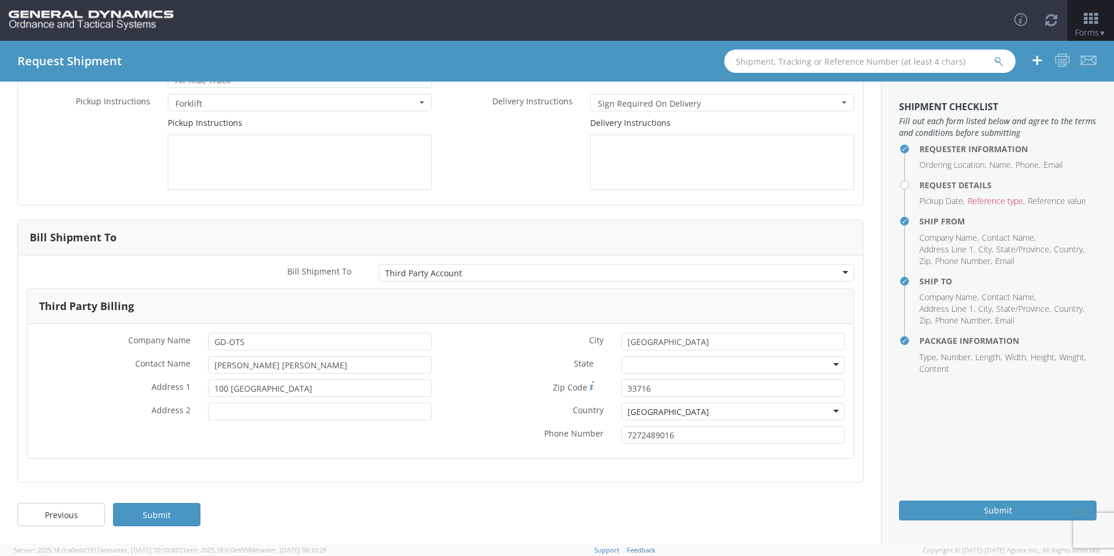
click at [644, 362] on div at bounding box center [733, 364] width 224 height 17
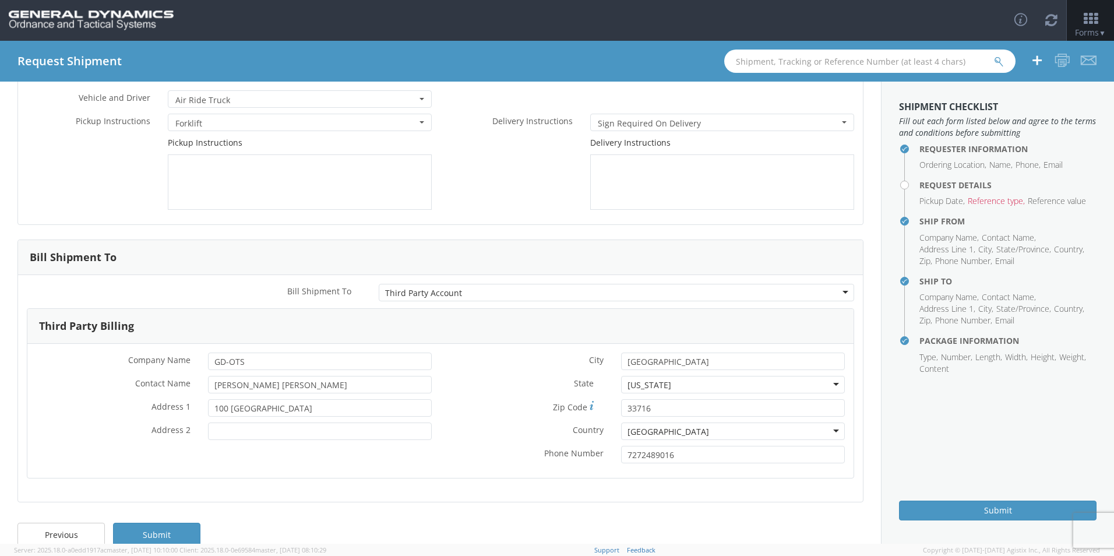
scroll to position [110, 0]
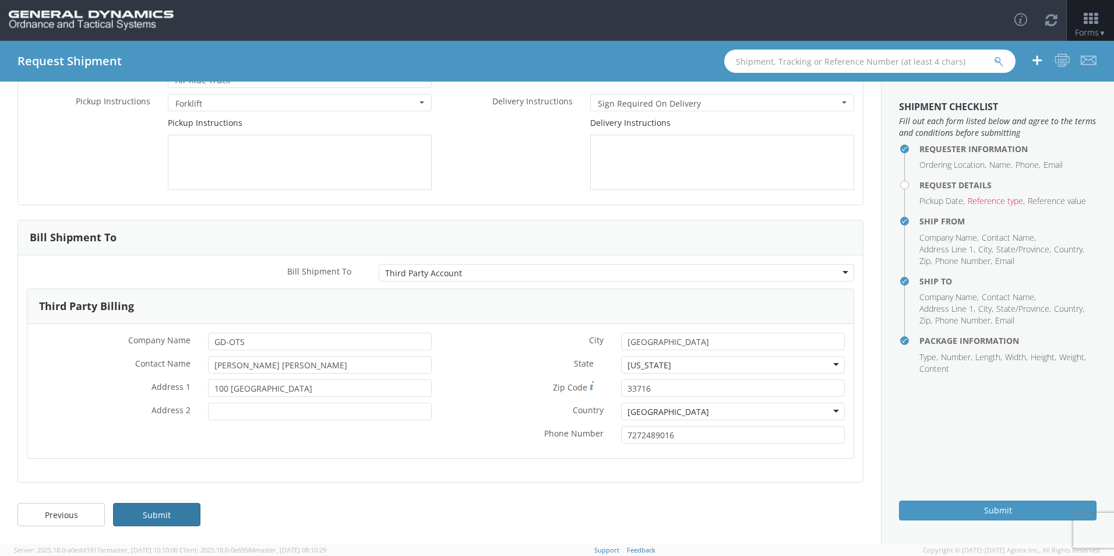
click at [174, 520] on link "Submit" at bounding box center [156, 514] width 87 height 23
click at [143, 520] on link "Submit" at bounding box center [156, 514] width 87 height 23
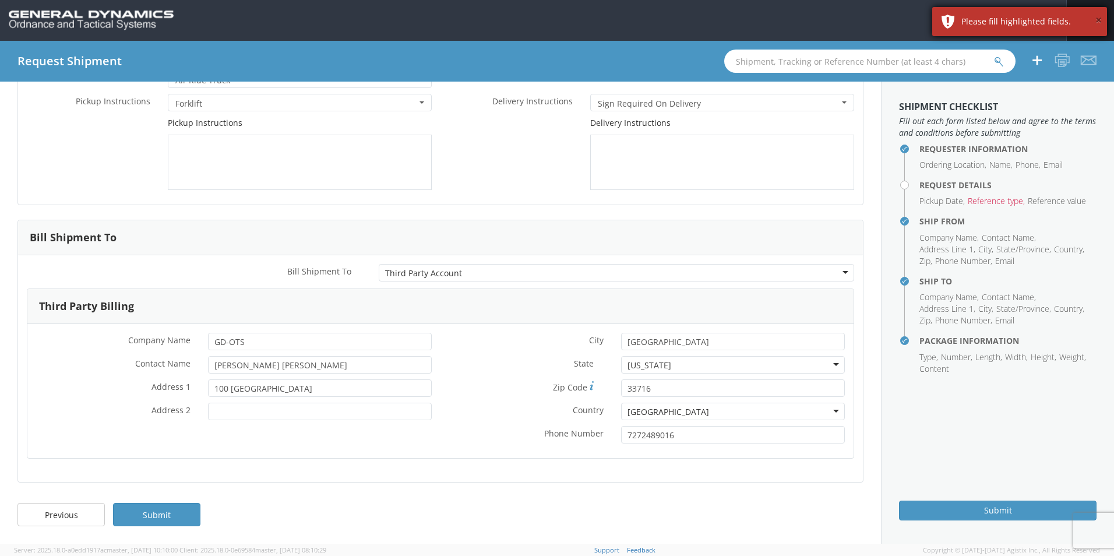
click at [1095, 20] on button "×" at bounding box center [1098, 20] width 6 height 17
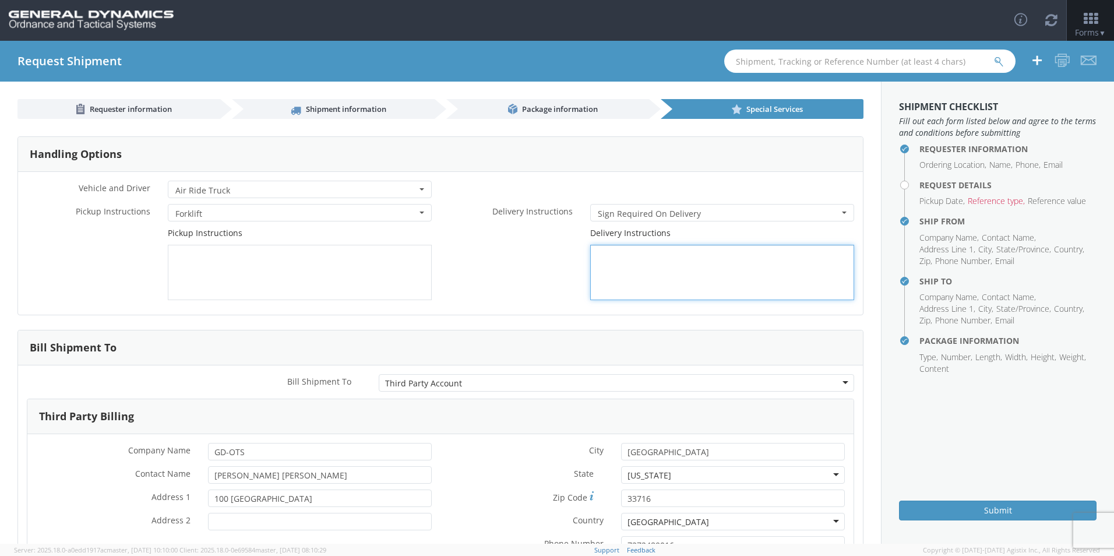
click at [660, 268] on textarea at bounding box center [722, 272] width 264 height 55
click at [675, 478] on div "[US_STATE]" at bounding box center [733, 474] width 224 height 17
click at [485, 404] on div "Third Party Billing" at bounding box center [440, 416] width 826 height 35
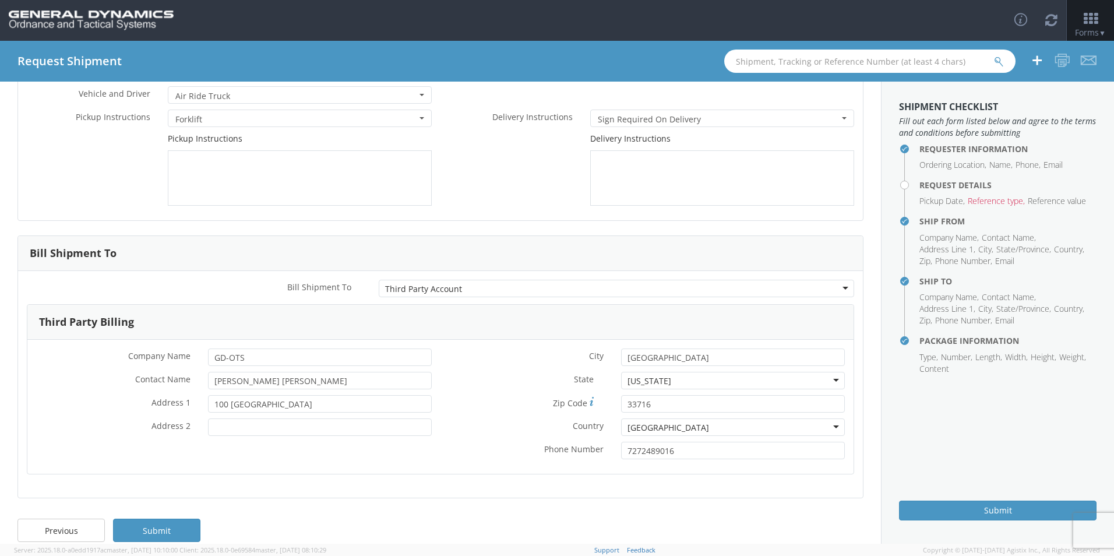
scroll to position [110, 0]
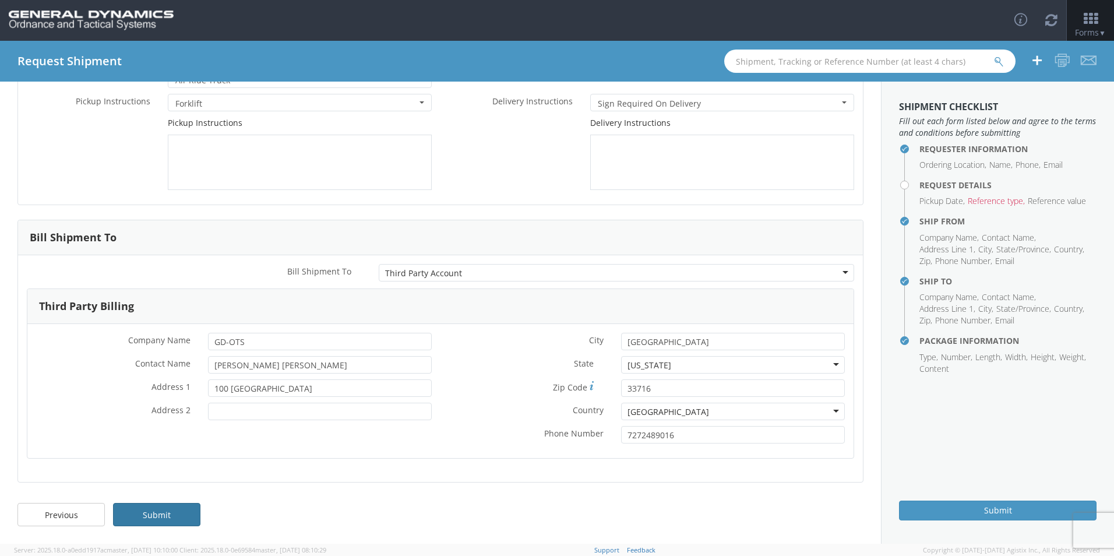
click at [158, 513] on link "Submit" at bounding box center [156, 514] width 87 height 23
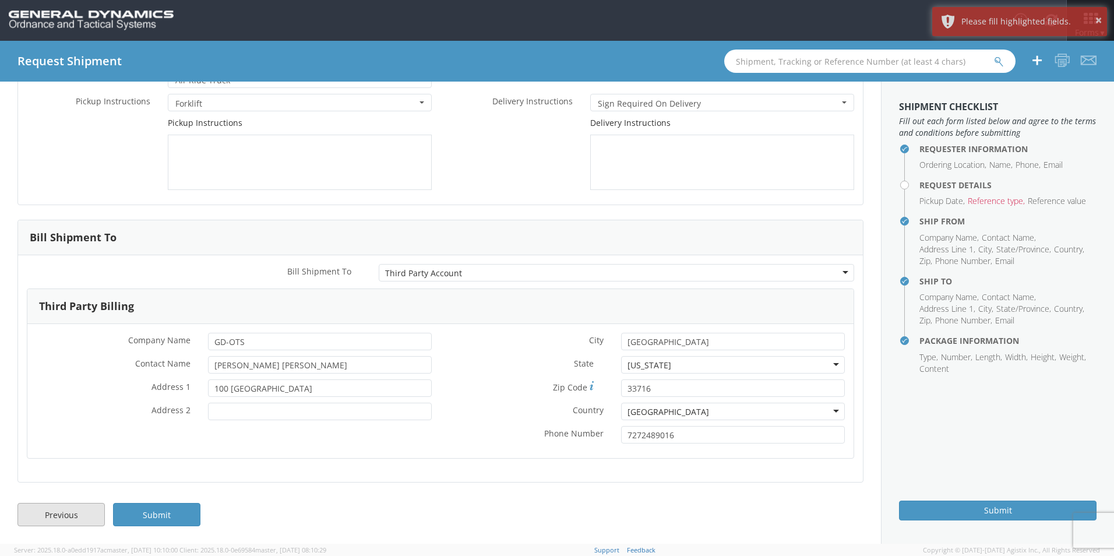
click at [54, 520] on link "Previous" at bounding box center [60, 514] width 87 height 23
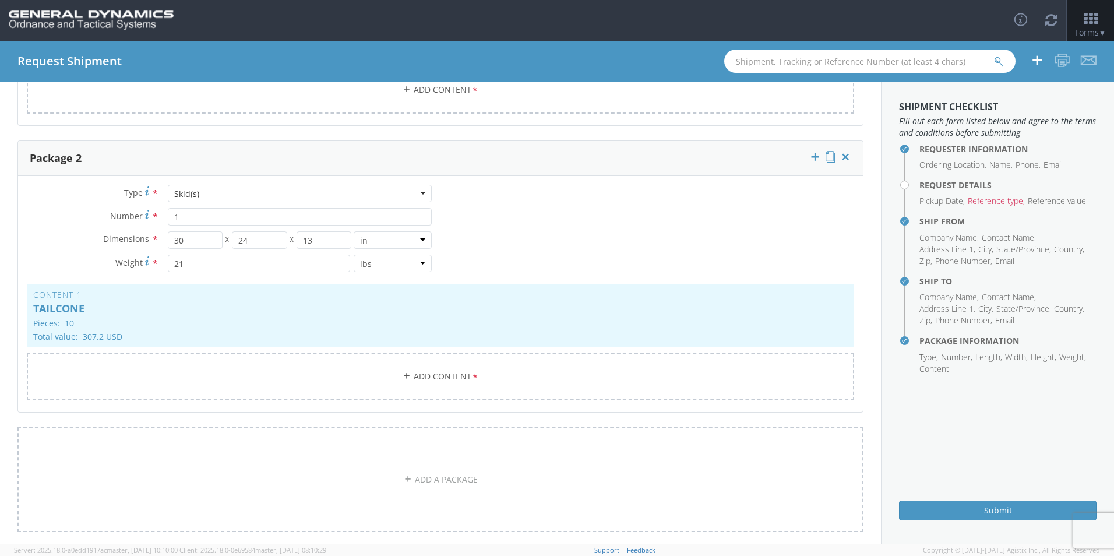
scroll to position [408, 0]
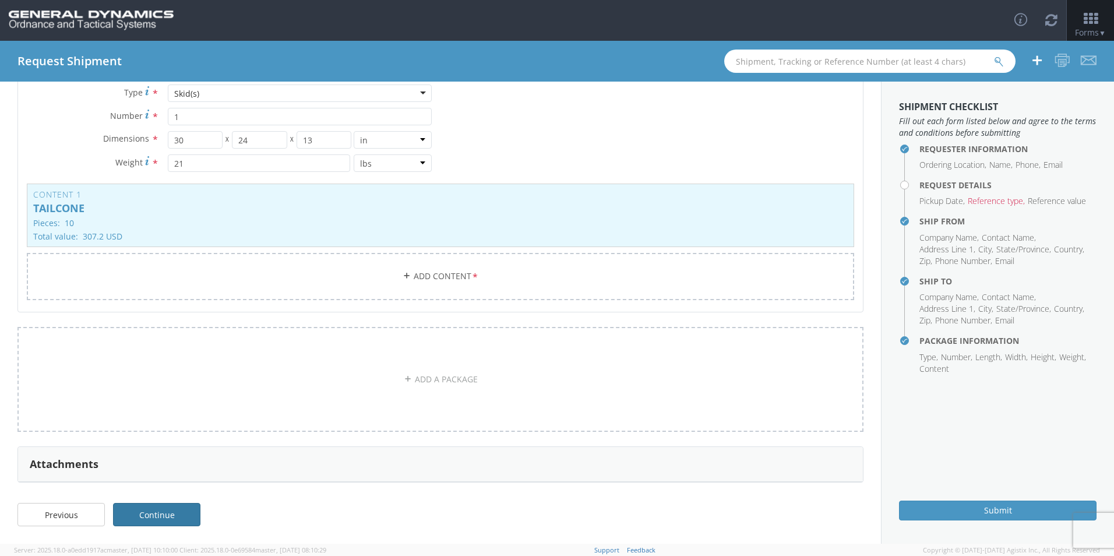
click at [161, 516] on link "Continue" at bounding box center [156, 514] width 87 height 23
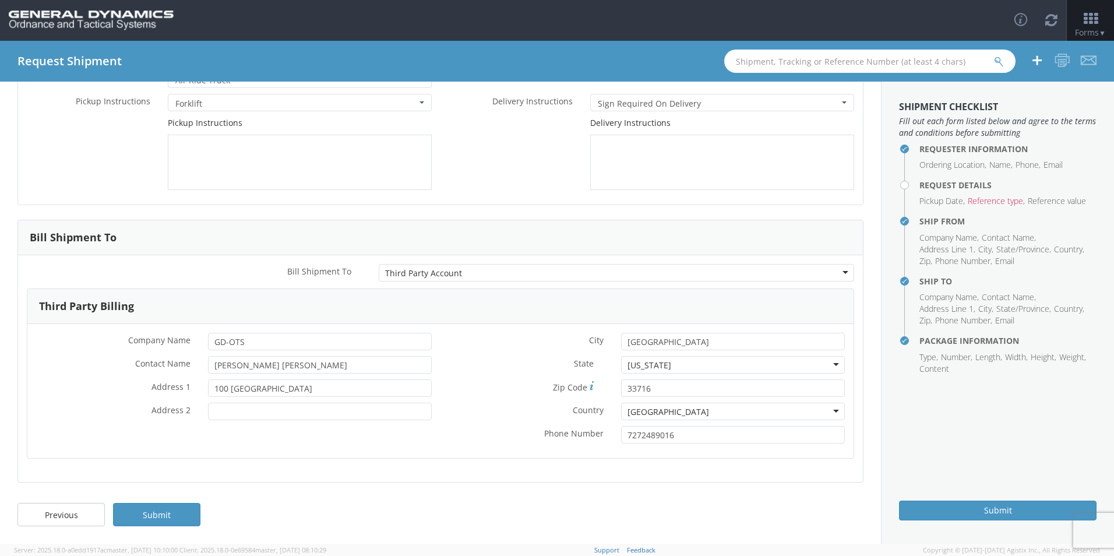
click at [496, 400] on div "* City [GEOGRAPHIC_DATA] State * [US_STATE] [US_STATE] [US_STATE] [US_STATE] [U…" at bounding box center [646, 391] width 413 height 117
click at [499, 171] on div "Delivery Instructions" at bounding box center [651, 153] width 422 height 73
click at [143, 516] on link "Submit" at bounding box center [156, 514] width 87 height 23
click at [304, 386] on input "100 [GEOGRAPHIC_DATA]" at bounding box center [320, 387] width 224 height 17
click at [690, 435] on input "7272489016" at bounding box center [733, 434] width 224 height 17
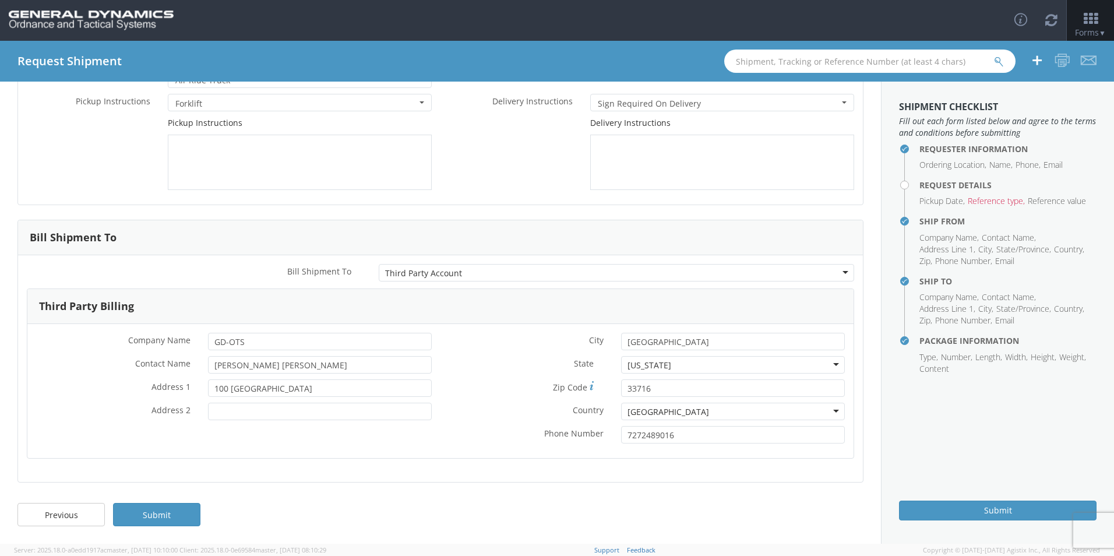
drag, startPoint x: 517, startPoint y: 400, endPoint x: 522, endPoint y: 397, distance: 6.3
click at [516, 400] on div "* City [GEOGRAPHIC_DATA] State * [US_STATE] [US_STATE] [US_STATE] [US_STATE] [U…" at bounding box center [646, 391] width 413 height 117
click at [158, 512] on link "Submit" at bounding box center [156, 514] width 87 height 23
click at [1098, 17] on button "×" at bounding box center [1098, 20] width 6 height 17
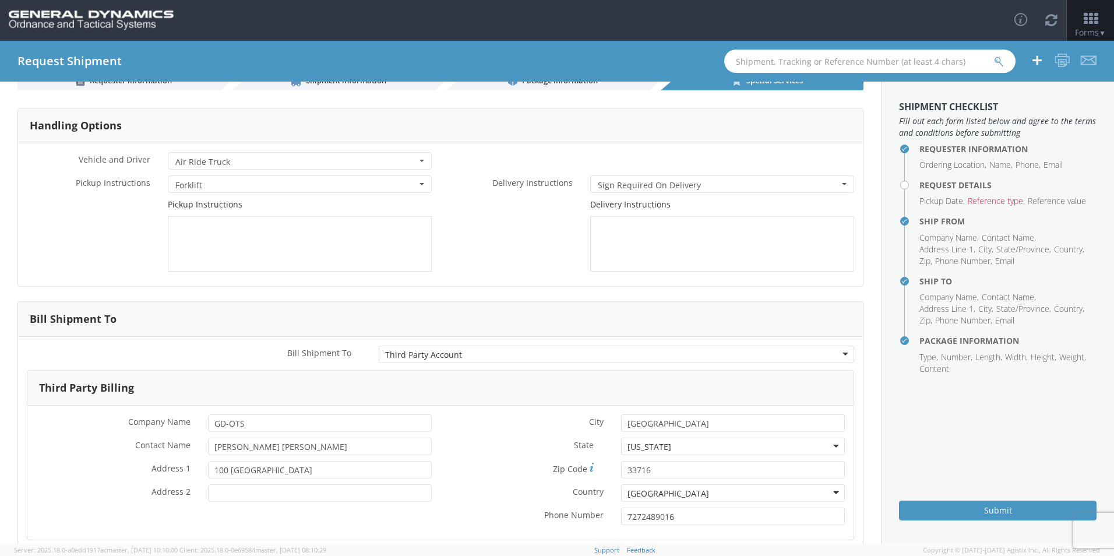
scroll to position [0, 0]
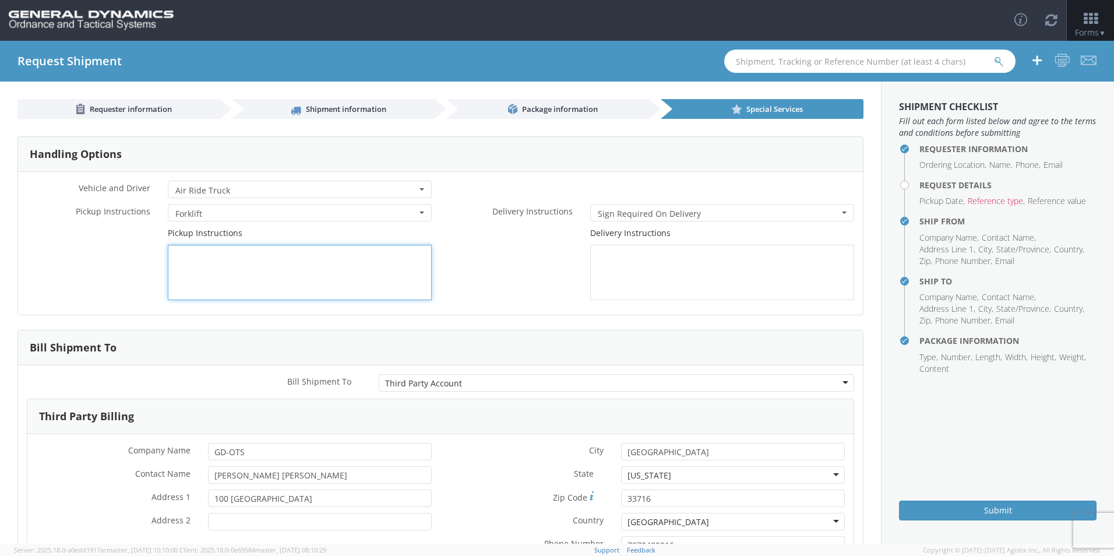
click at [195, 260] on textarea at bounding box center [300, 272] width 264 height 55
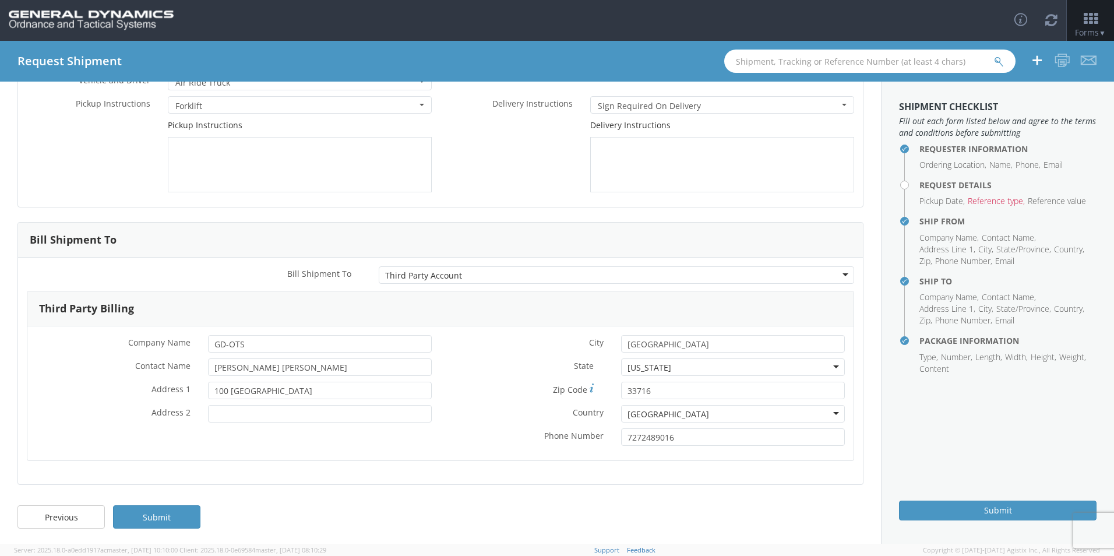
scroll to position [110, 0]
click at [157, 509] on link "Submit" at bounding box center [156, 514] width 87 height 23
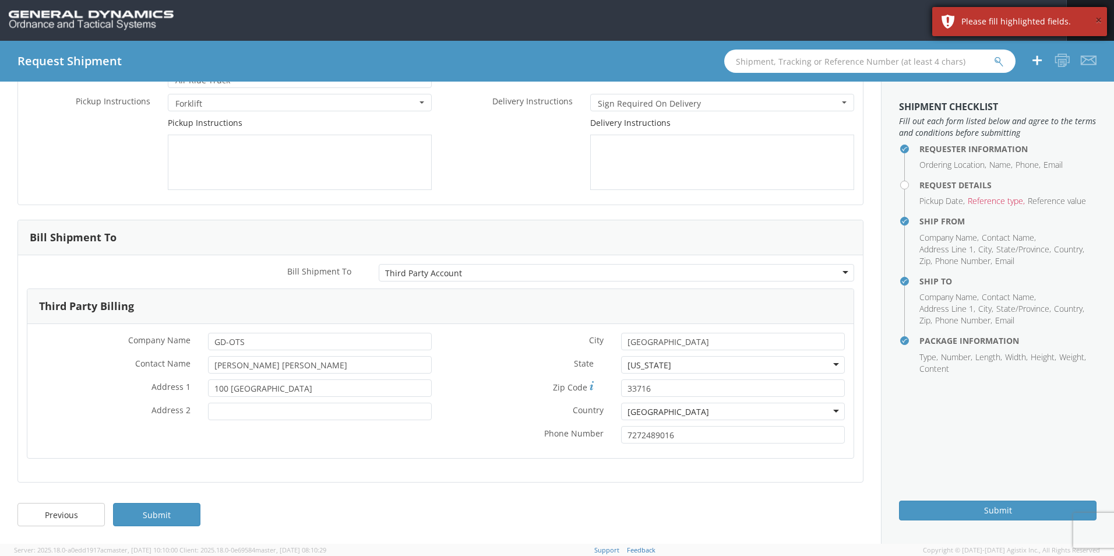
click at [1097, 20] on button "×" at bounding box center [1098, 20] width 6 height 17
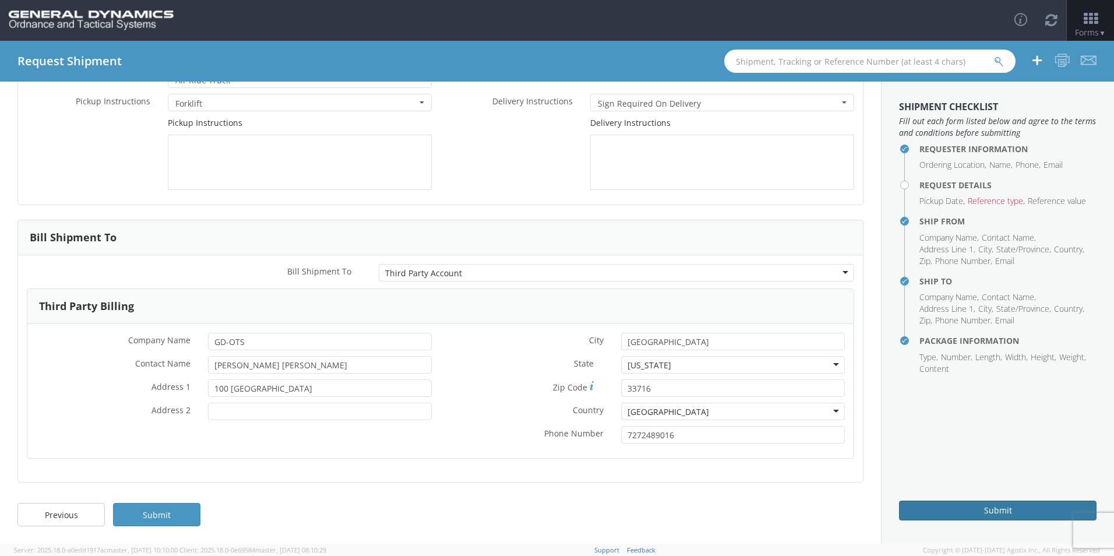
click at [962, 514] on button "Submit" at bounding box center [998, 510] width 198 height 20
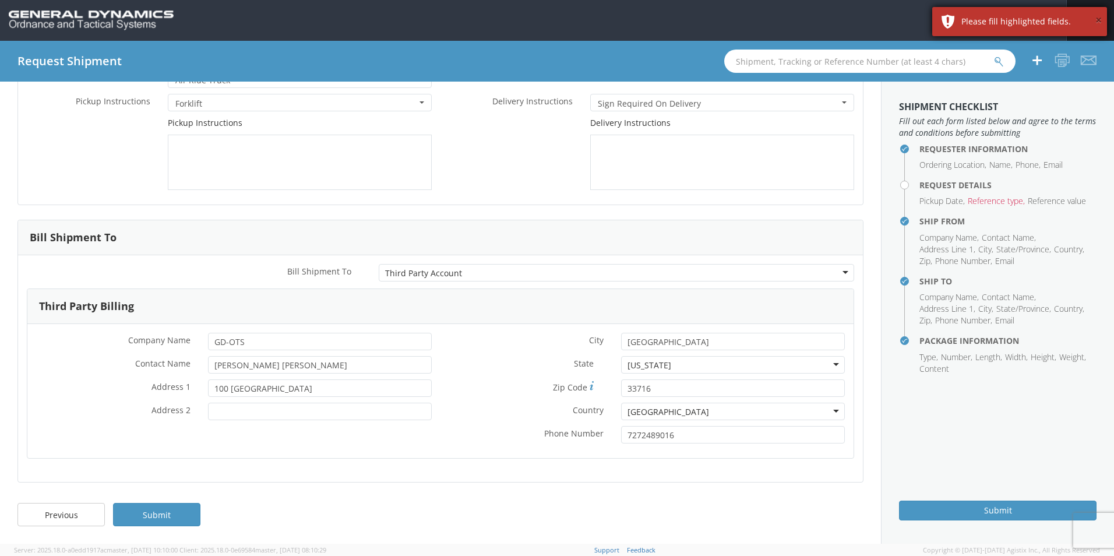
click at [1101, 25] on button "×" at bounding box center [1098, 20] width 6 height 17
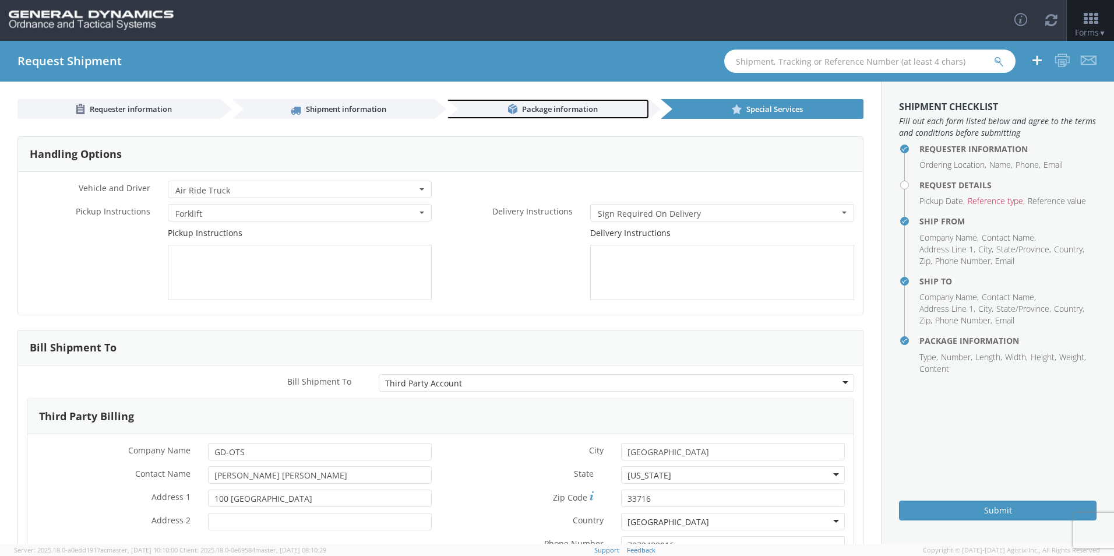
click at [583, 105] on span "Package information" at bounding box center [560, 109] width 76 height 10
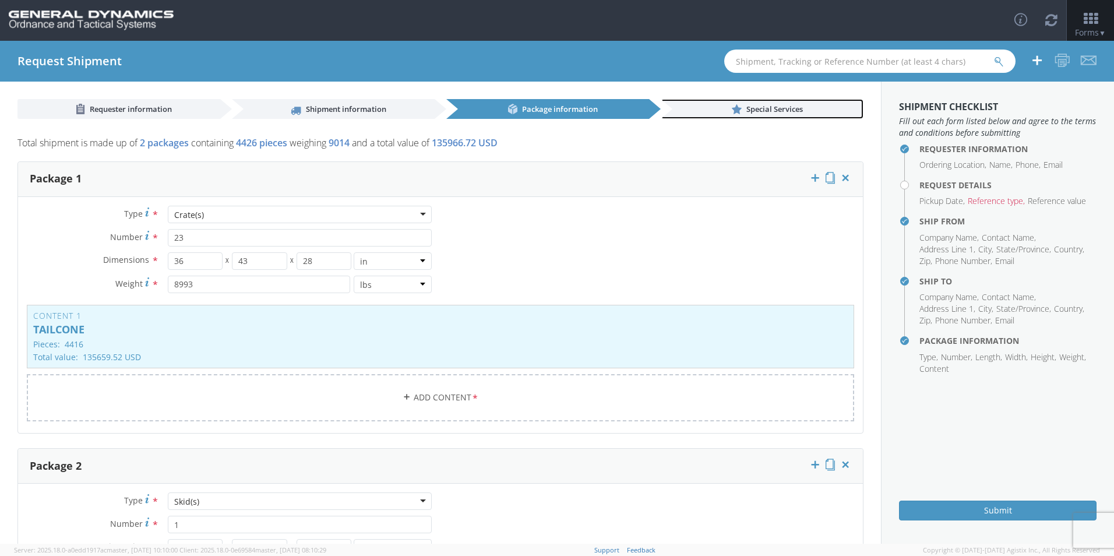
click at [770, 110] on span "Special Services" at bounding box center [774, 109] width 57 height 10
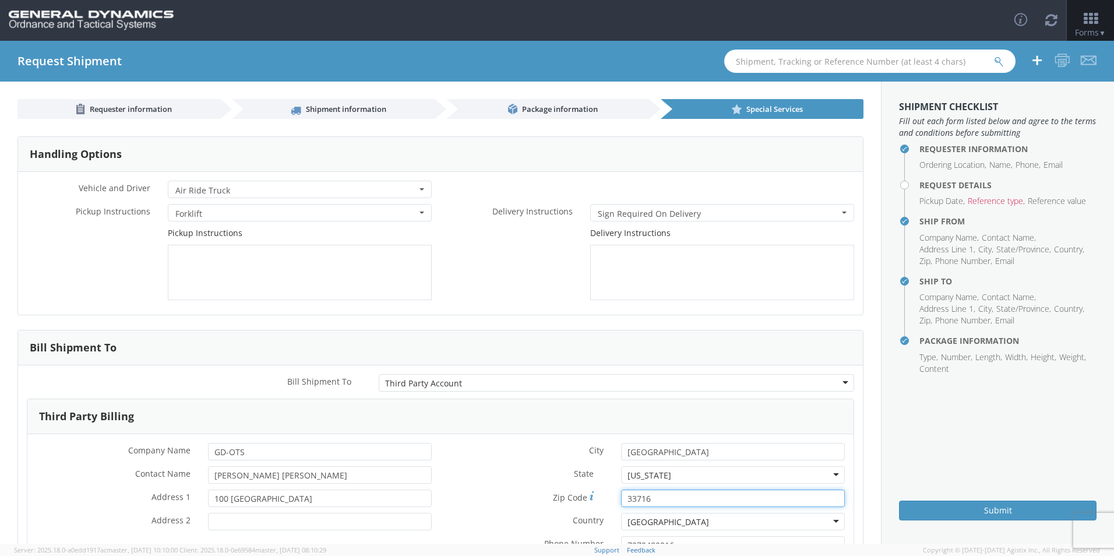
drag, startPoint x: 669, startPoint y: 495, endPoint x: 662, endPoint y: 500, distance: 7.9
click at [669, 495] on input "33716" at bounding box center [733, 497] width 224 height 17
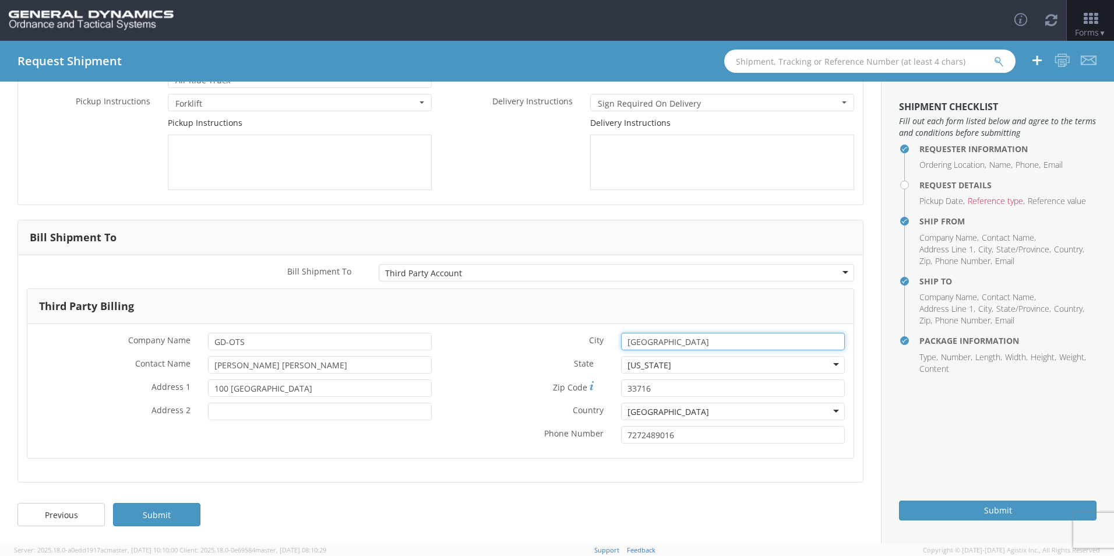
click at [688, 338] on input "[GEOGRAPHIC_DATA]" at bounding box center [733, 341] width 224 height 17
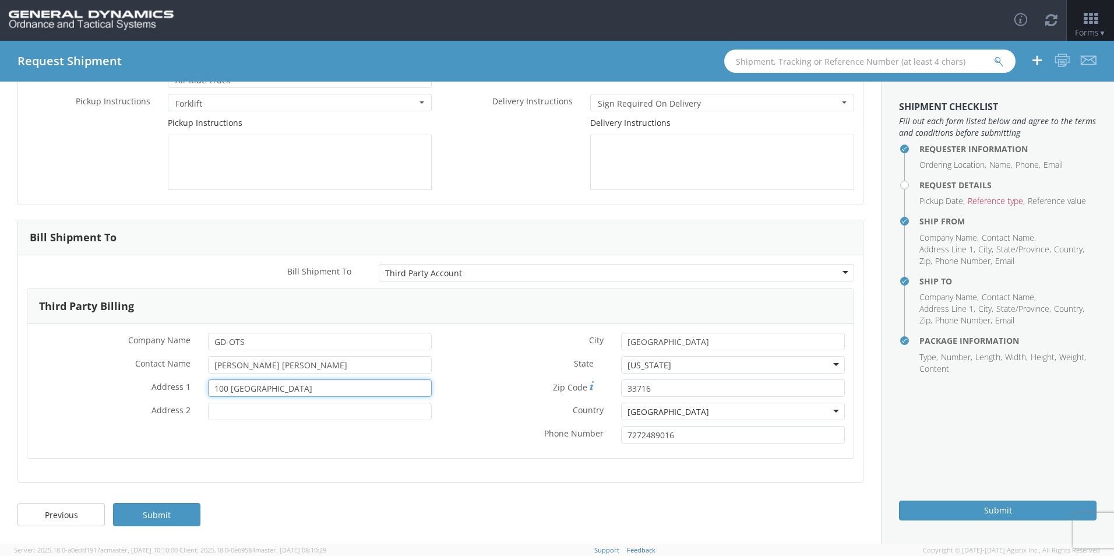
click at [300, 386] on input "100 [GEOGRAPHIC_DATA]" at bounding box center [320, 387] width 224 height 17
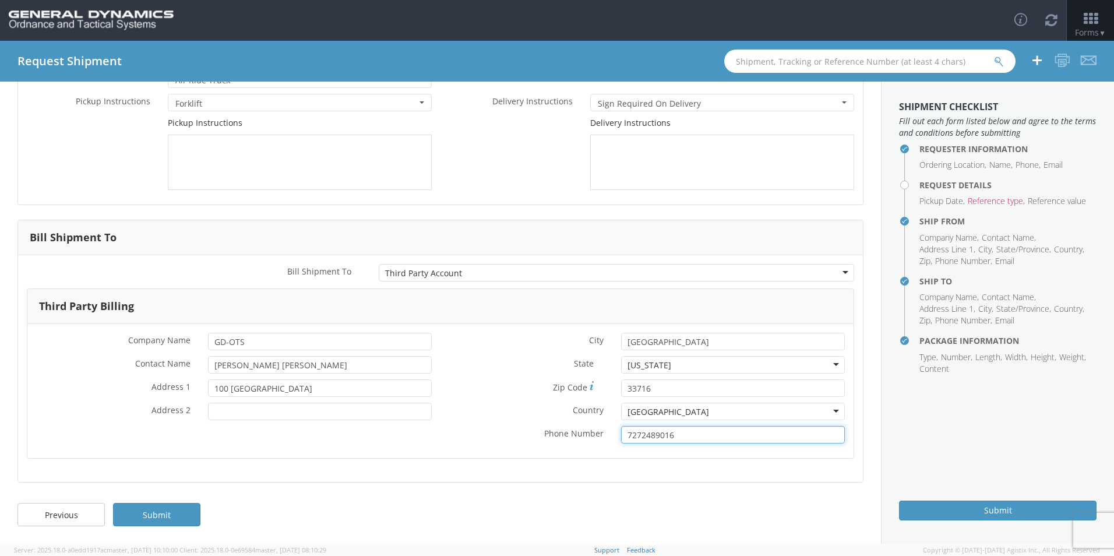
click at [703, 438] on input "7272489016" at bounding box center [733, 434] width 224 height 17
click at [185, 473] on div "Third Party Billing * Company Name GD-OTS * Contact Name [PERSON_NAME] [PERSON_…" at bounding box center [440, 380] width 845 height 185
click at [146, 515] on link "Submit" at bounding box center [156, 514] width 87 height 23
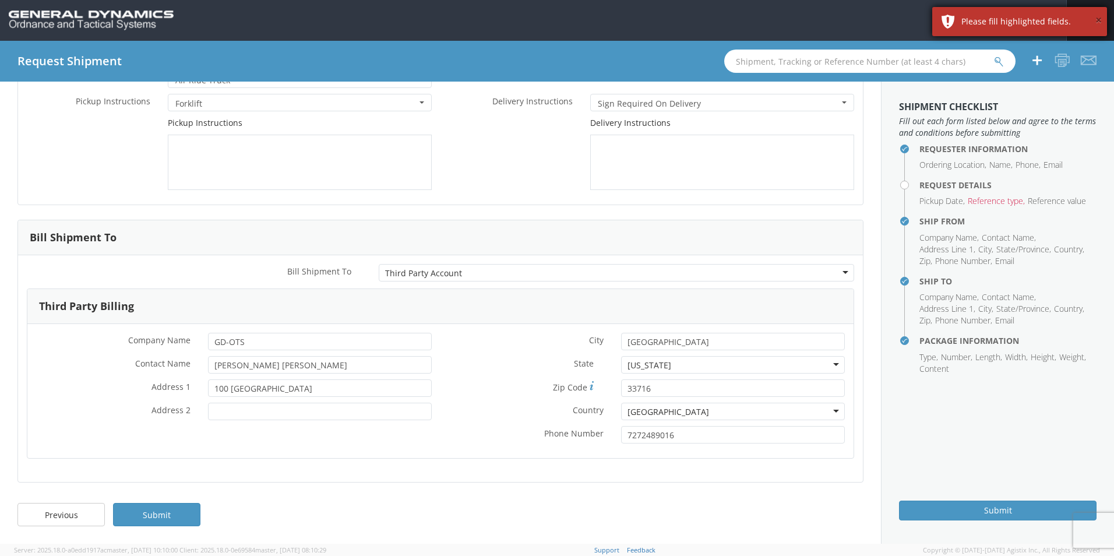
click at [1098, 19] on button "×" at bounding box center [1098, 20] width 6 height 17
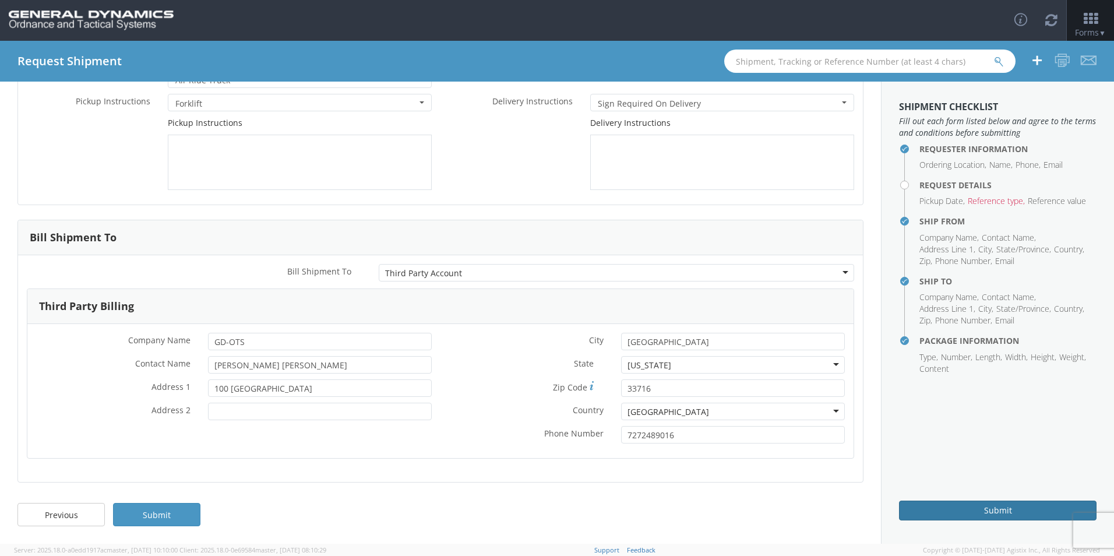
click at [953, 509] on button "Submit" at bounding box center [998, 510] width 198 height 20
click at [960, 511] on button "Submit" at bounding box center [998, 510] width 198 height 20
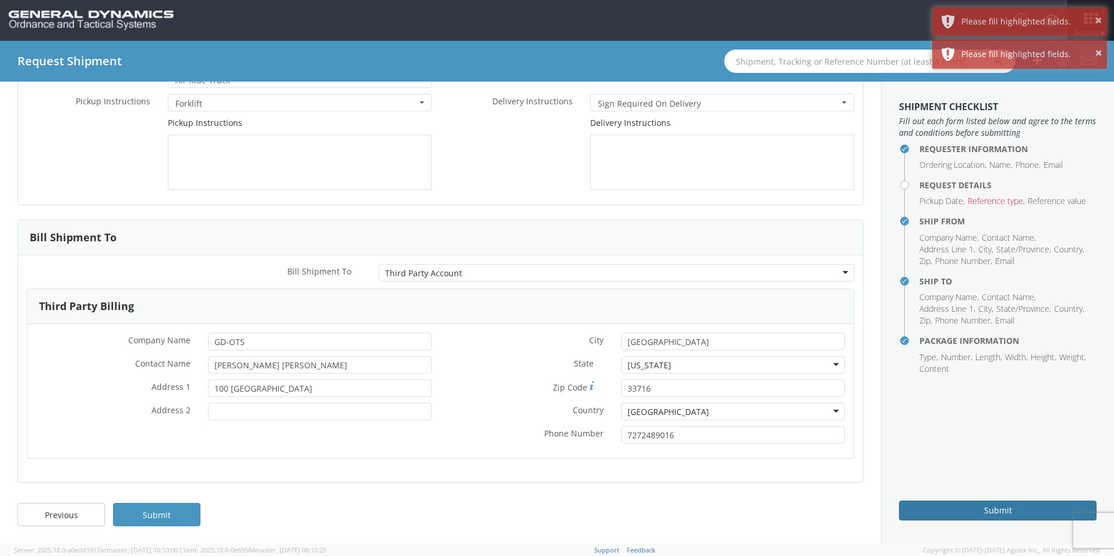
click at [960, 511] on button "Submit" at bounding box center [998, 510] width 198 height 20
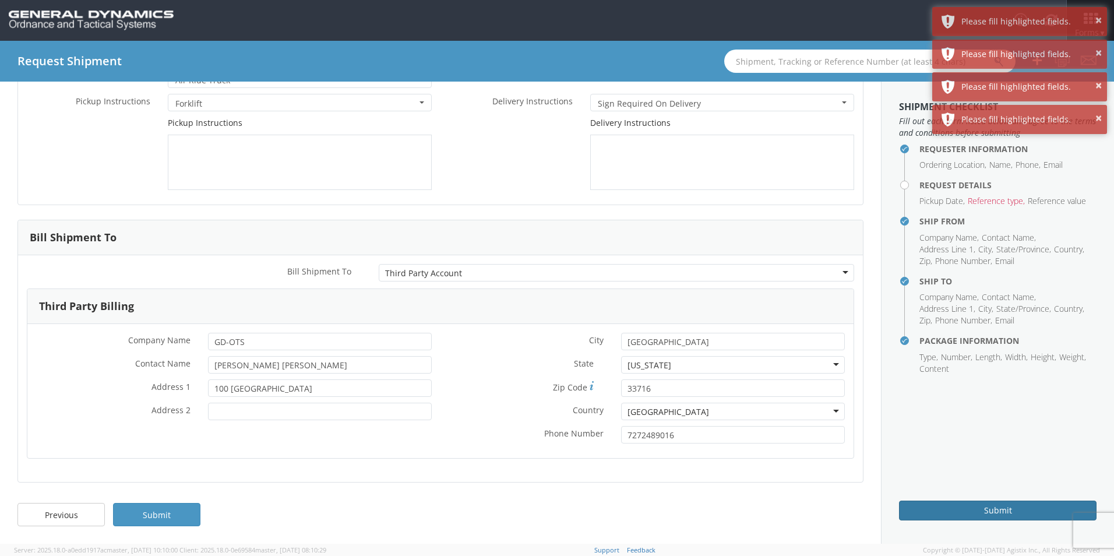
click at [960, 511] on button "Submit" at bounding box center [998, 510] width 198 height 20
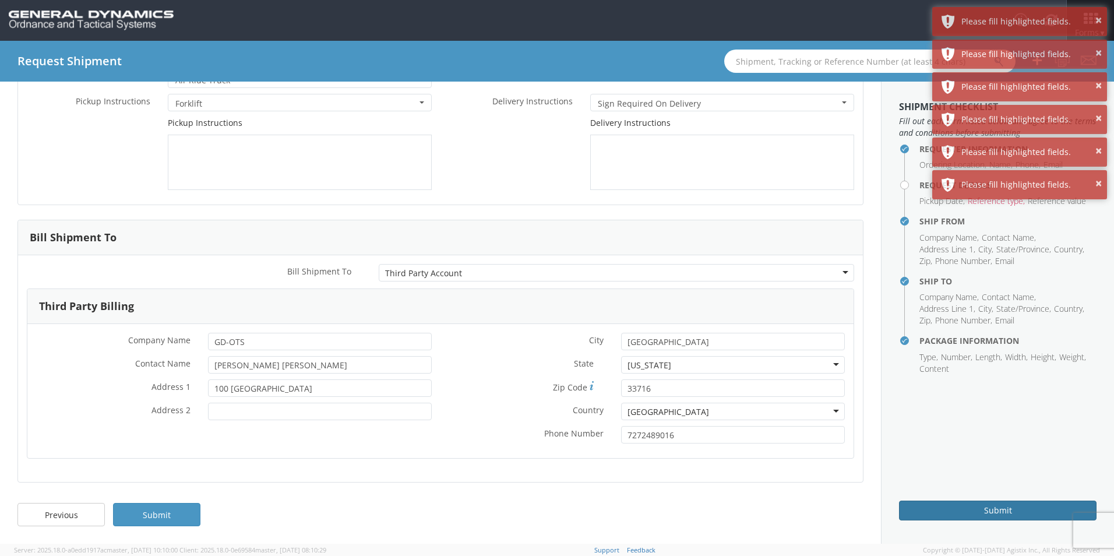
click at [960, 511] on button "Submit" at bounding box center [998, 510] width 198 height 20
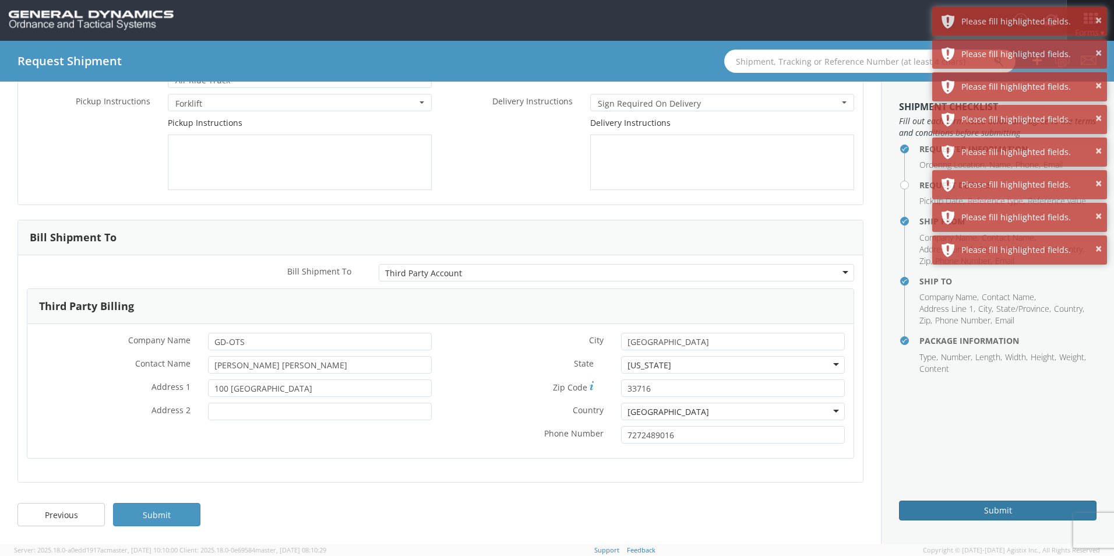
click at [960, 511] on button "Submit" at bounding box center [998, 510] width 198 height 20
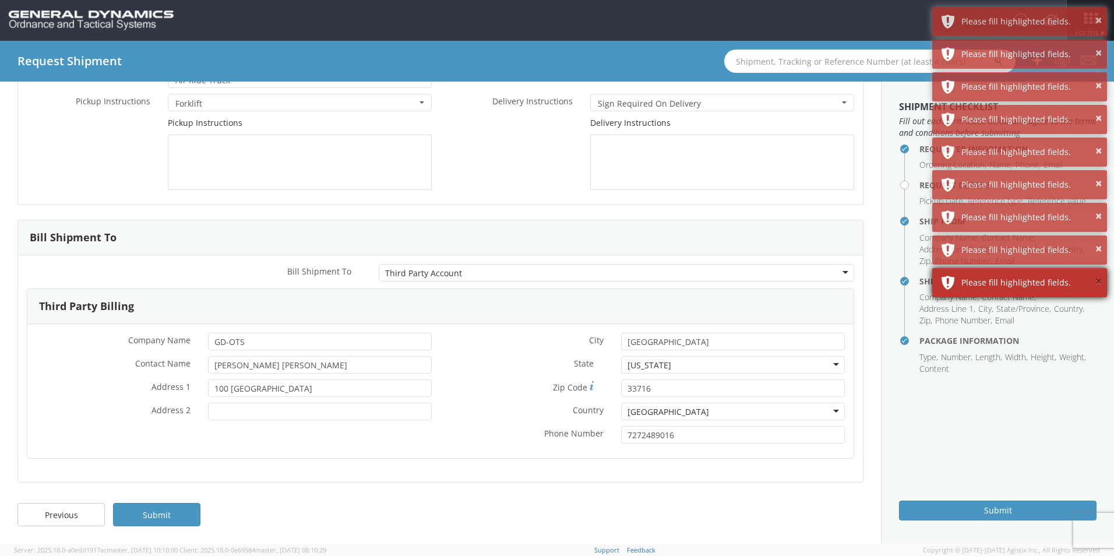
click at [1096, 278] on button "×" at bounding box center [1098, 281] width 6 height 17
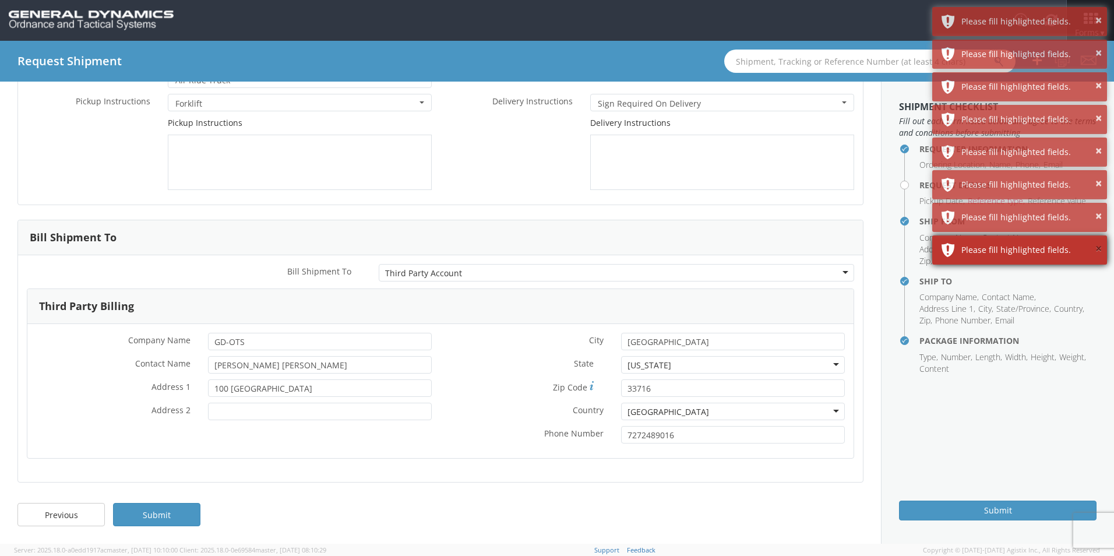
click at [1095, 247] on button "×" at bounding box center [1098, 249] width 6 height 17
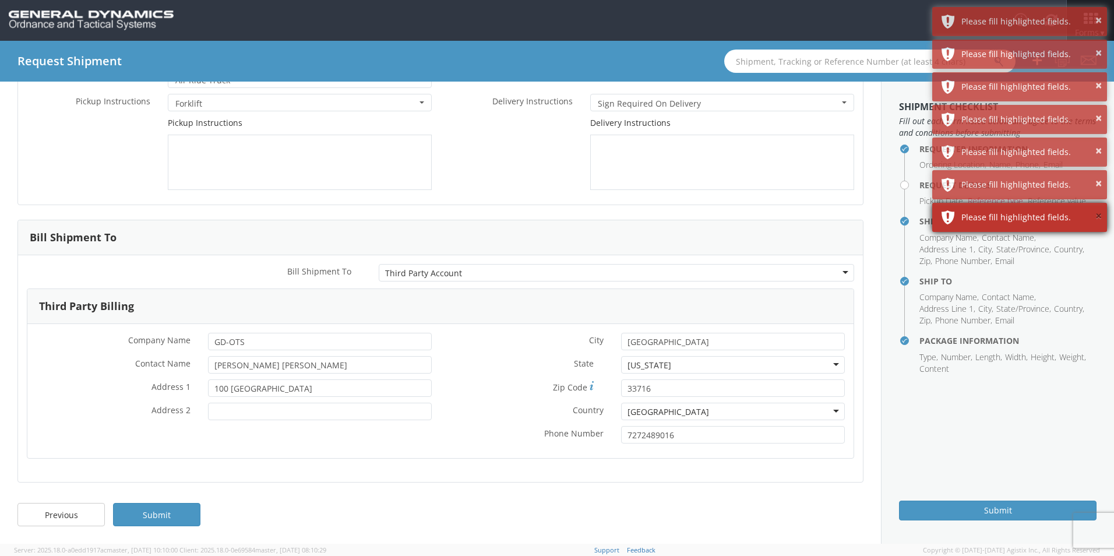
click at [1097, 223] on button "×" at bounding box center [1098, 216] width 6 height 17
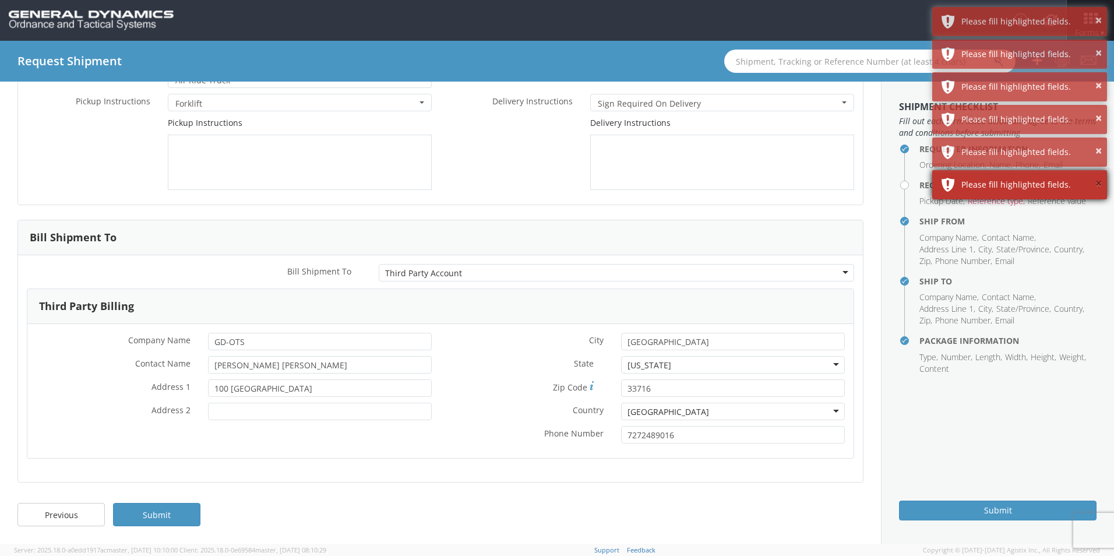
click at [1100, 184] on button "×" at bounding box center [1098, 183] width 6 height 17
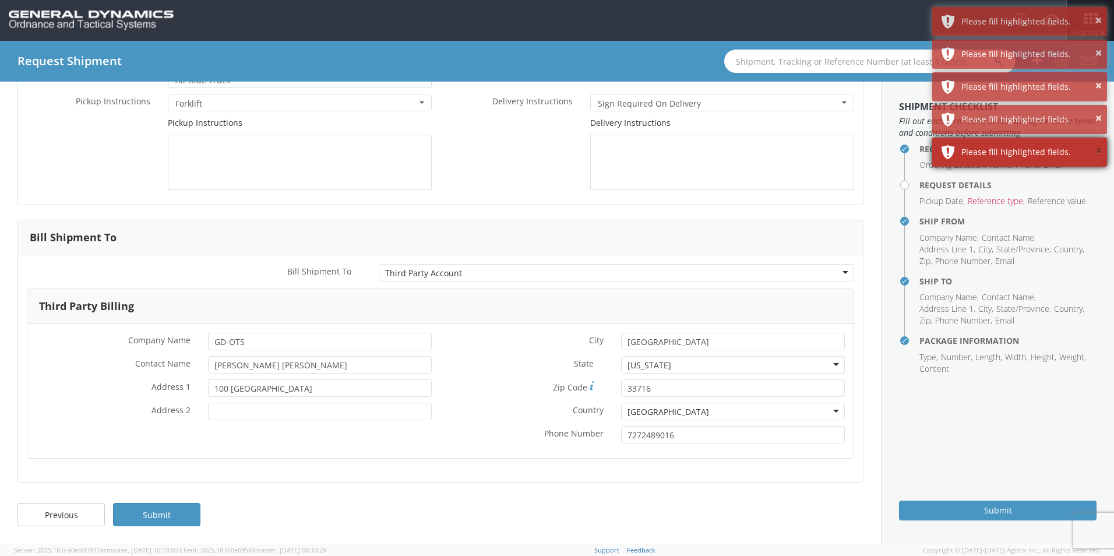
click at [1100, 149] on button "×" at bounding box center [1098, 151] width 6 height 17
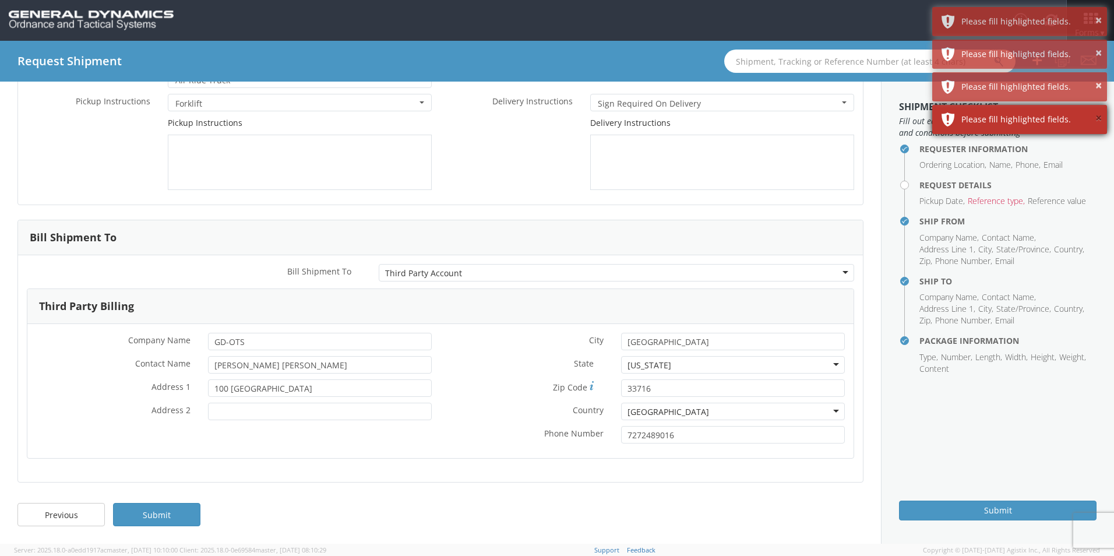
click at [1100, 119] on button "×" at bounding box center [1098, 118] width 6 height 17
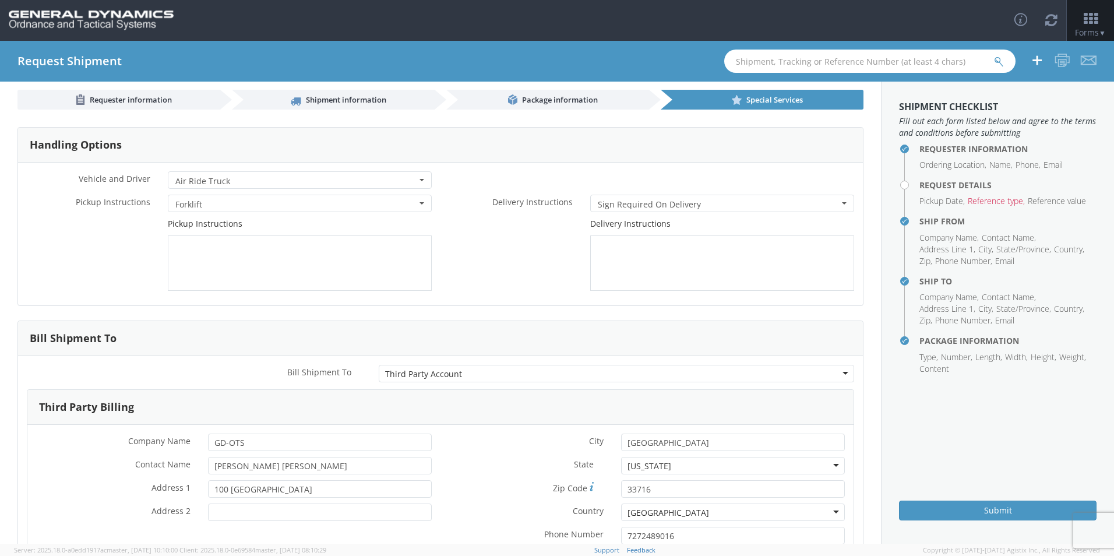
scroll to position [0, 0]
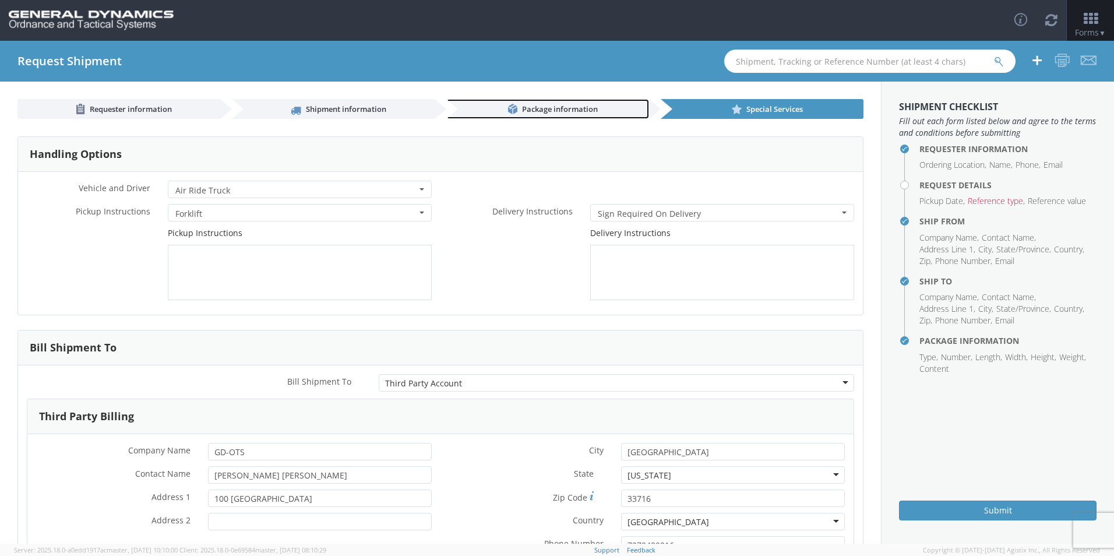
click at [541, 107] on span "Package information" at bounding box center [560, 109] width 76 height 10
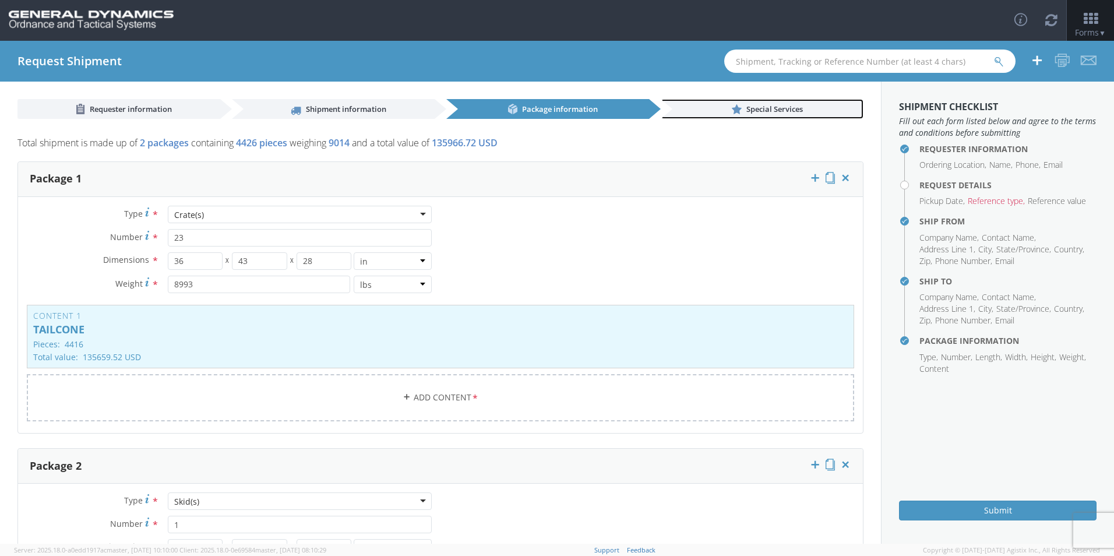
click at [735, 114] on link "Special Services" at bounding box center [762, 109] width 203 height 20
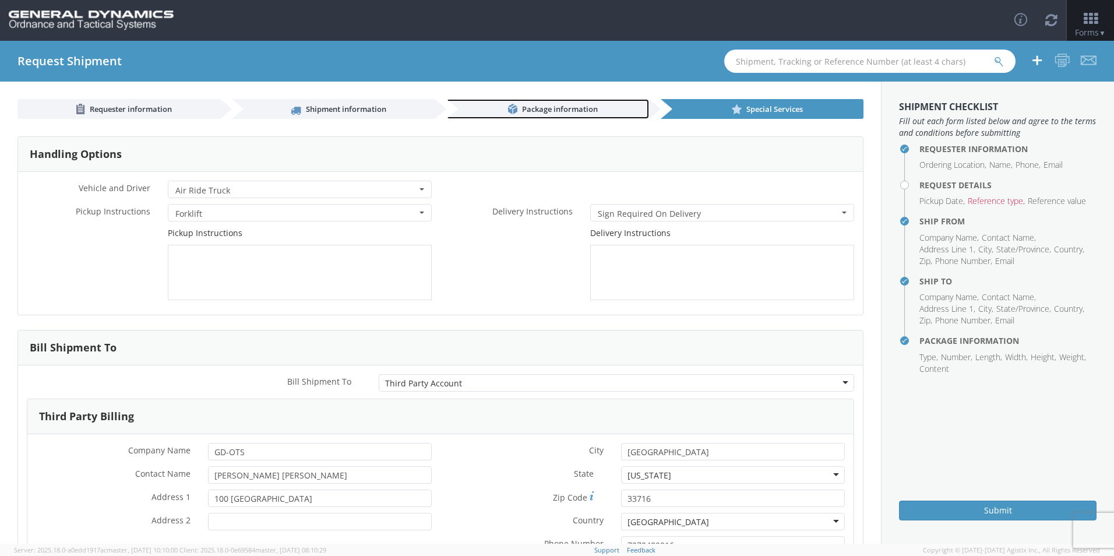
click at [551, 106] on span "Package information" at bounding box center [560, 109] width 76 height 10
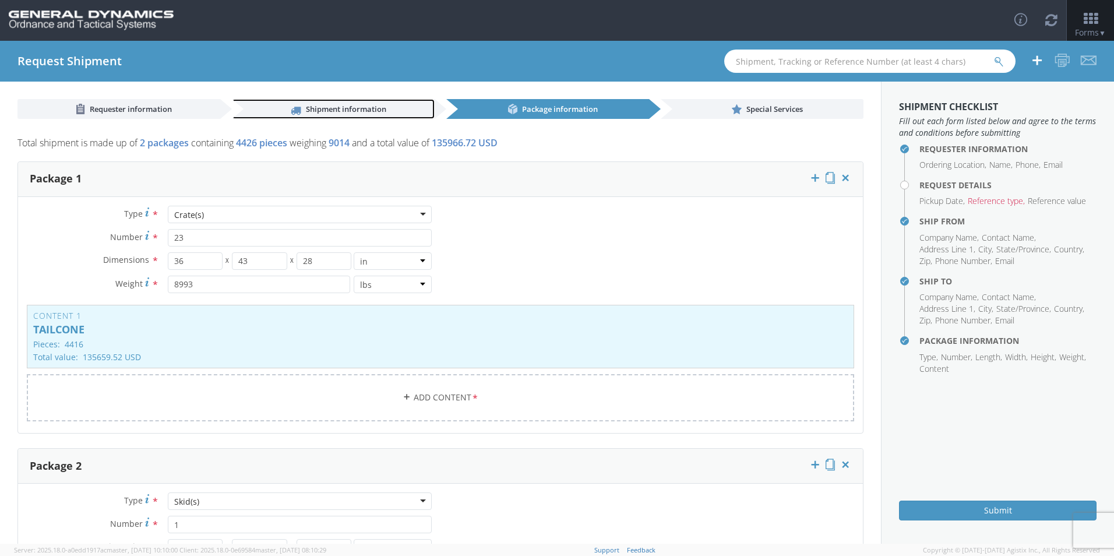
click at [320, 117] on link "Shipment information" at bounding box center [333, 109] width 203 height 20
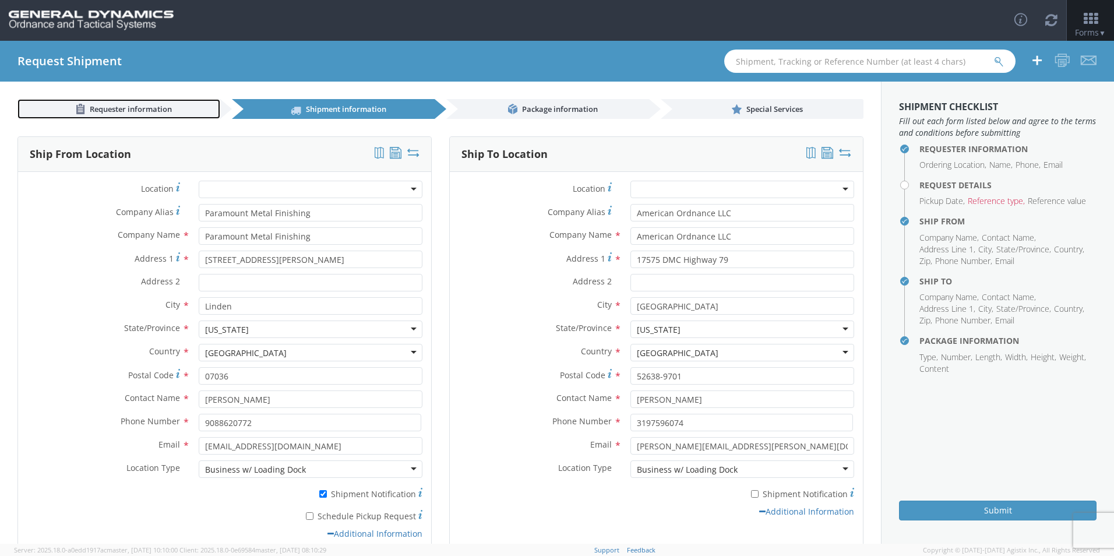
click at [163, 109] on span "Requester information" at bounding box center [131, 109] width 82 height 10
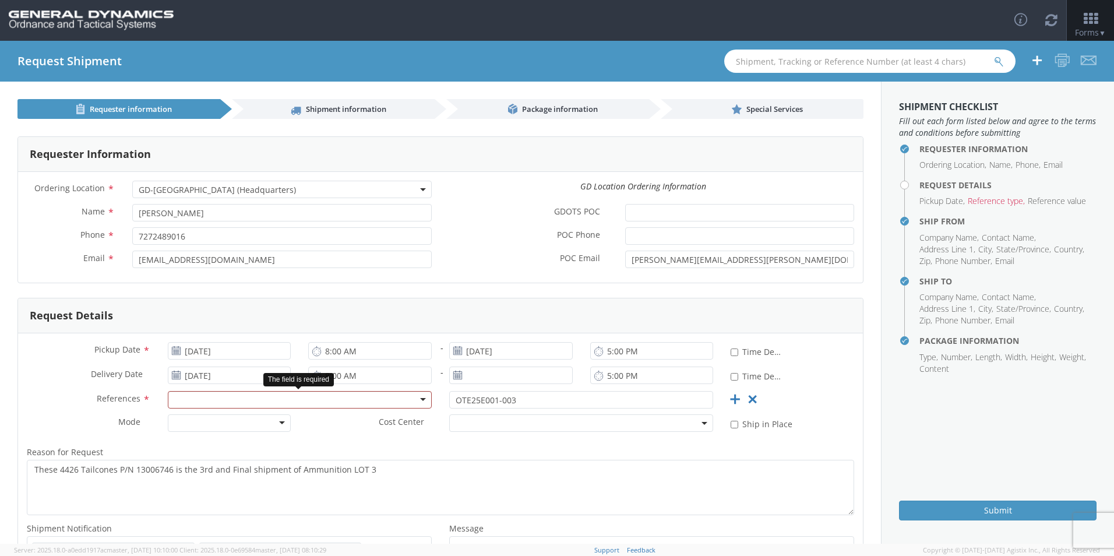
click at [411, 398] on div at bounding box center [300, 399] width 264 height 17
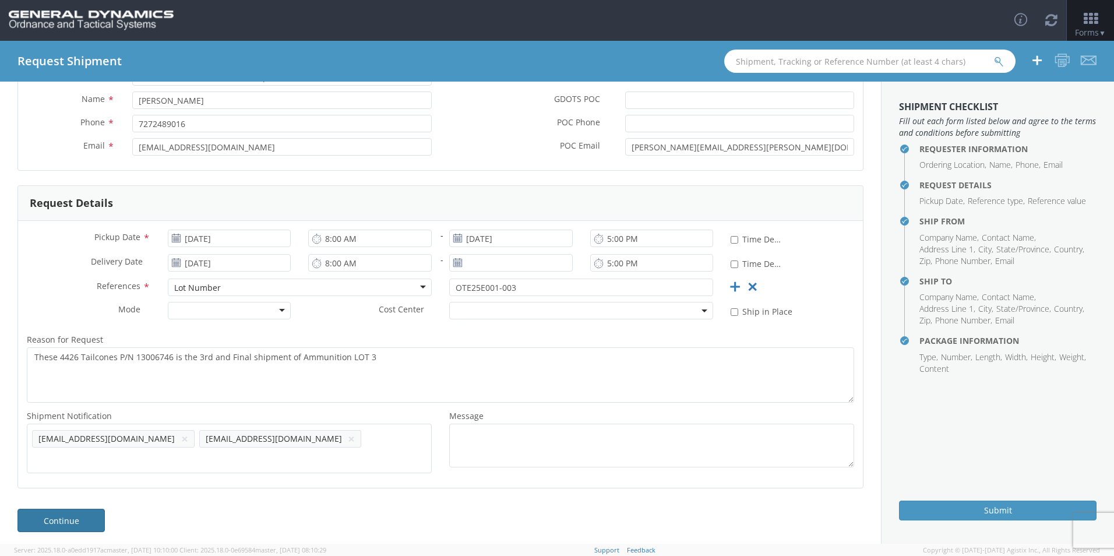
click at [52, 518] on link "Continue" at bounding box center [60, 520] width 87 height 23
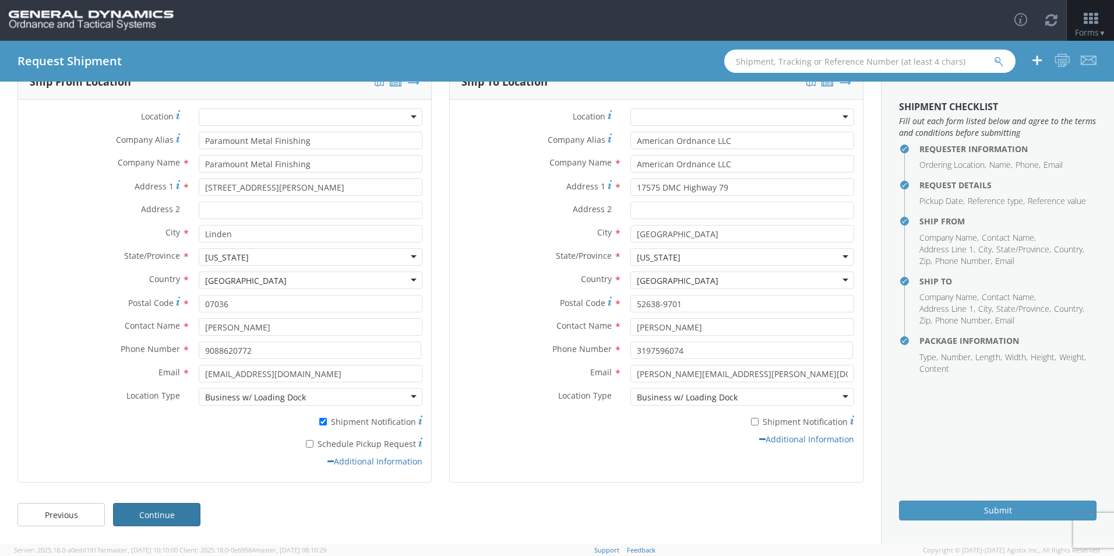
scroll to position [72, 0]
click at [170, 513] on link "Continue" at bounding box center [156, 514] width 87 height 23
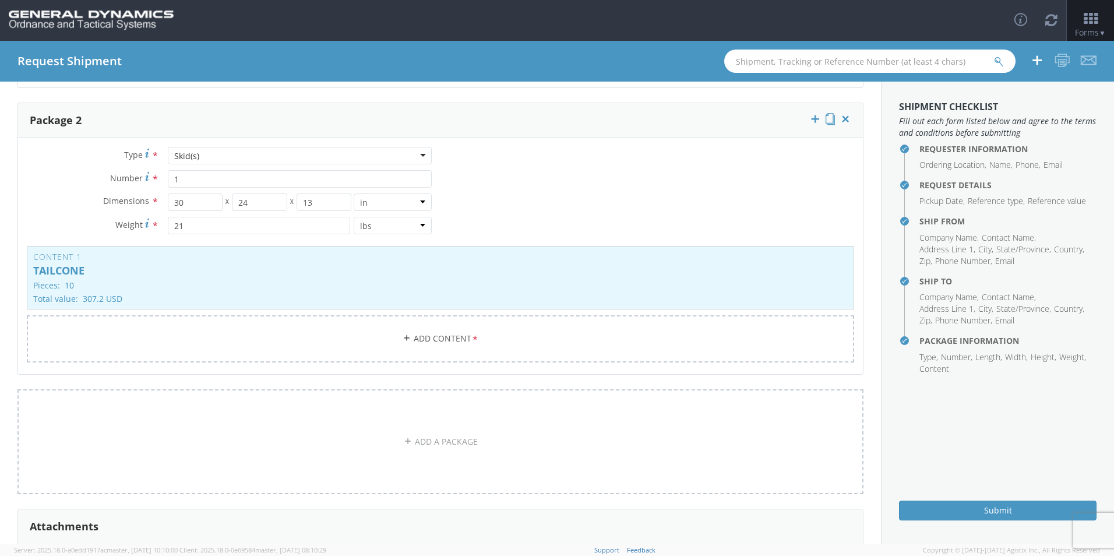
scroll to position [408, 0]
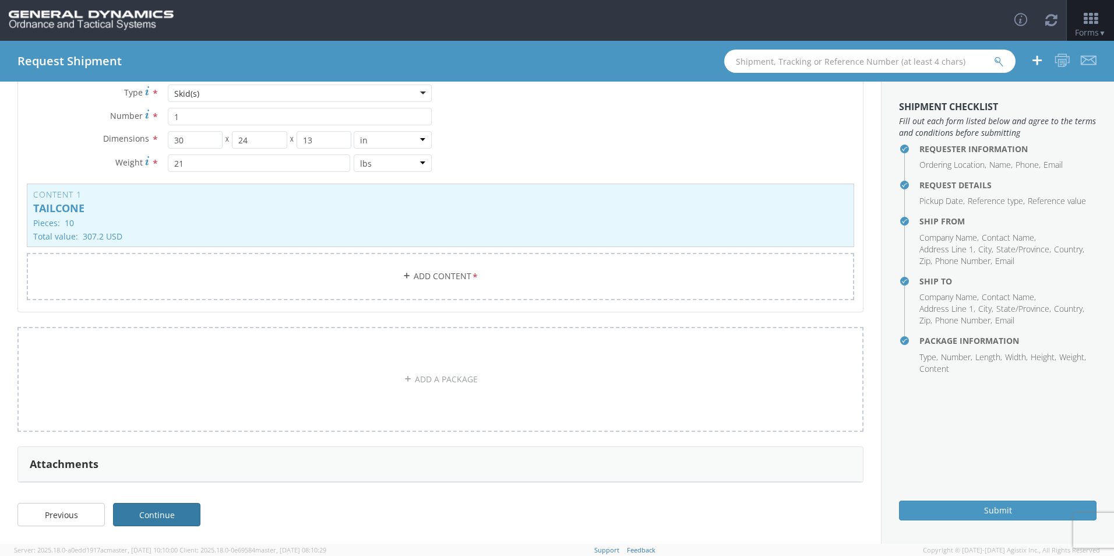
click at [151, 516] on link "Continue" at bounding box center [156, 514] width 87 height 23
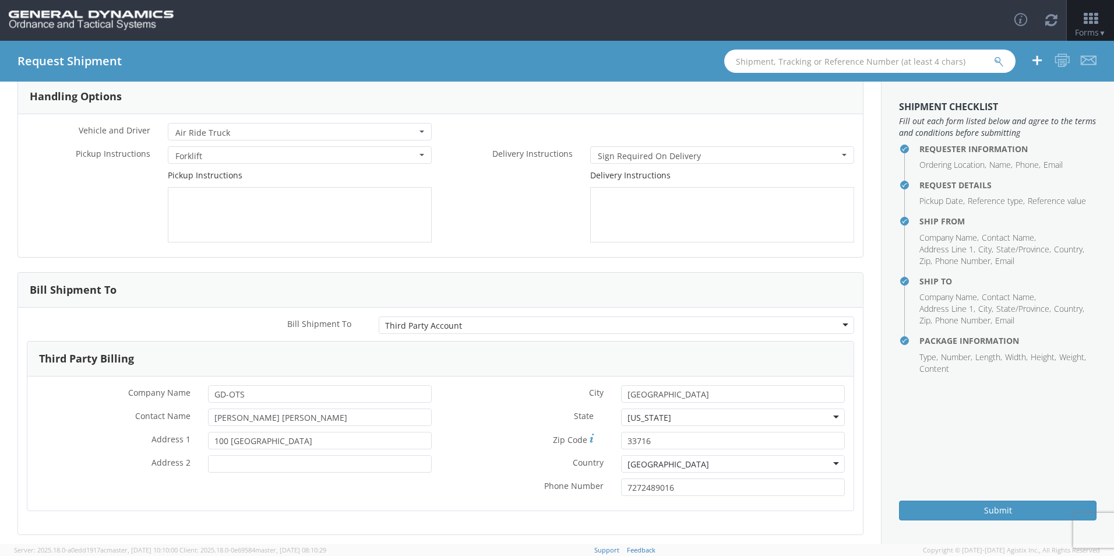
scroll to position [110, 0]
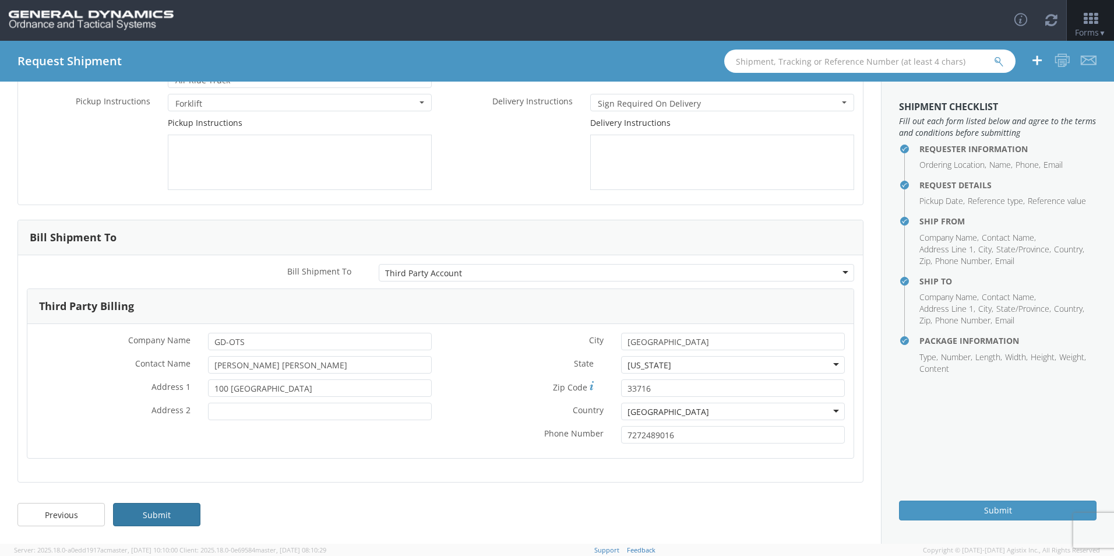
click at [174, 515] on link "Submit" at bounding box center [156, 514] width 87 height 23
